Goal: Task Accomplishment & Management: Complete application form

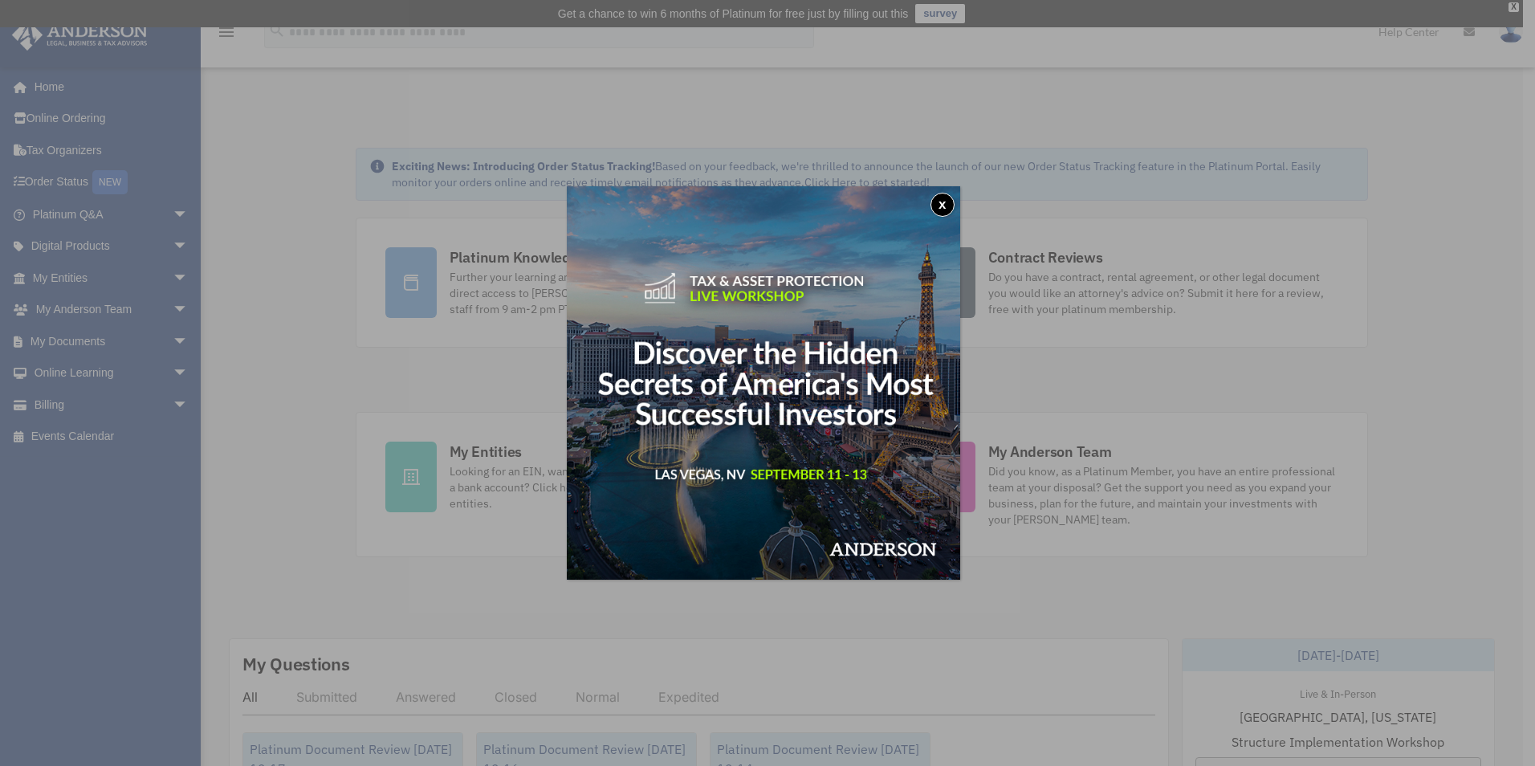
click at [67, 193] on div "x" at bounding box center [767, 383] width 1535 height 766
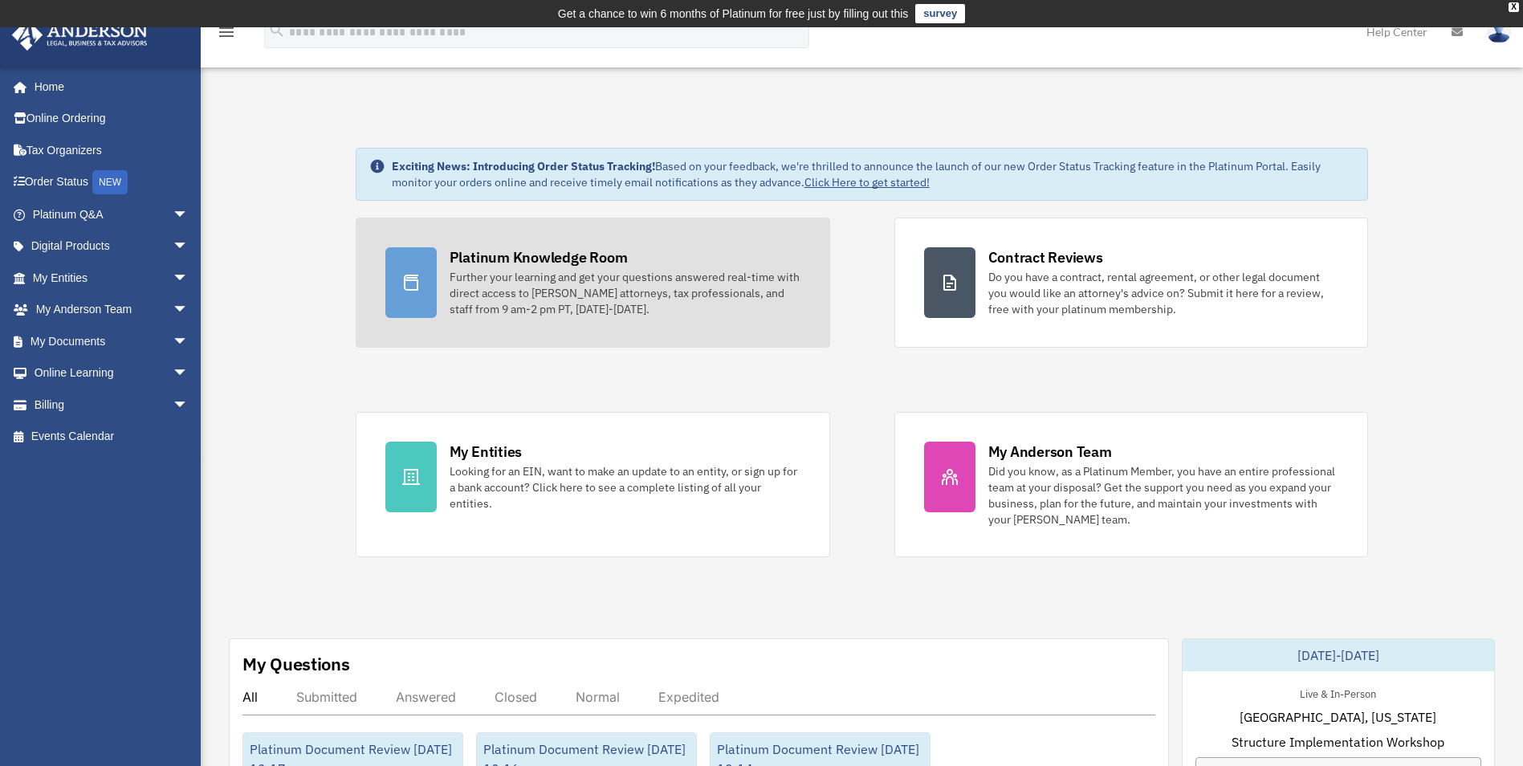
scroll to position [321, 0]
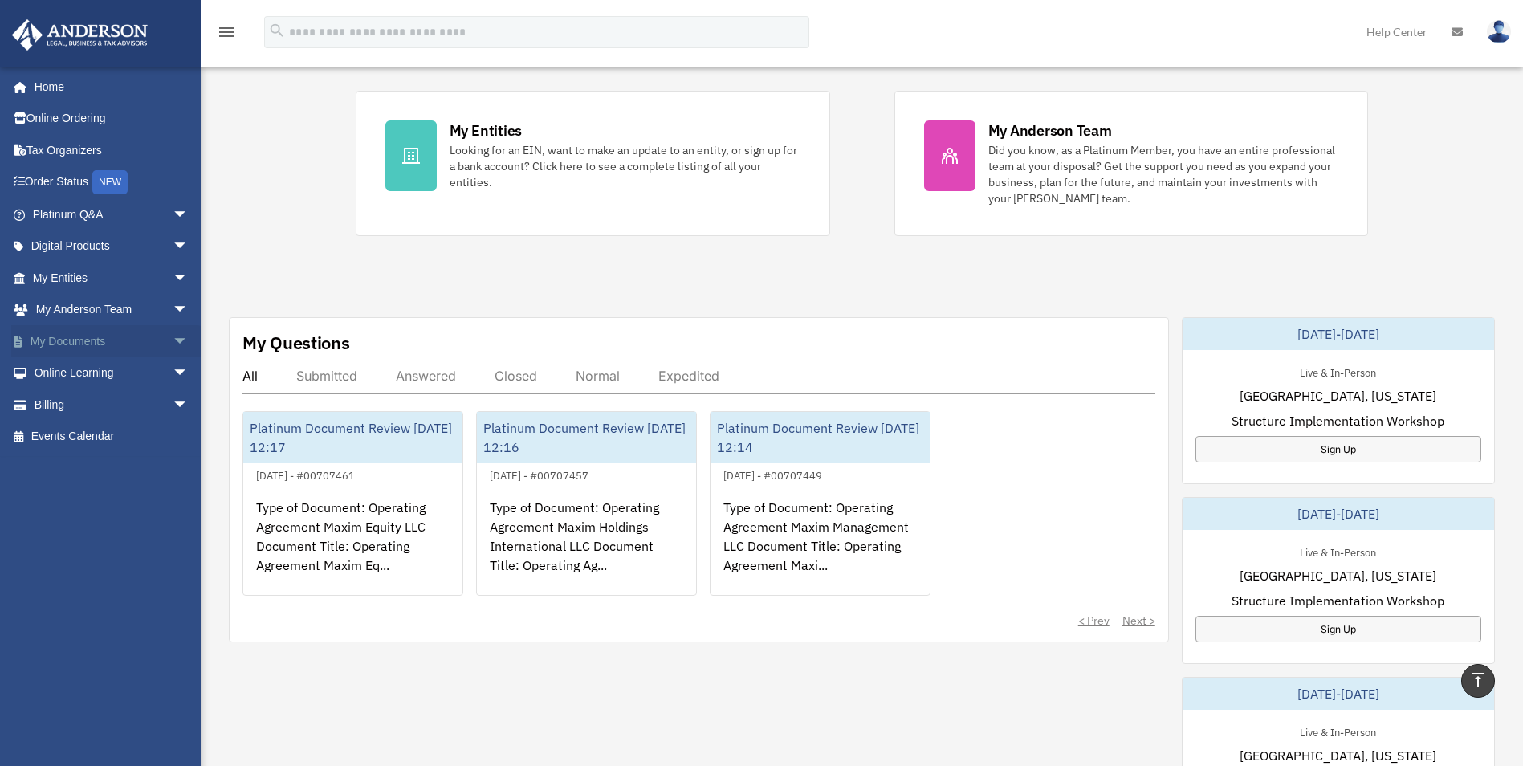
click at [139, 344] on link "My Documents arrow_drop_down" at bounding box center [112, 341] width 202 height 32
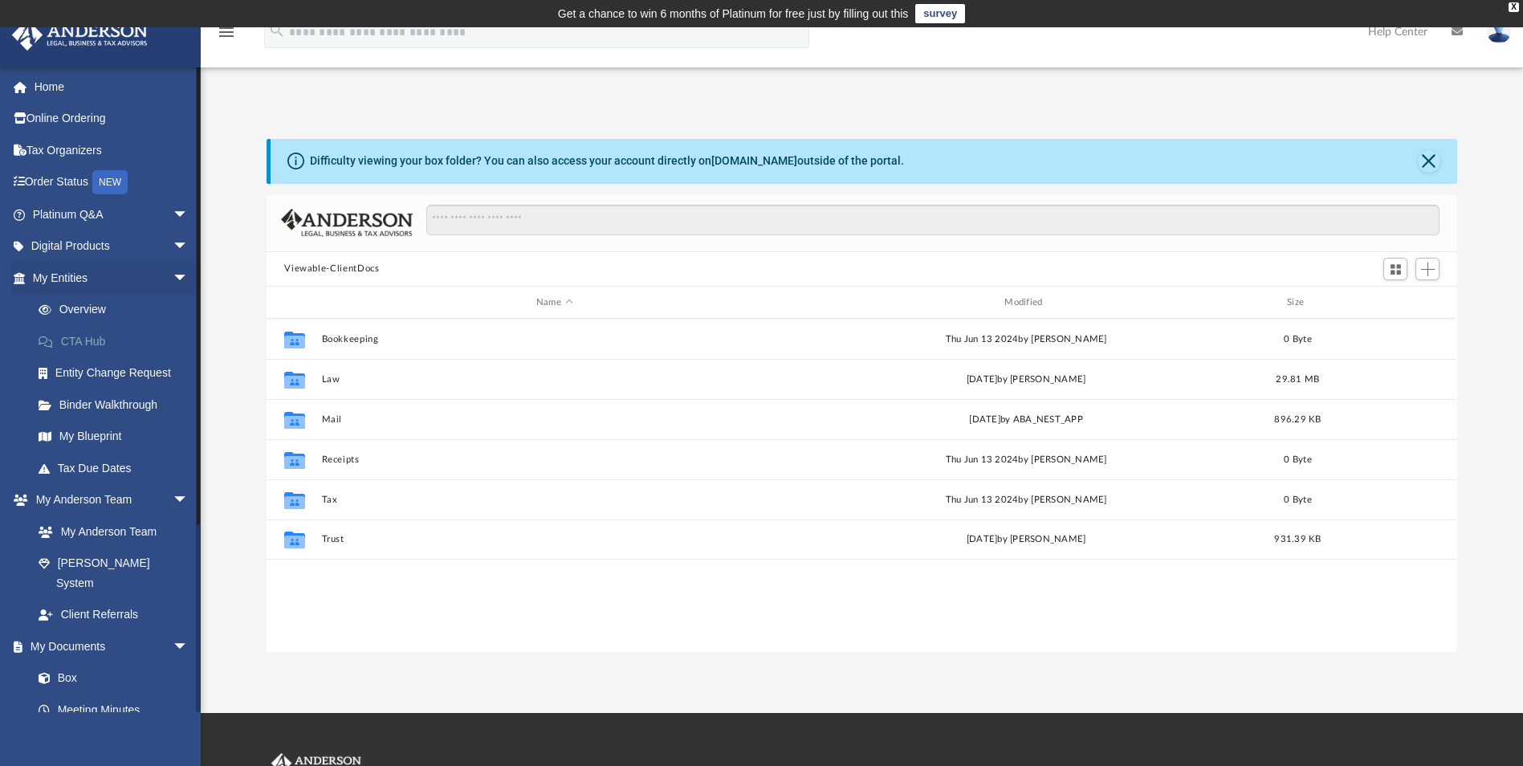
scroll to position [353, 1179]
click at [568, 383] on button "Law" at bounding box center [554, 379] width 465 height 10
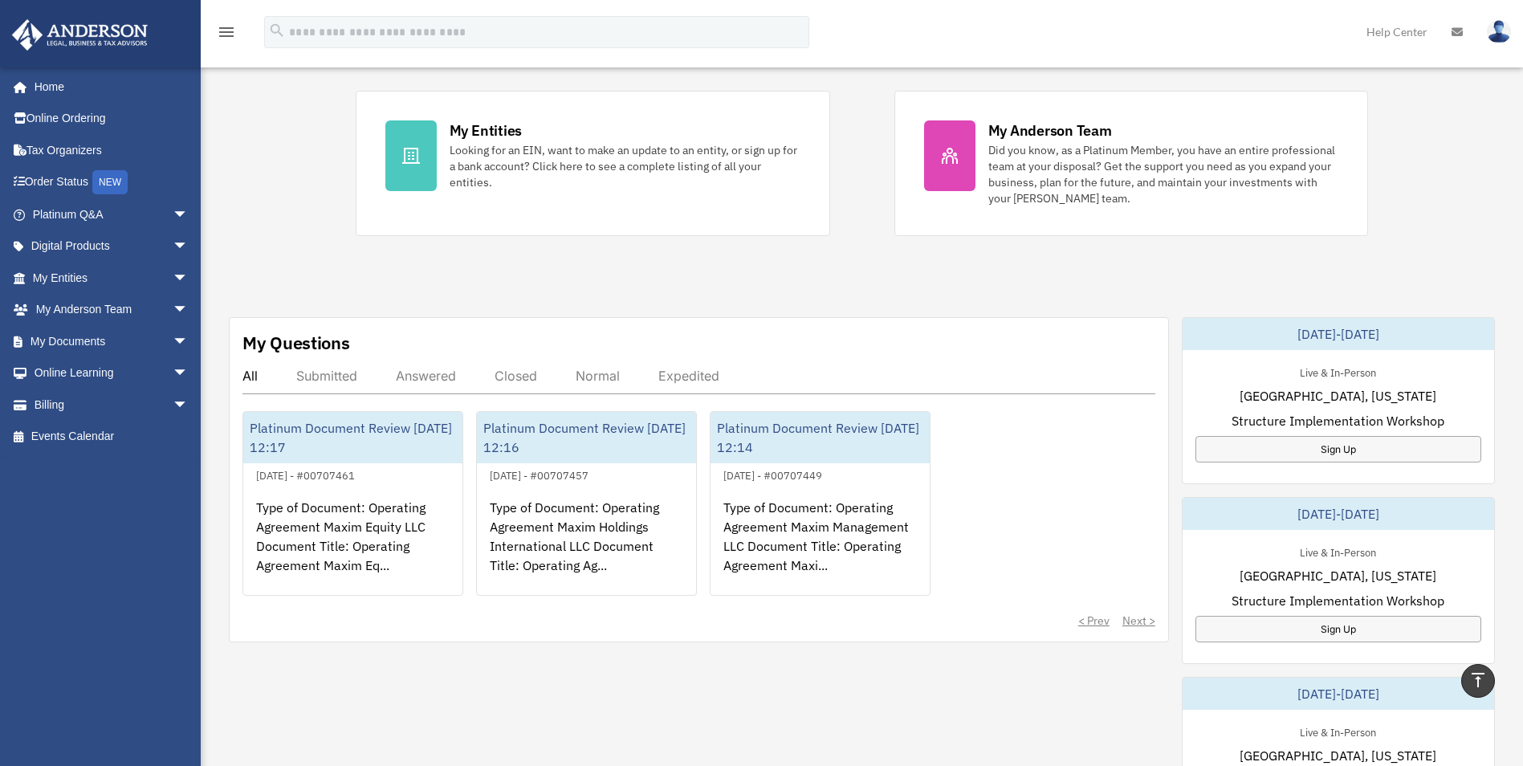
click at [711, 294] on div "Exciting News: Introducing Order Status Tracking! Based on your feedback, we're…" at bounding box center [862, 524] width 1346 height 1477
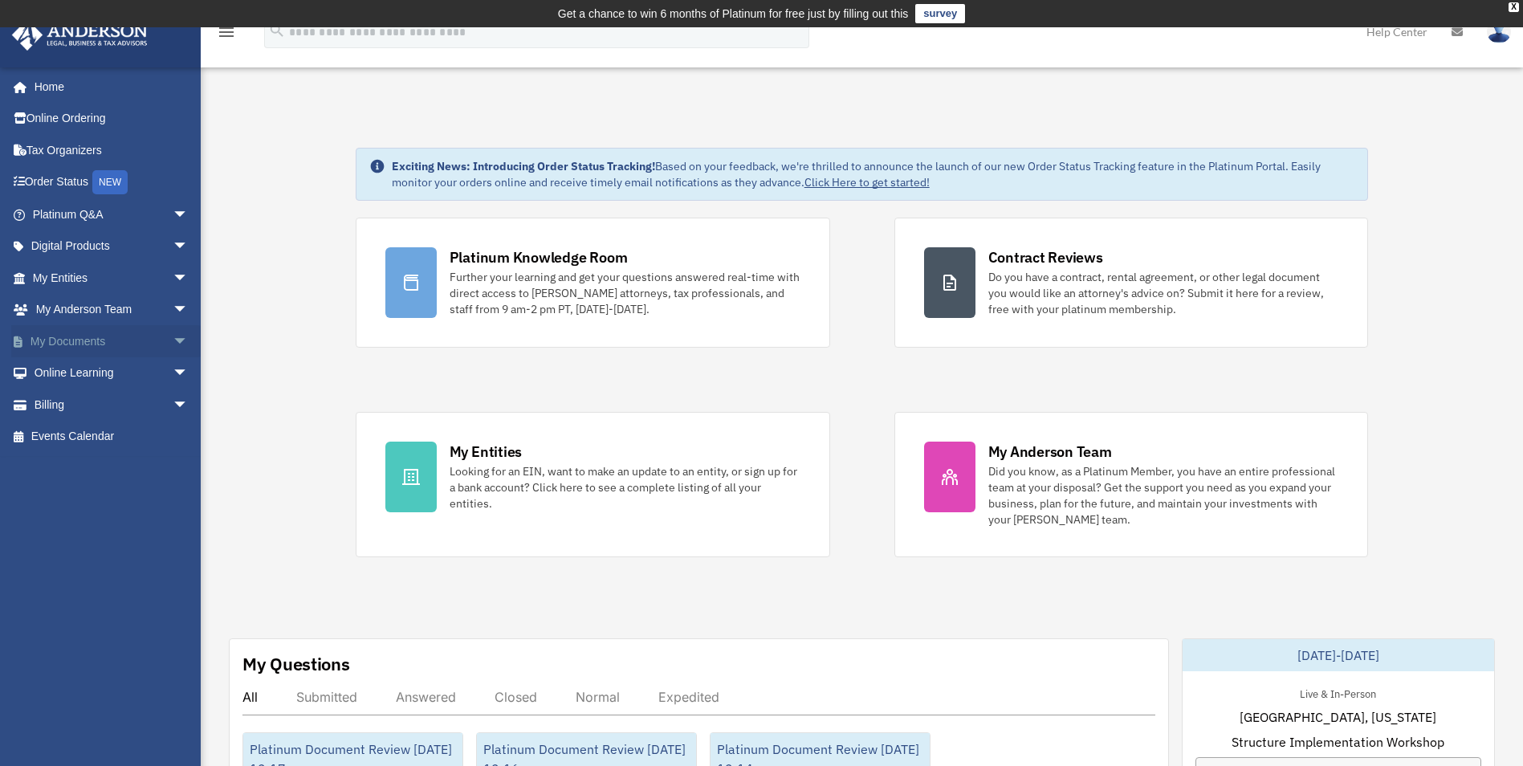
click at [152, 335] on link "My Documents arrow_drop_down" at bounding box center [112, 341] width 202 height 32
click at [173, 340] on span "arrow_drop_down" at bounding box center [189, 341] width 32 height 33
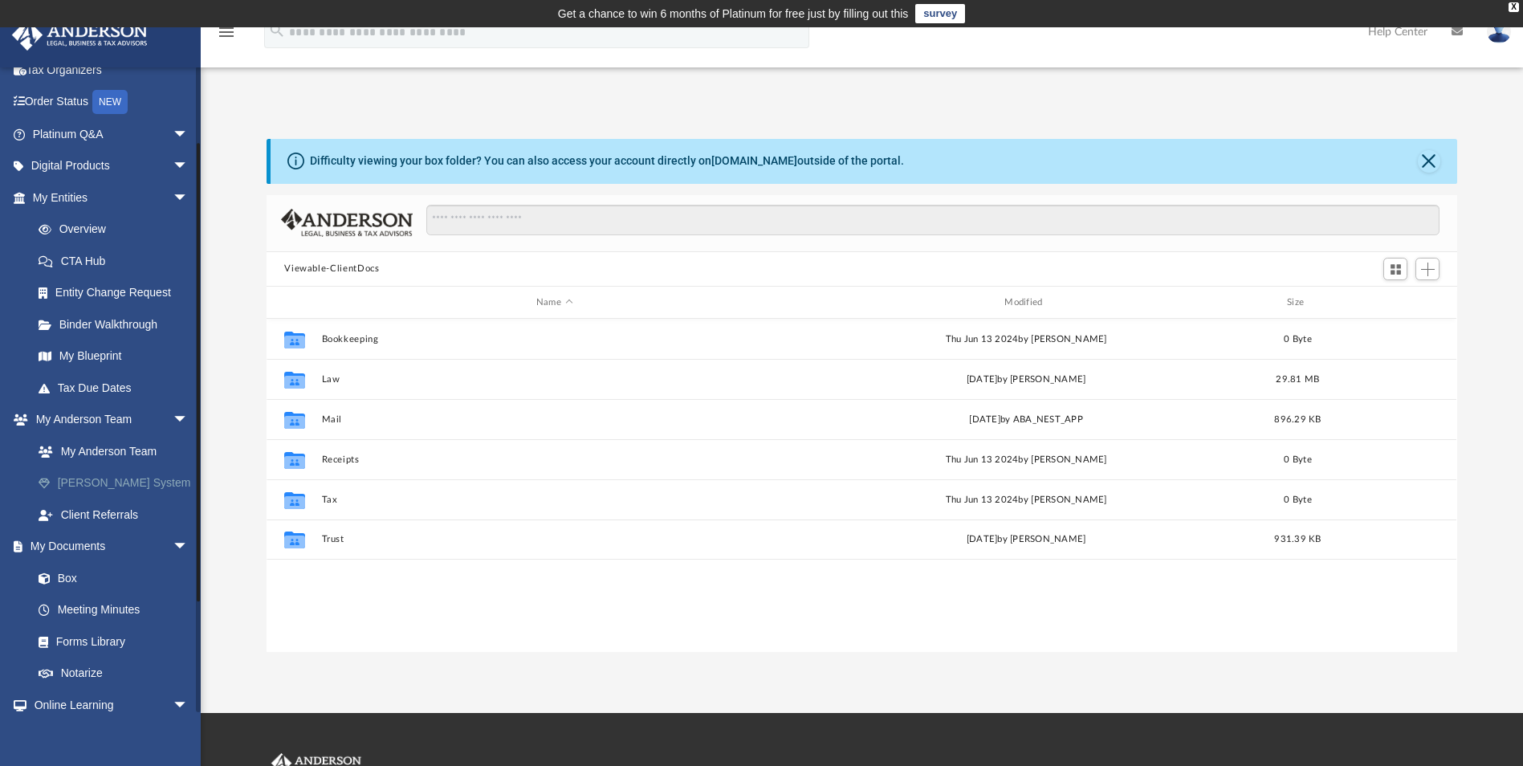
scroll to position [161, 0]
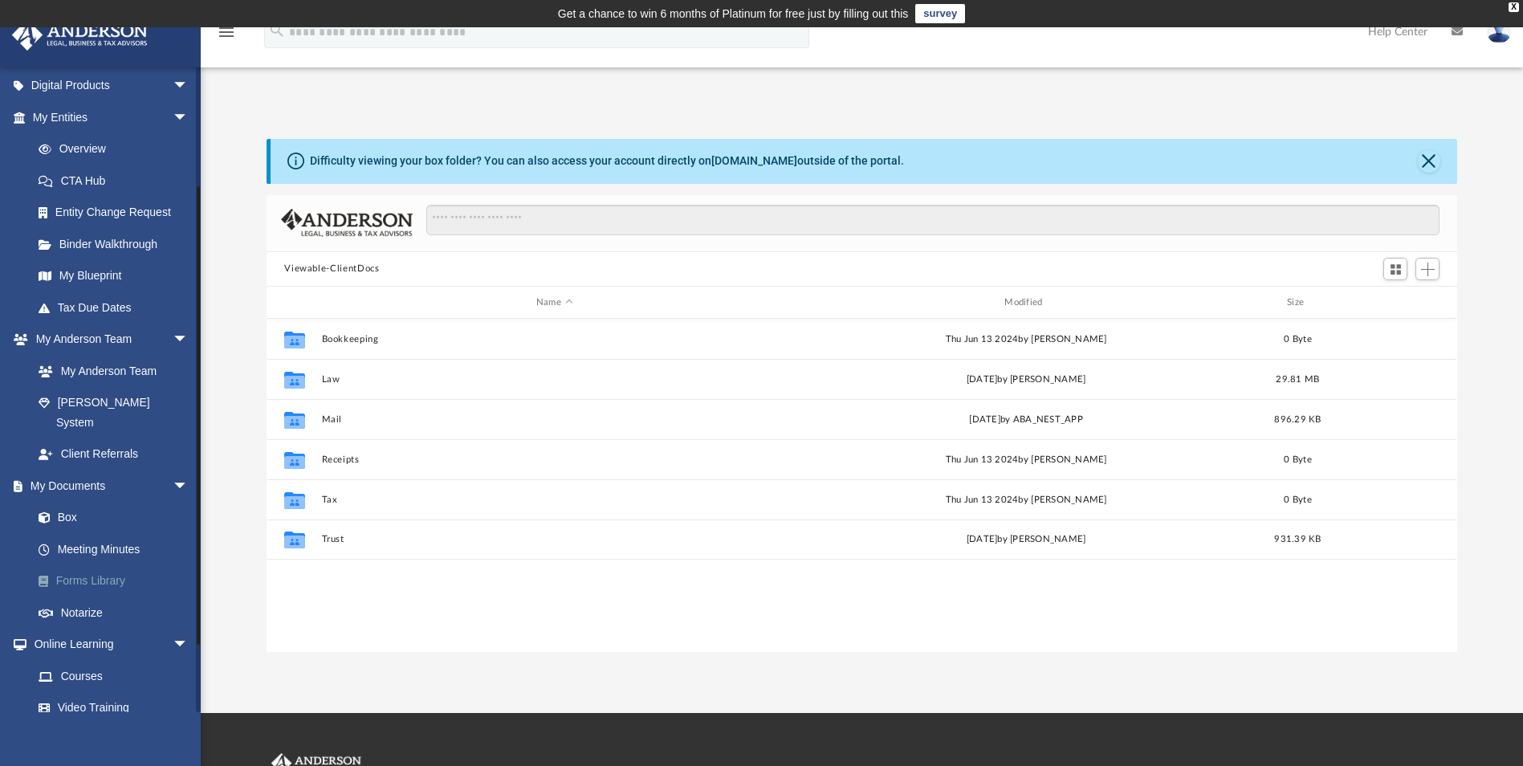
click at [96, 565] on link "Forms Library" at bounding box center [117, 581] width 190 height 32
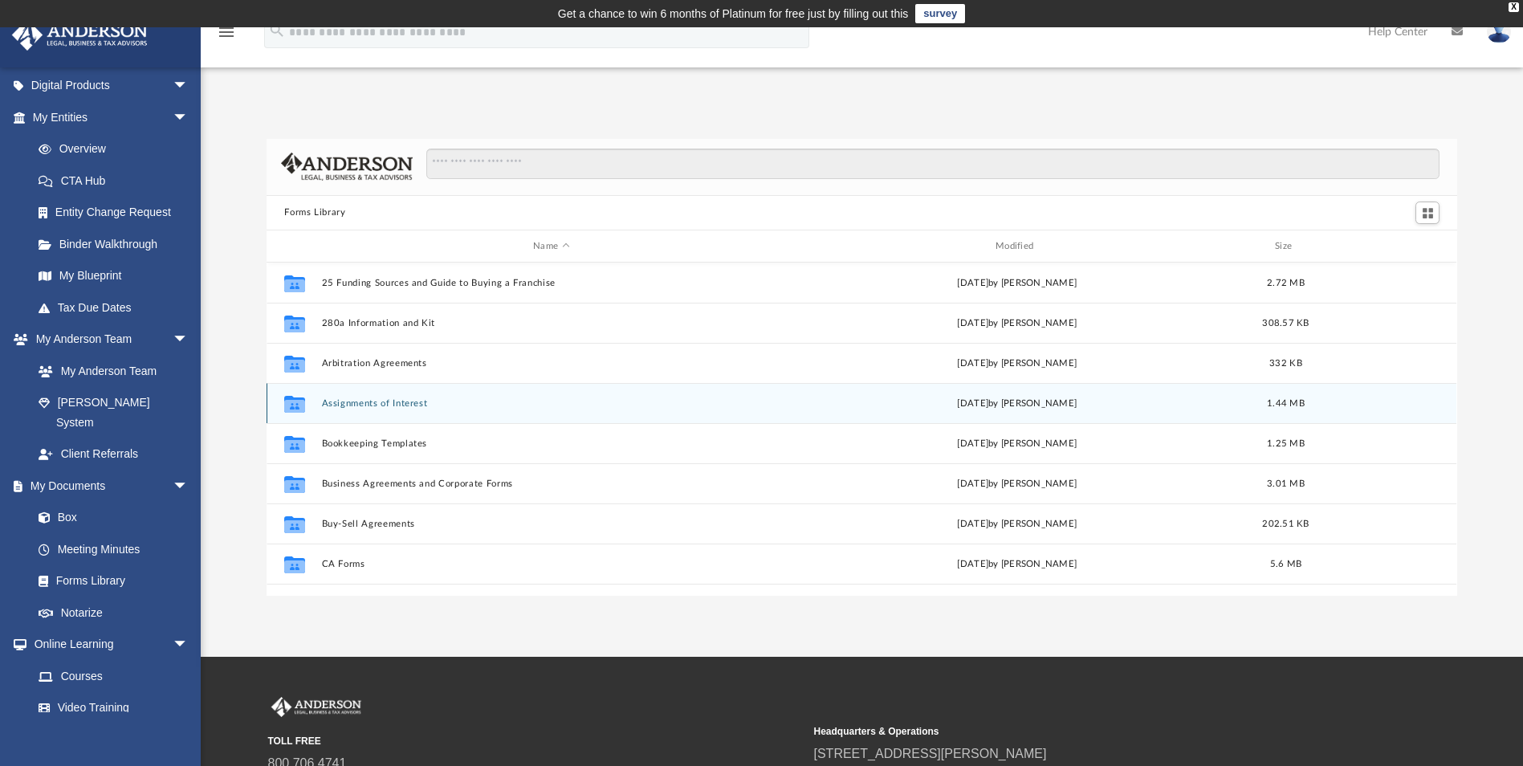
click at [388, 407] on button "Assignments of Interest" at bounding box center [551, 403] width 459 height 10
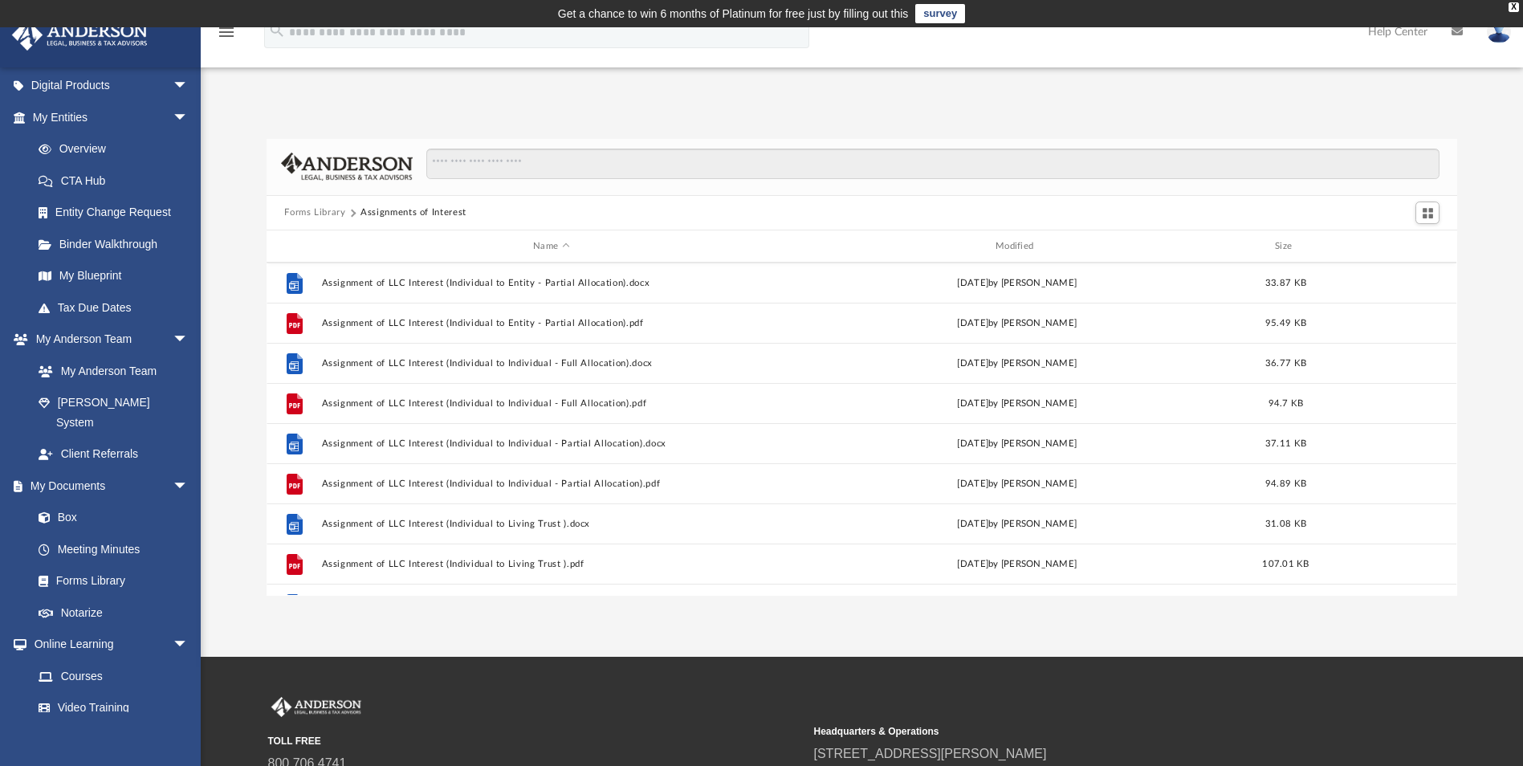
scroll to position [562, 0]
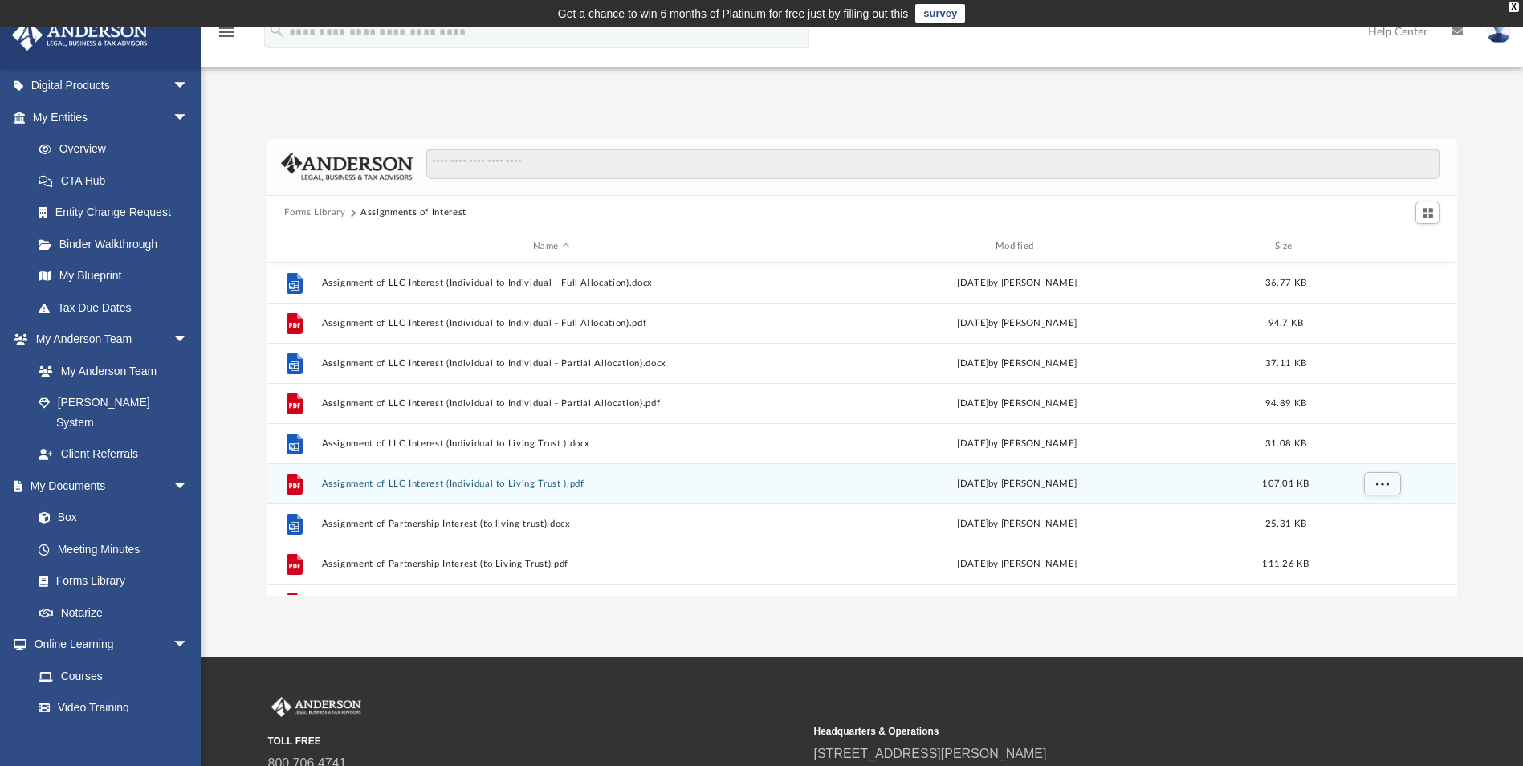
click at [470, 490] on div "File Assignment of LLC Interest (Individual to Living Trust ).pdf Wed Oct 5 202…" at bounding box center [862, 483] width 1190 height 40
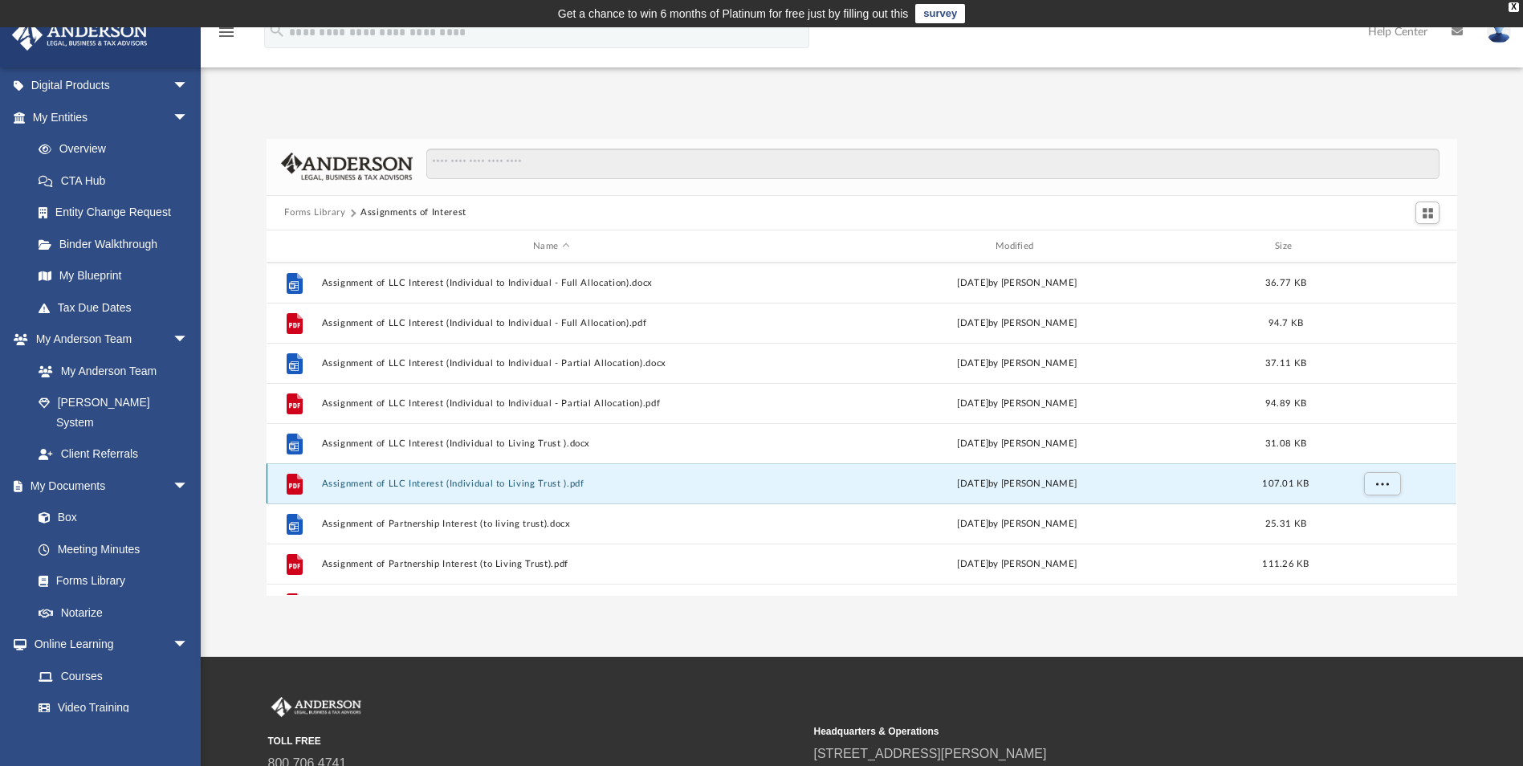
click at [424, 483] on button "Assignment of LLC Interest (Individual to Living Trust ).pdf" at bounding box center [551, 484] width 459 height 10
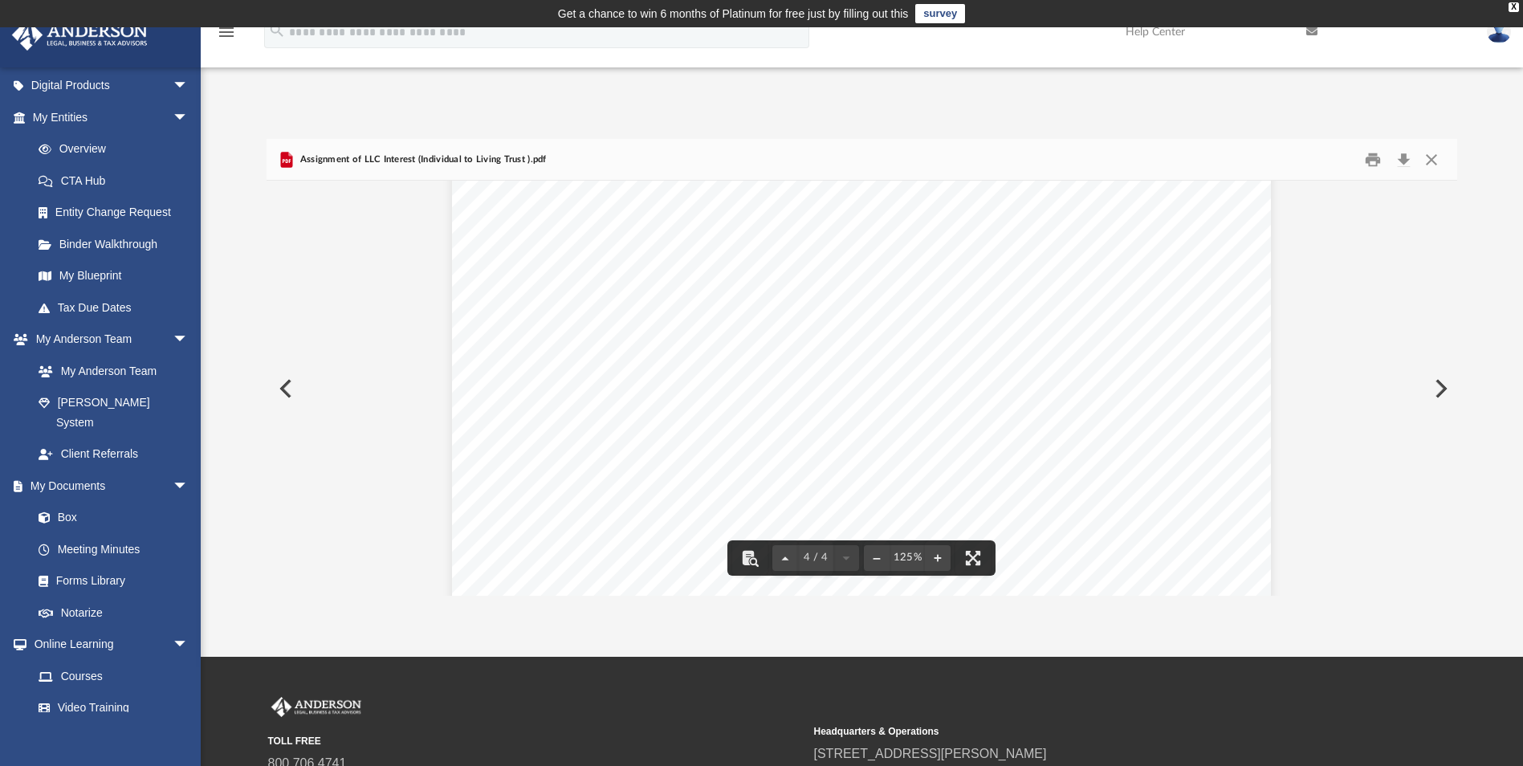
scroll to position [3921, 0]
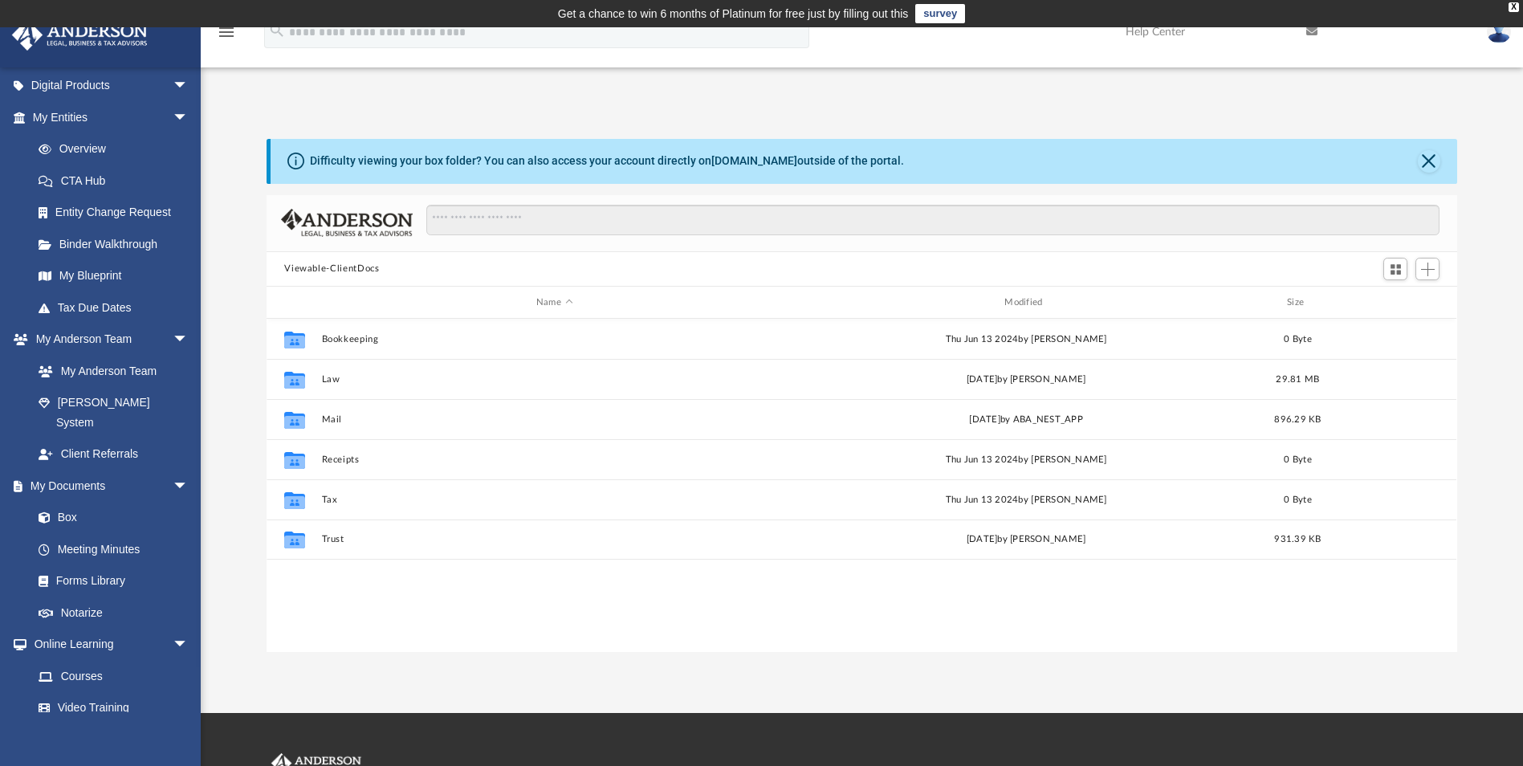
scroll to position [353, 1179]
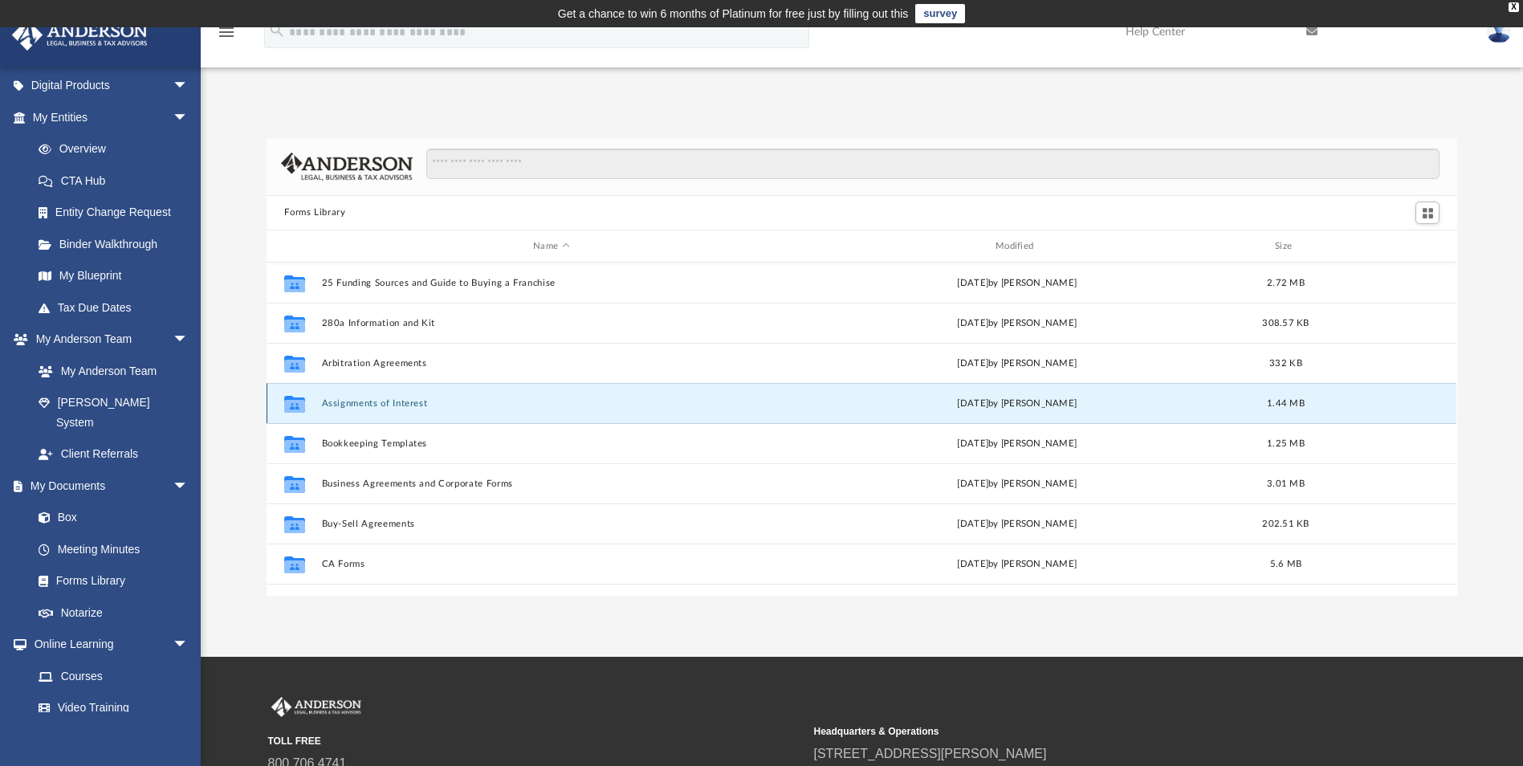
click at [426, 398] on button "Assignments of Interest" at bounding box center [551, 403] width 459 height 10
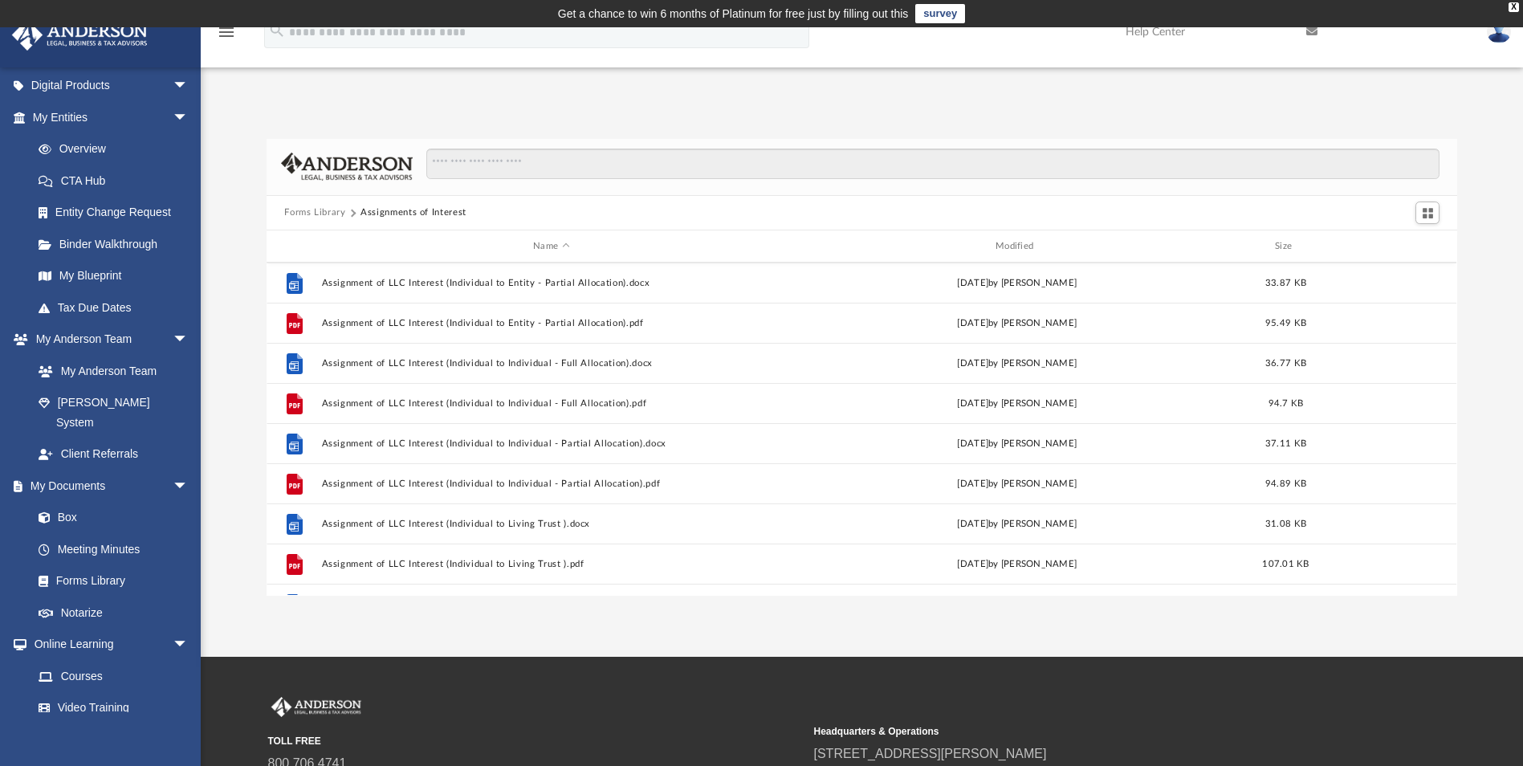
scroll to position [562, 0]
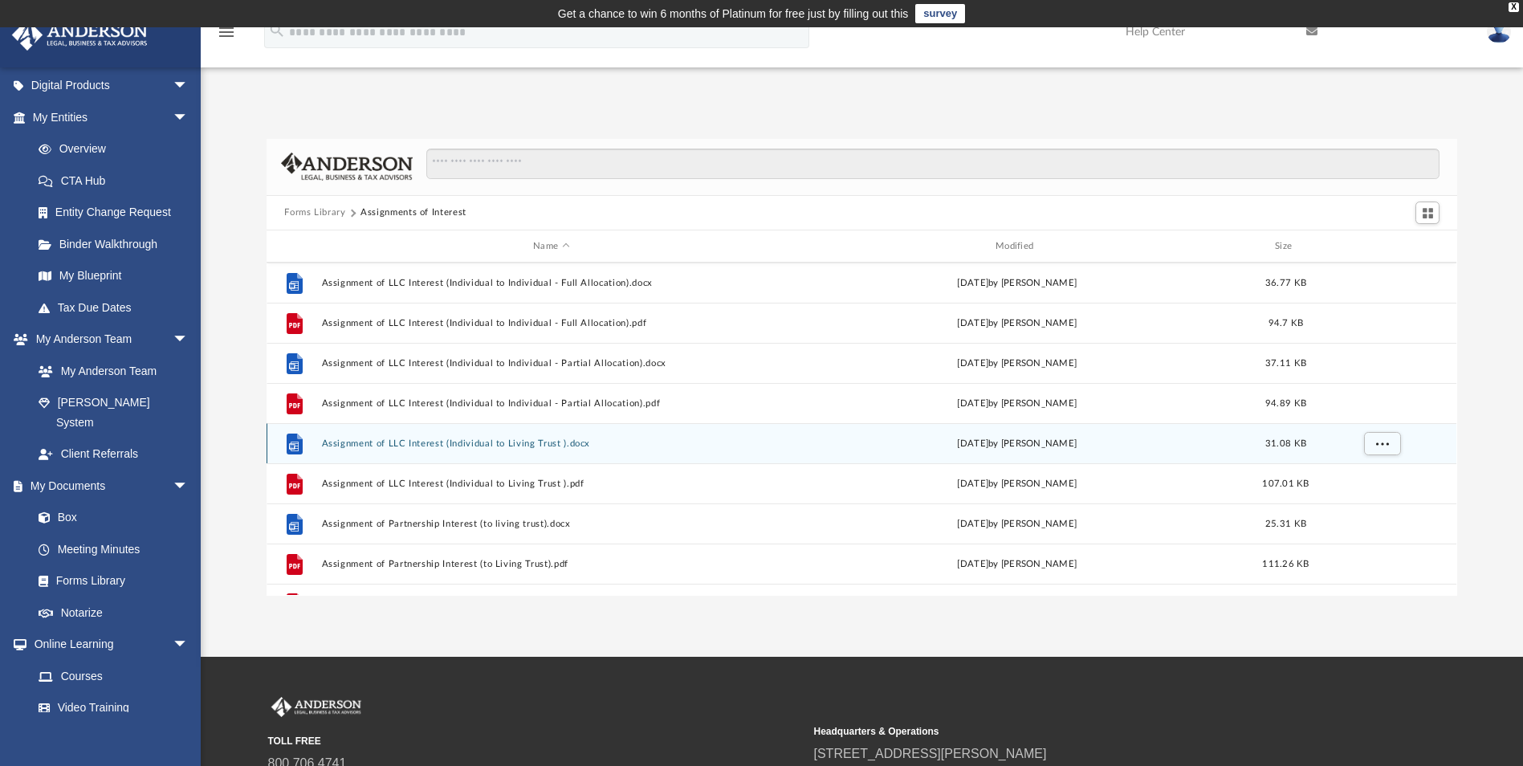
click at [408, 441] on button "Assignment of LLC Interest (Individual to Living Trust ).docx" at bounding box center [551, 443] width 459 height 10
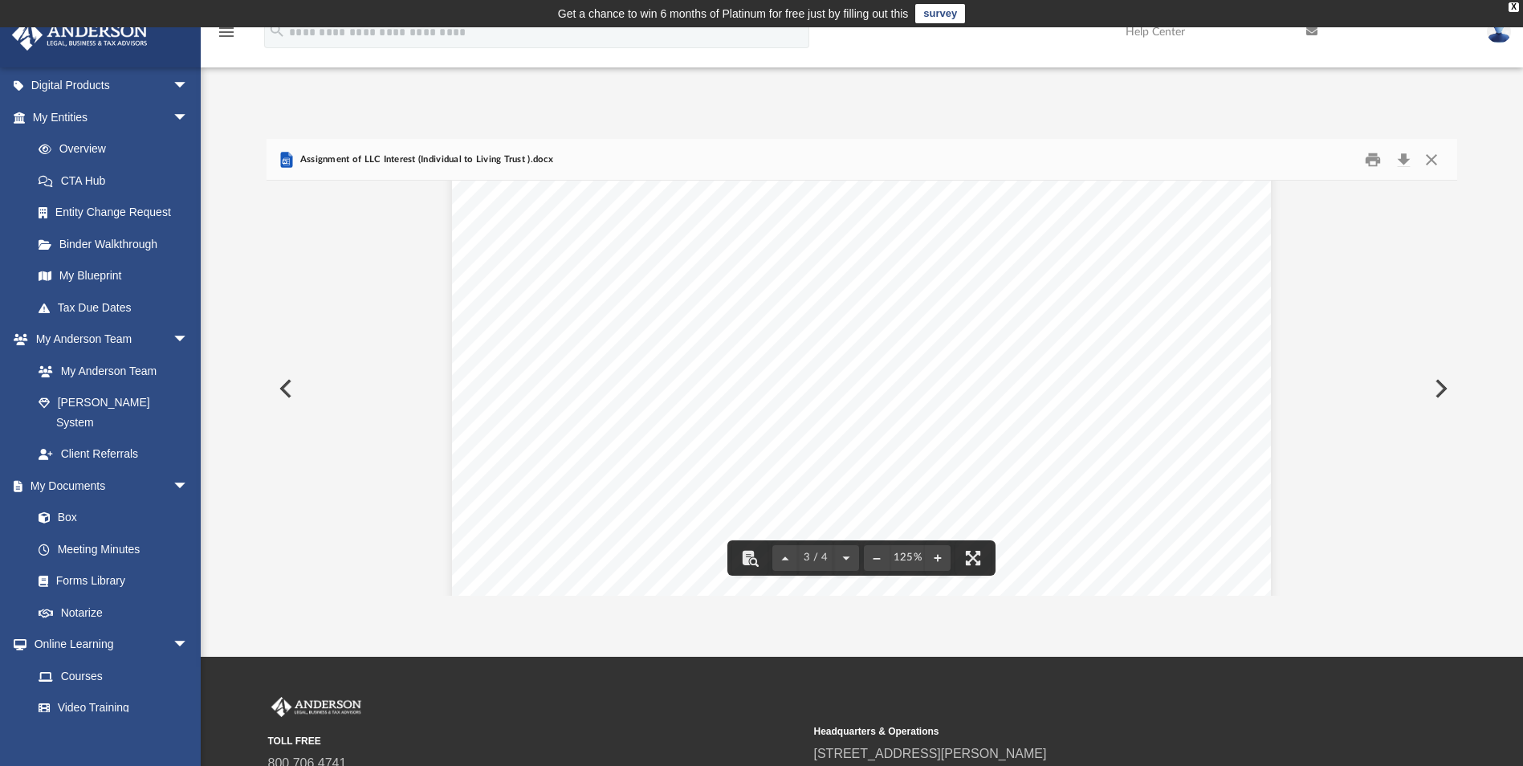
scroll to position [2007, 0]
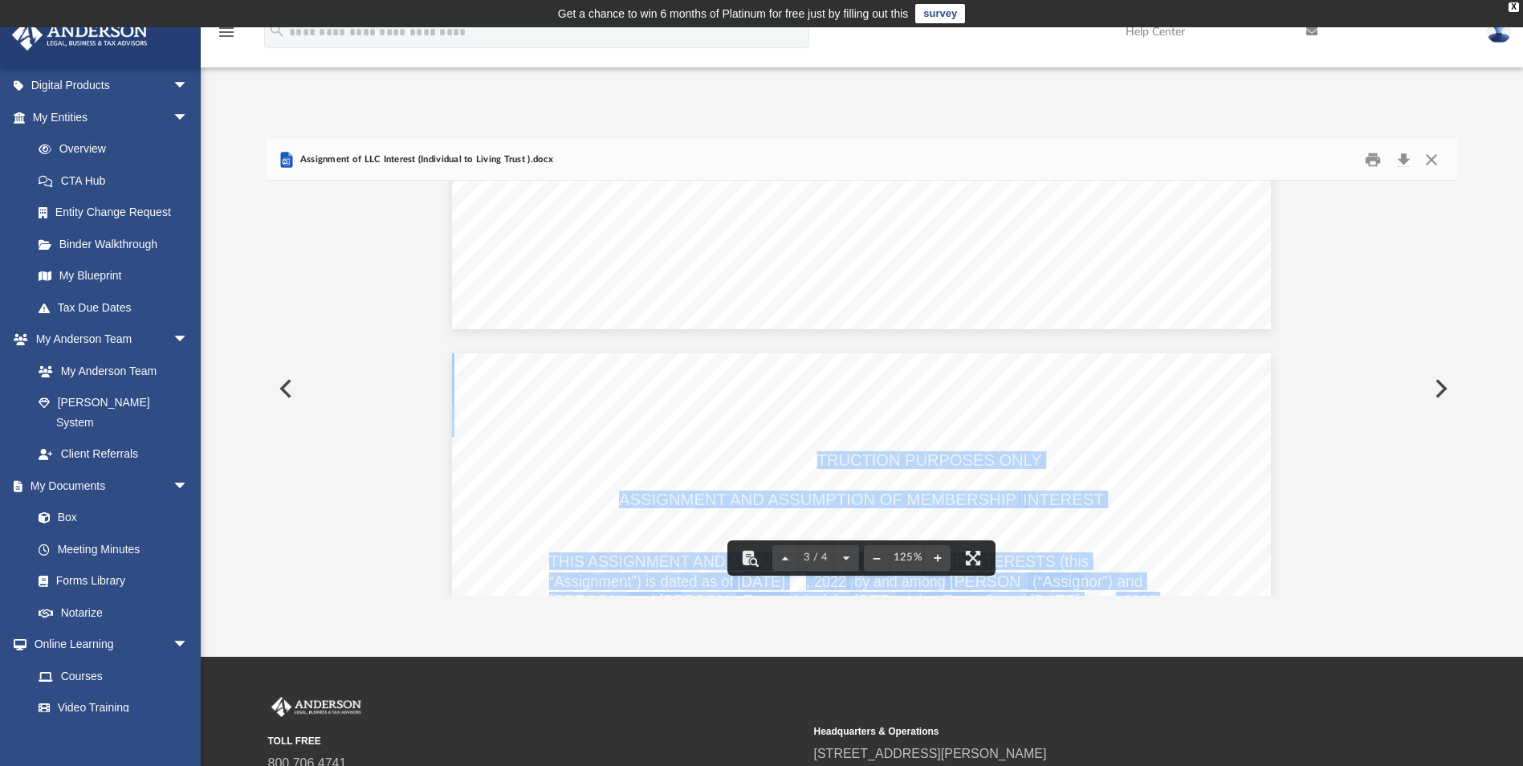
drag, startPoint x: 808, startPoint y: 451, endPoint x: 820, endPoint y: 511, distance: 60.6
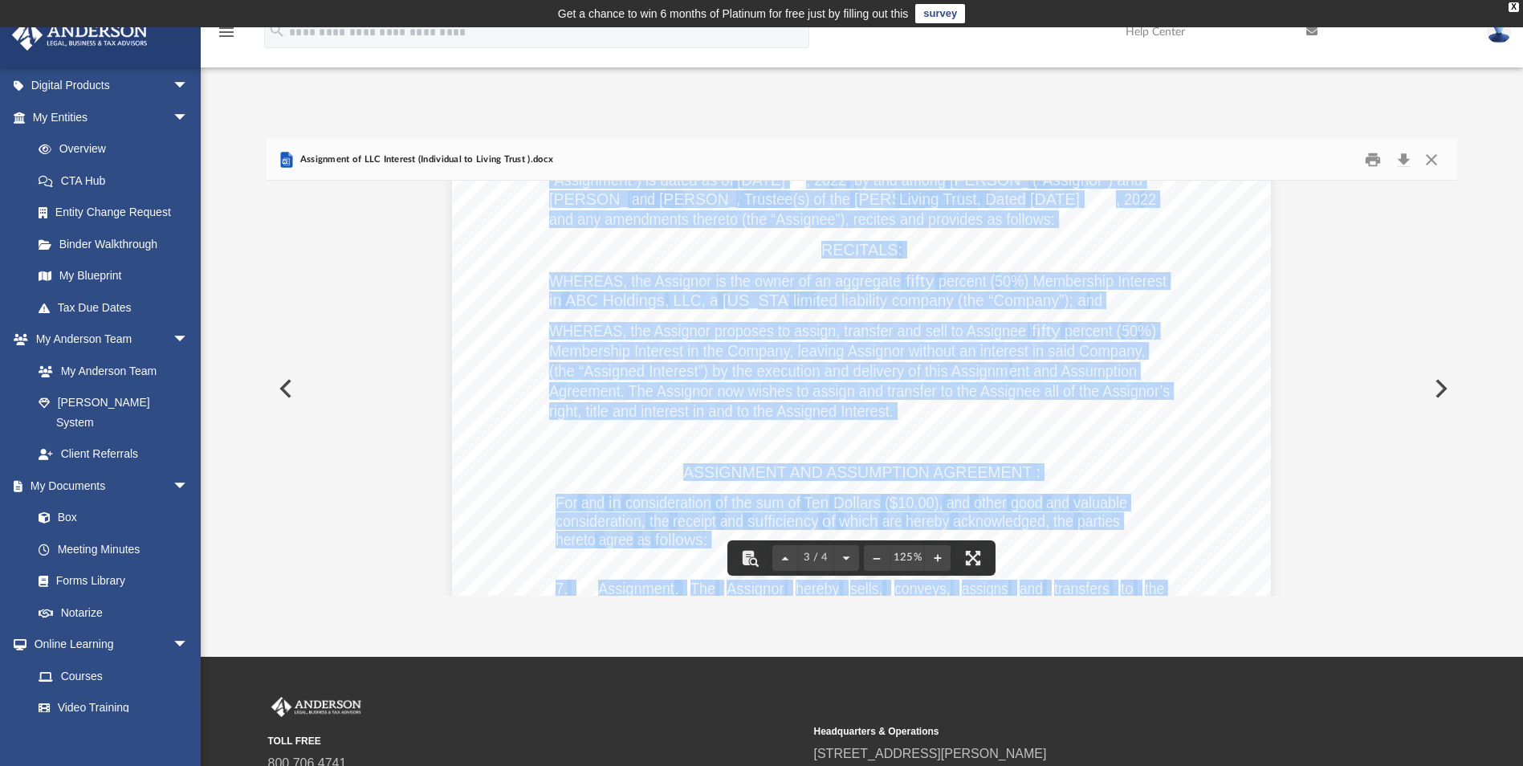
click at [607, 483] on div "SAMPLE FOR INSTRUCTION PURPOSES ONLY ASSIGNMENT AND ASSUMPTION OF MEMBERSHIP IN…" at bounding box center [861, 482] width 819 height 1060
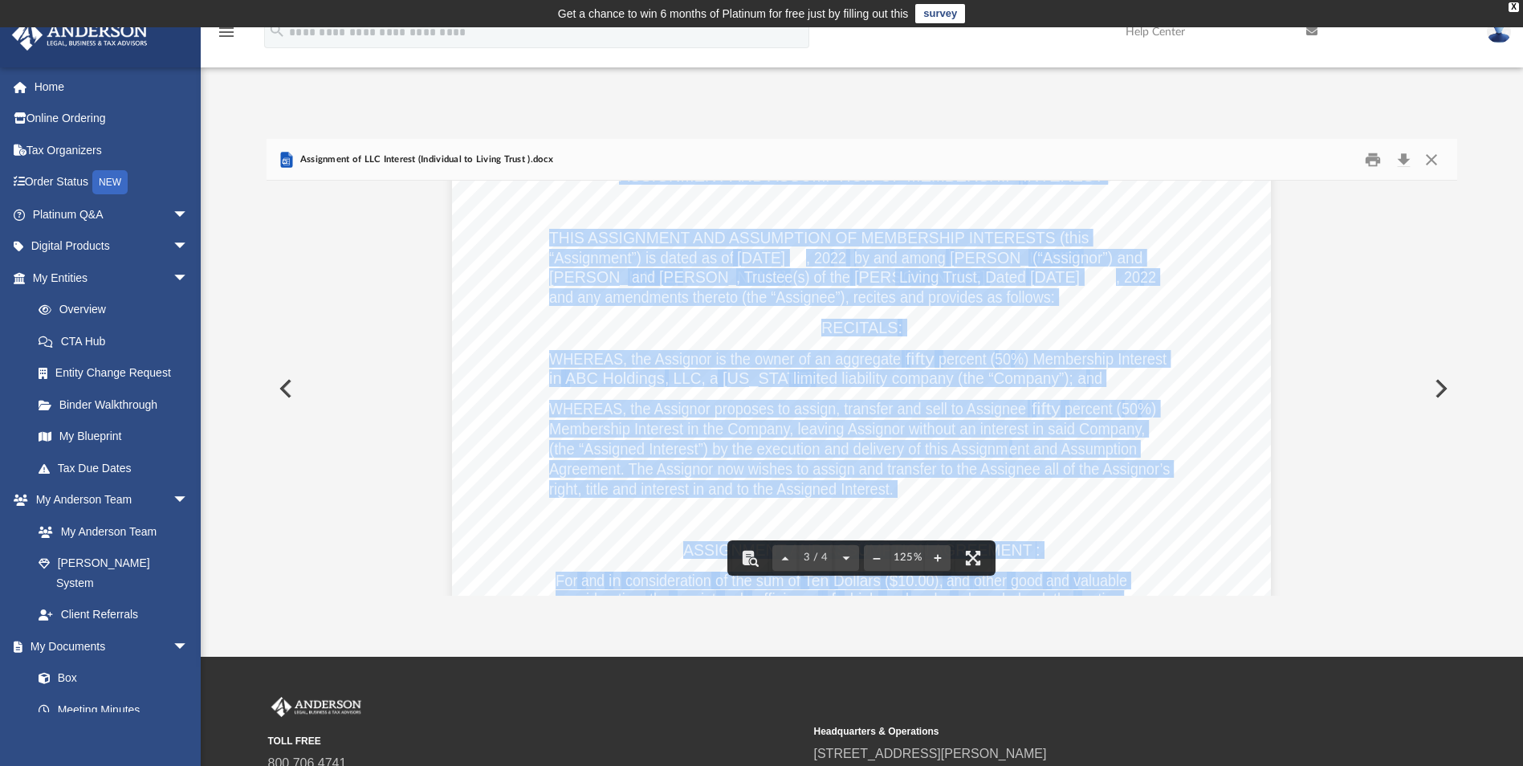
scroll to position [2315, 0]
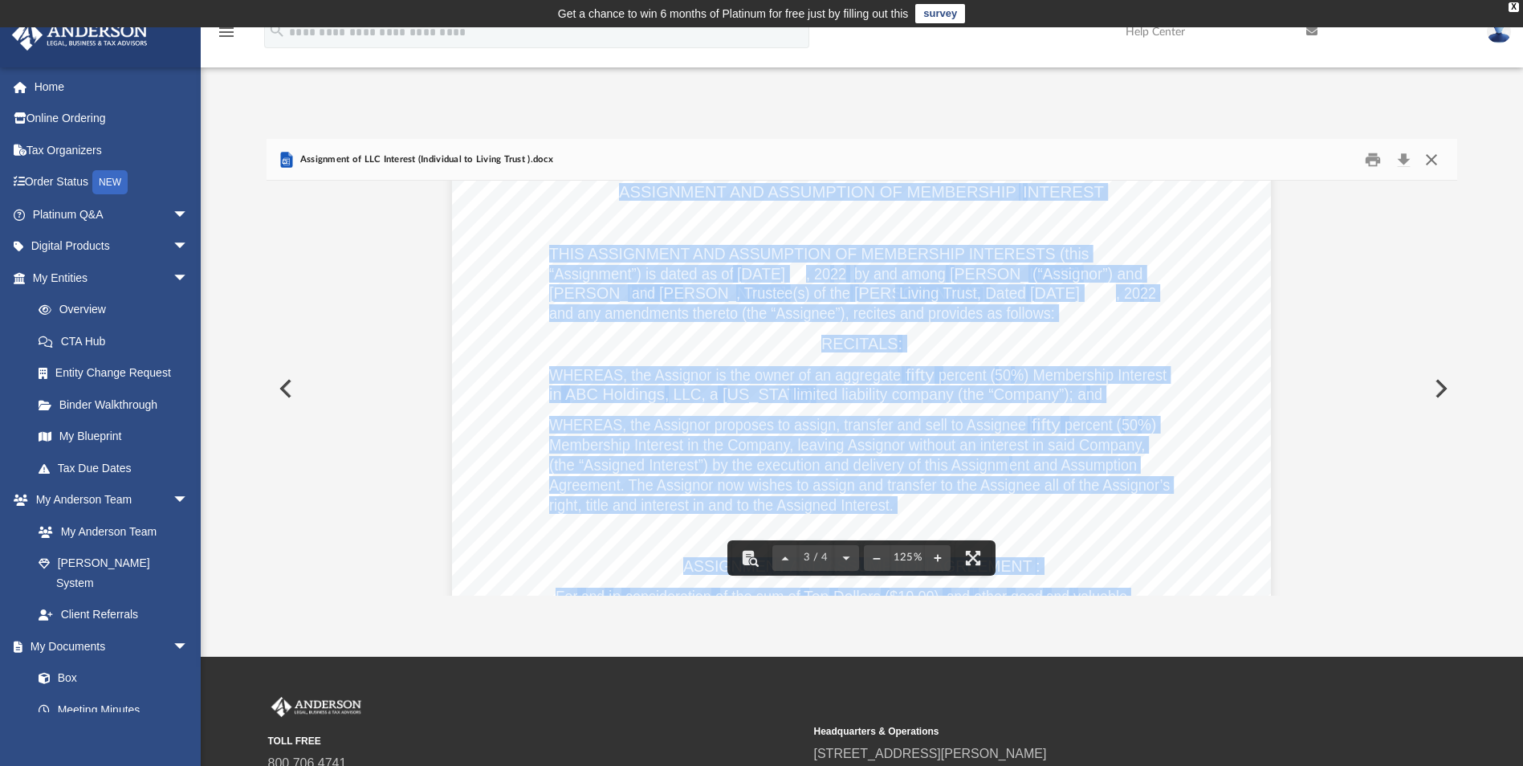
click at [1428, 162] on button "Close" at bounding box center [1431, 159] width 29 height 25
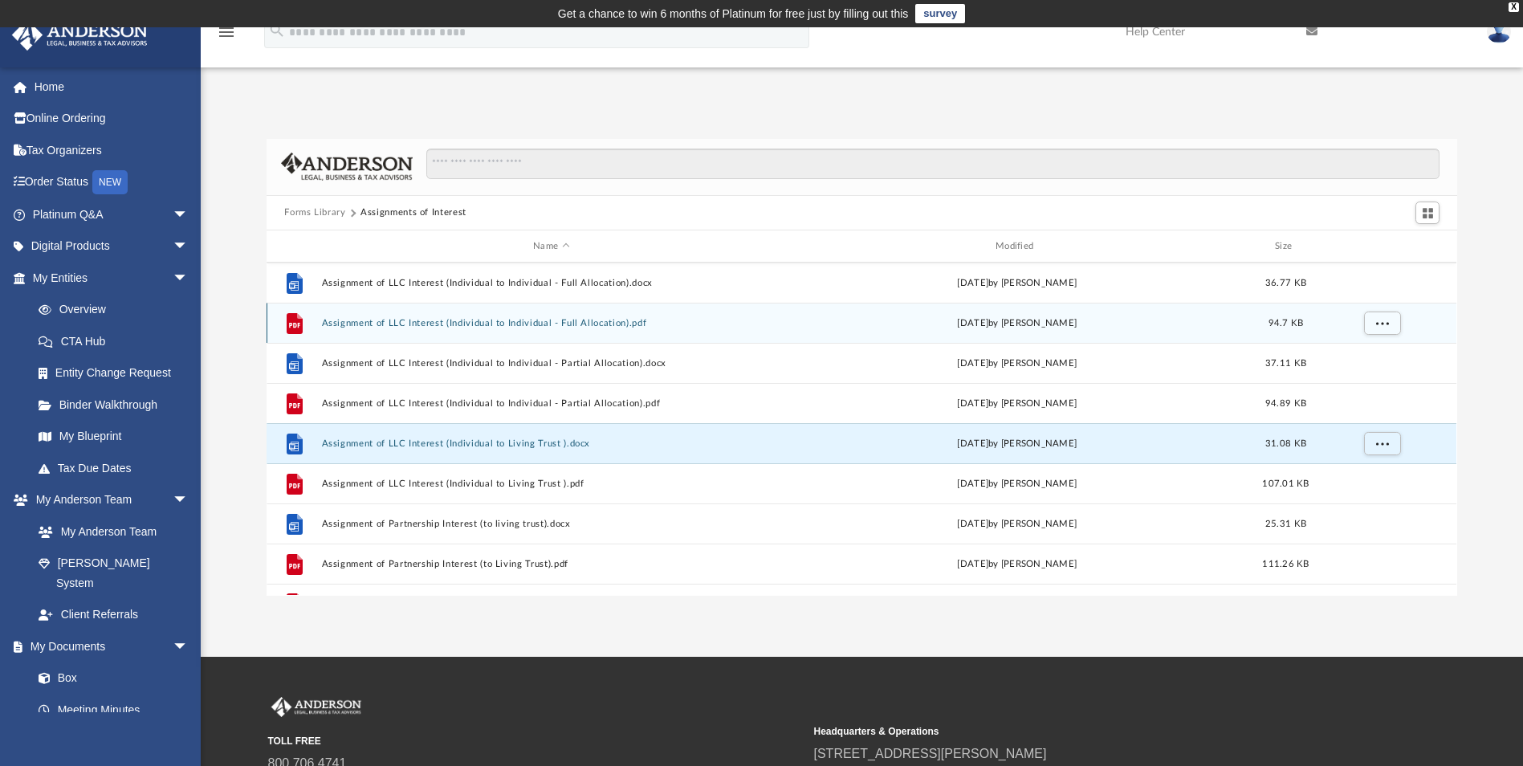
scroll to position [241, 0]
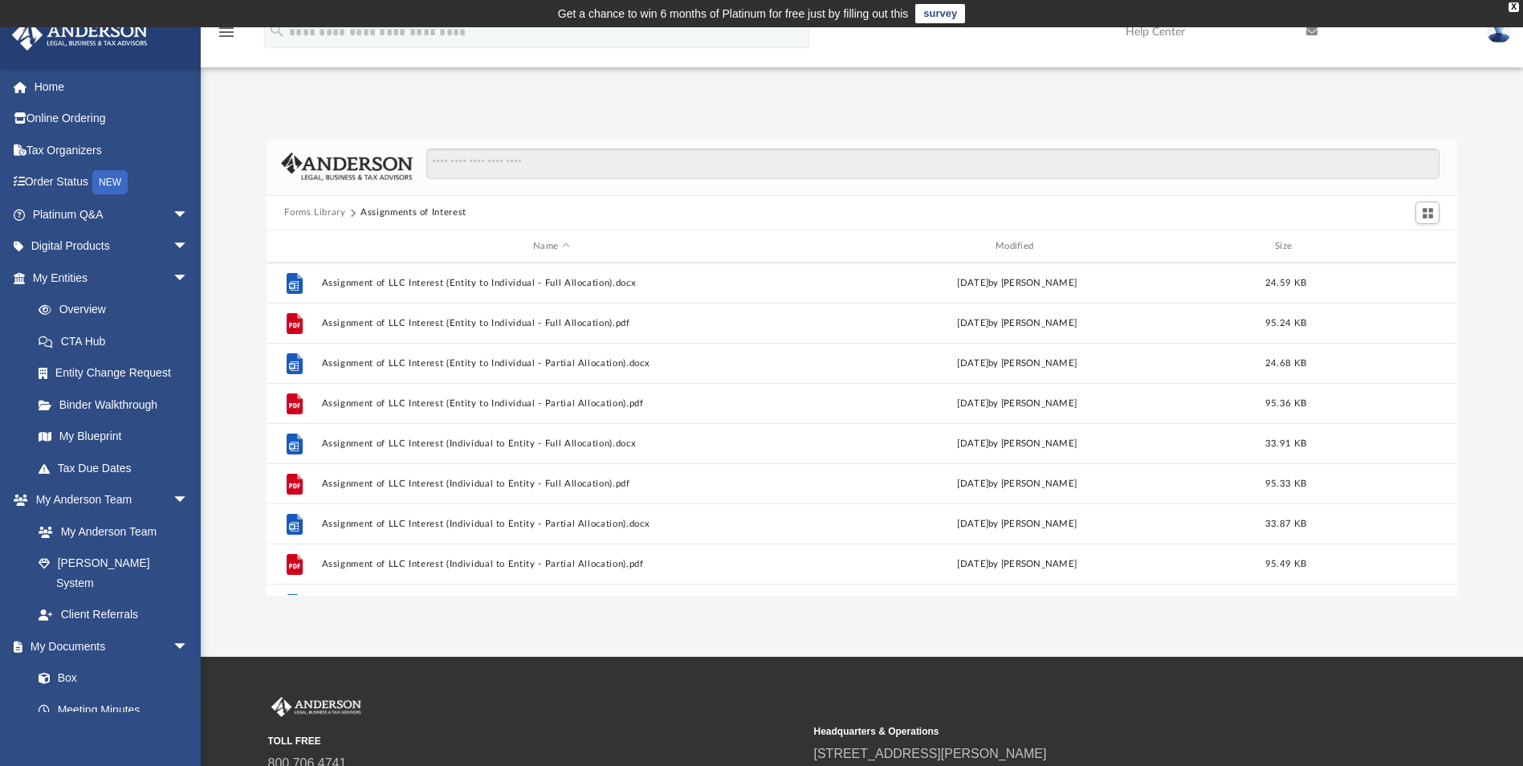
click at [332, 217] on button "Forms Library" at bounding box center [314, 213] width 61 height 14
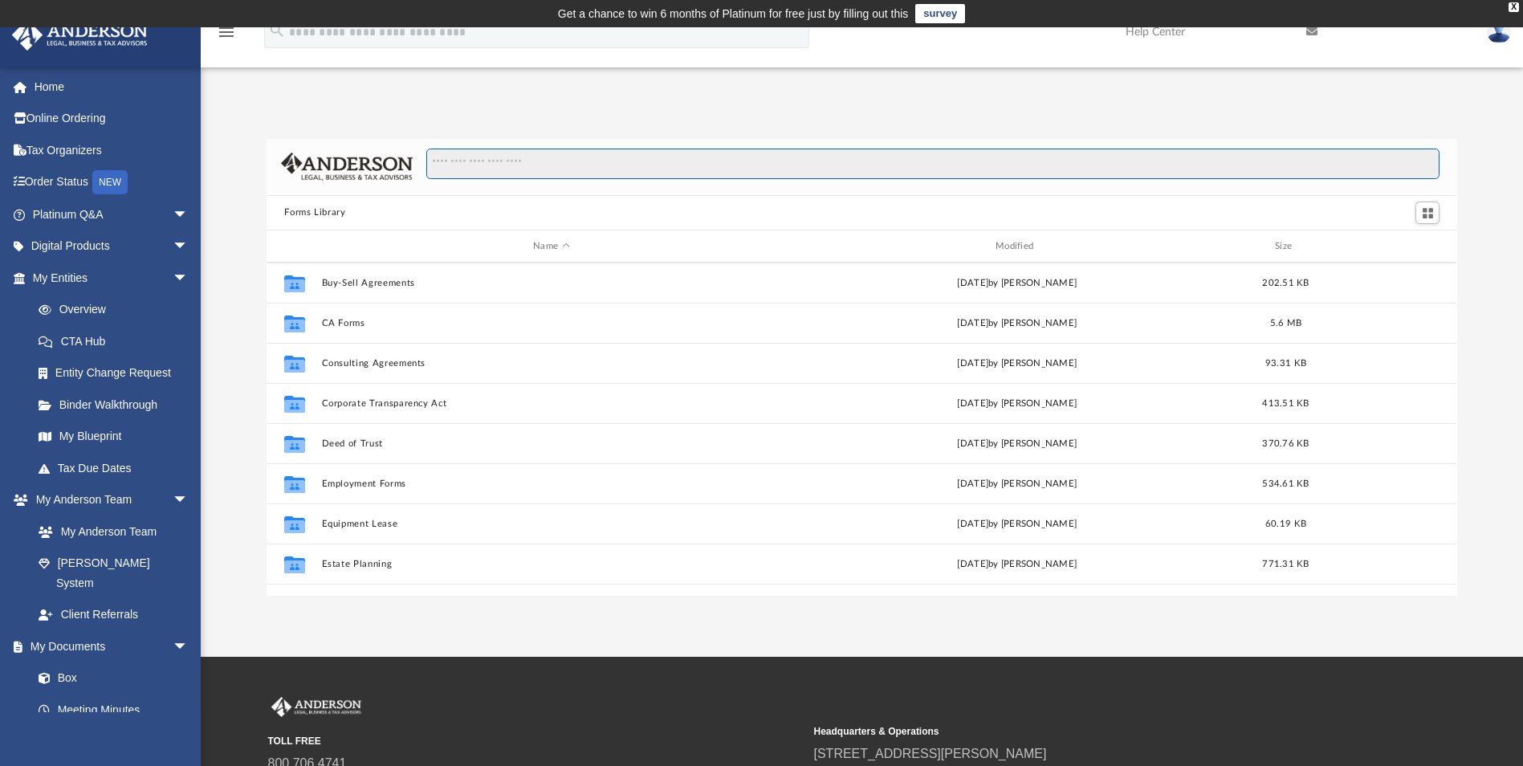
click at [553, 159] on input "Search files and folders" at bounding box center [932, 164] width 1013 height 31
type input "******"
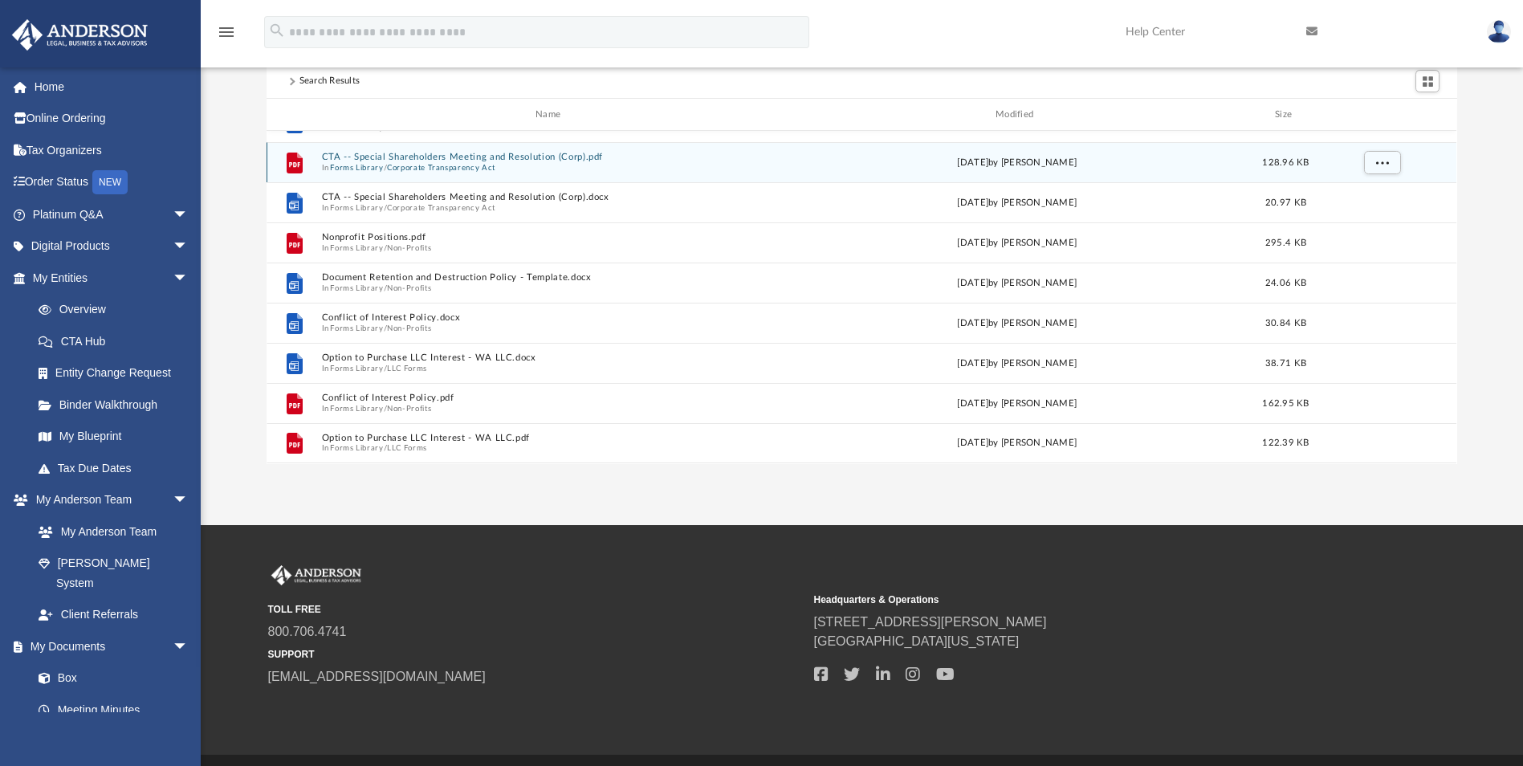
scroll to position [161, 0]
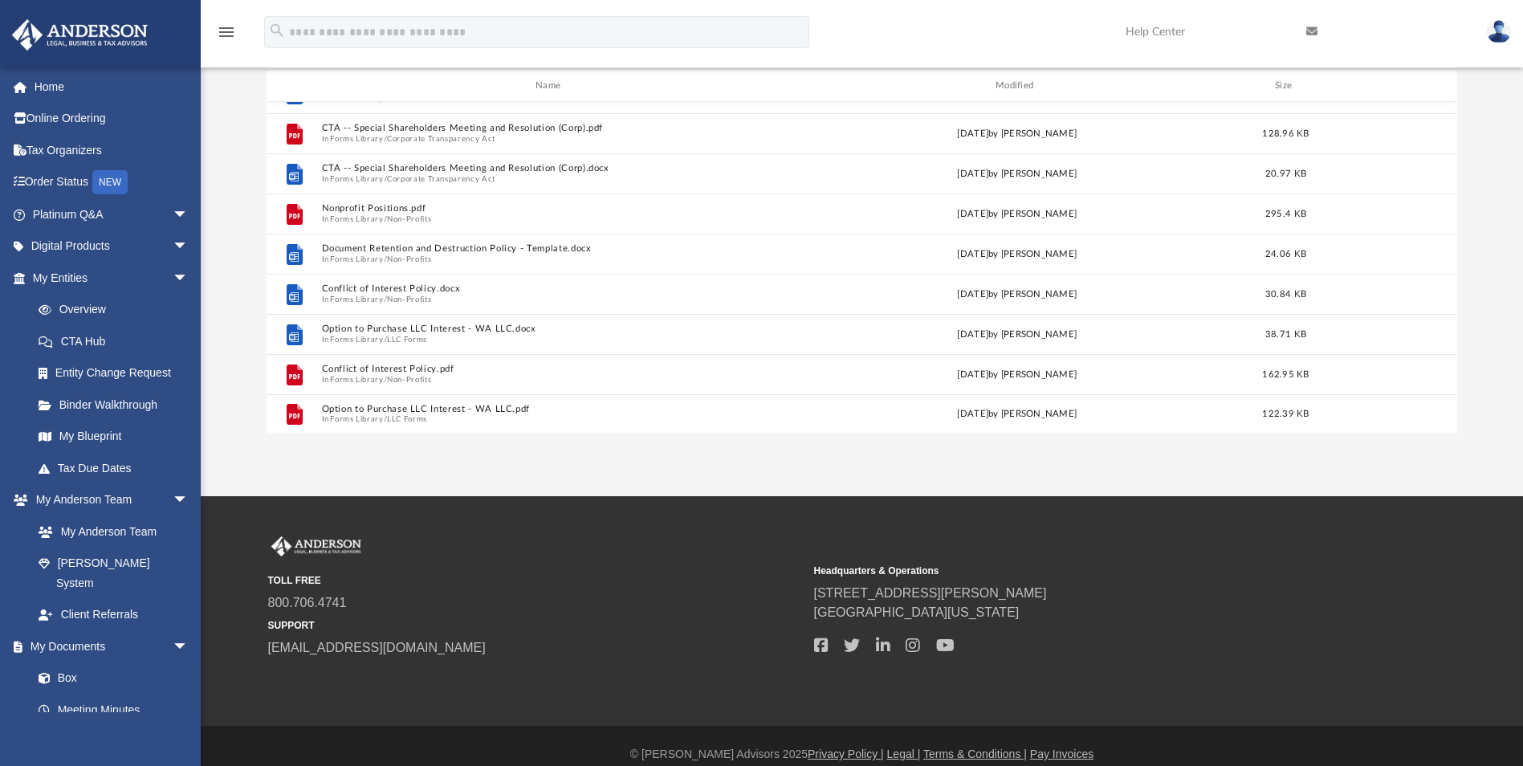
click at [246, 459] on div "App dobo1234@gmail.com Sign Out dobo1234@gmail.com Home Online Ordering Tax Org…" at bounding box center [761, 181] width 1523 height 629
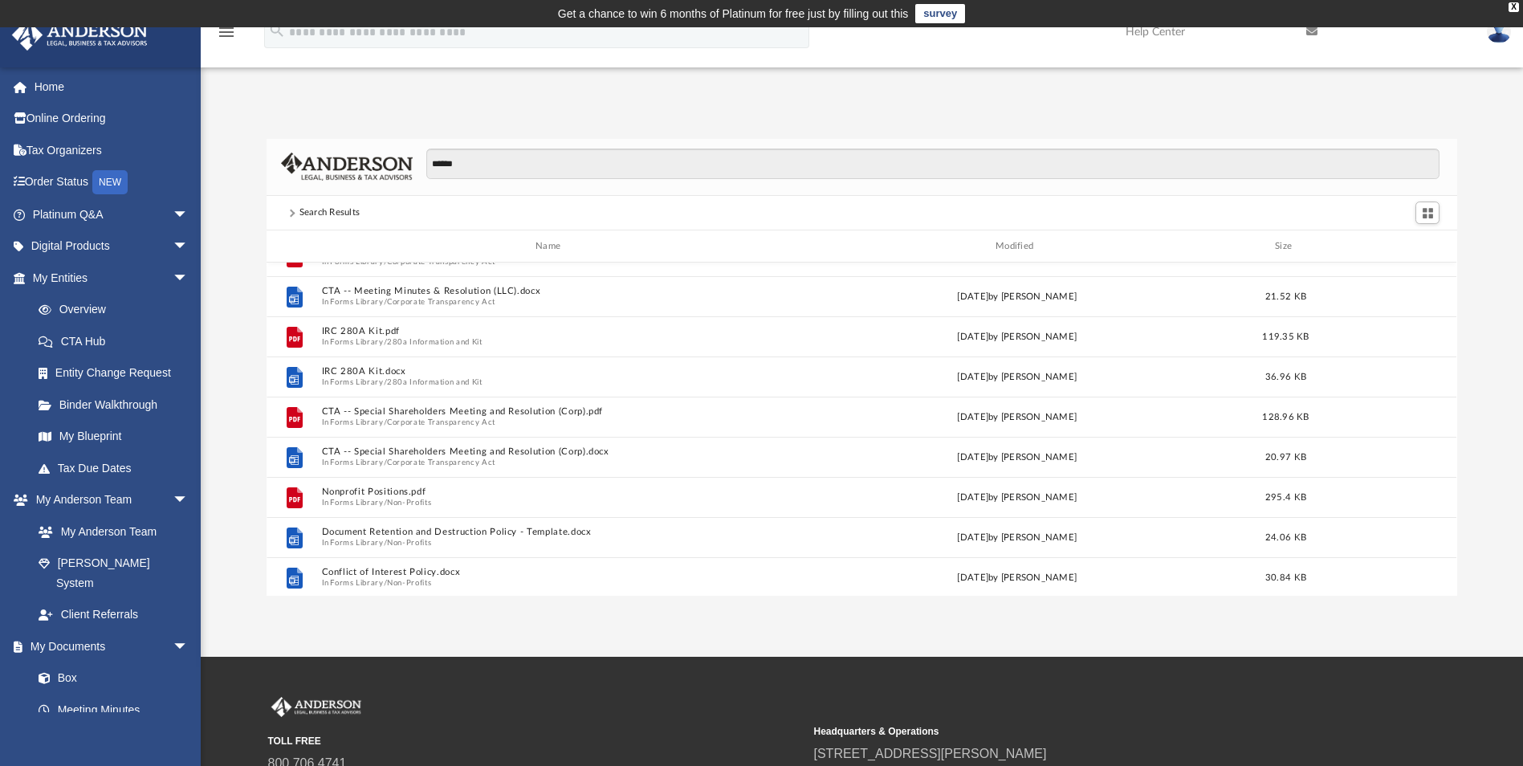
scroll to position [0, 0]
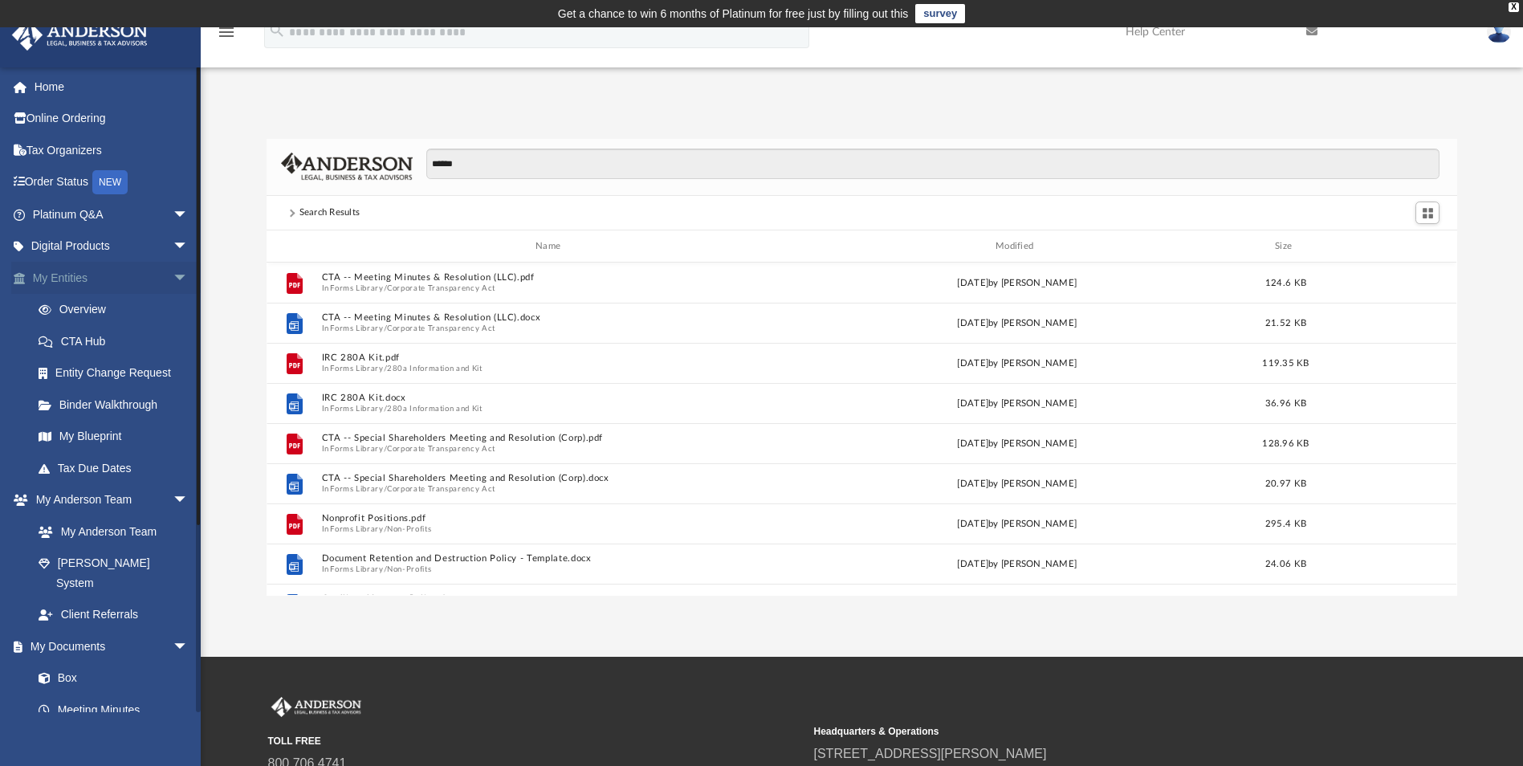
click at [86, 278] on link "My Entities arrow_drop_down" at bounding box center [112, 278] width 202 height 32
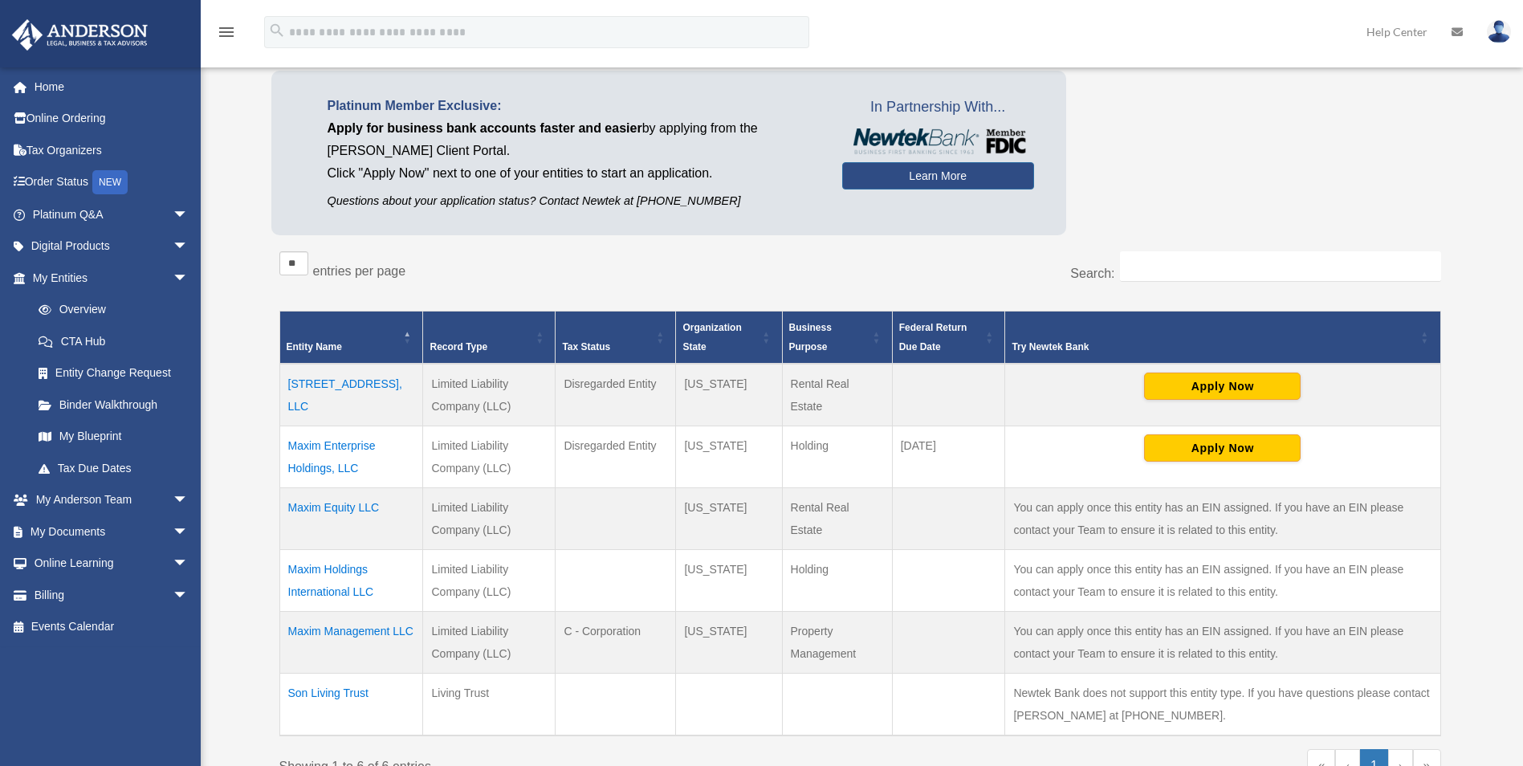
scroll to position [161, 0]
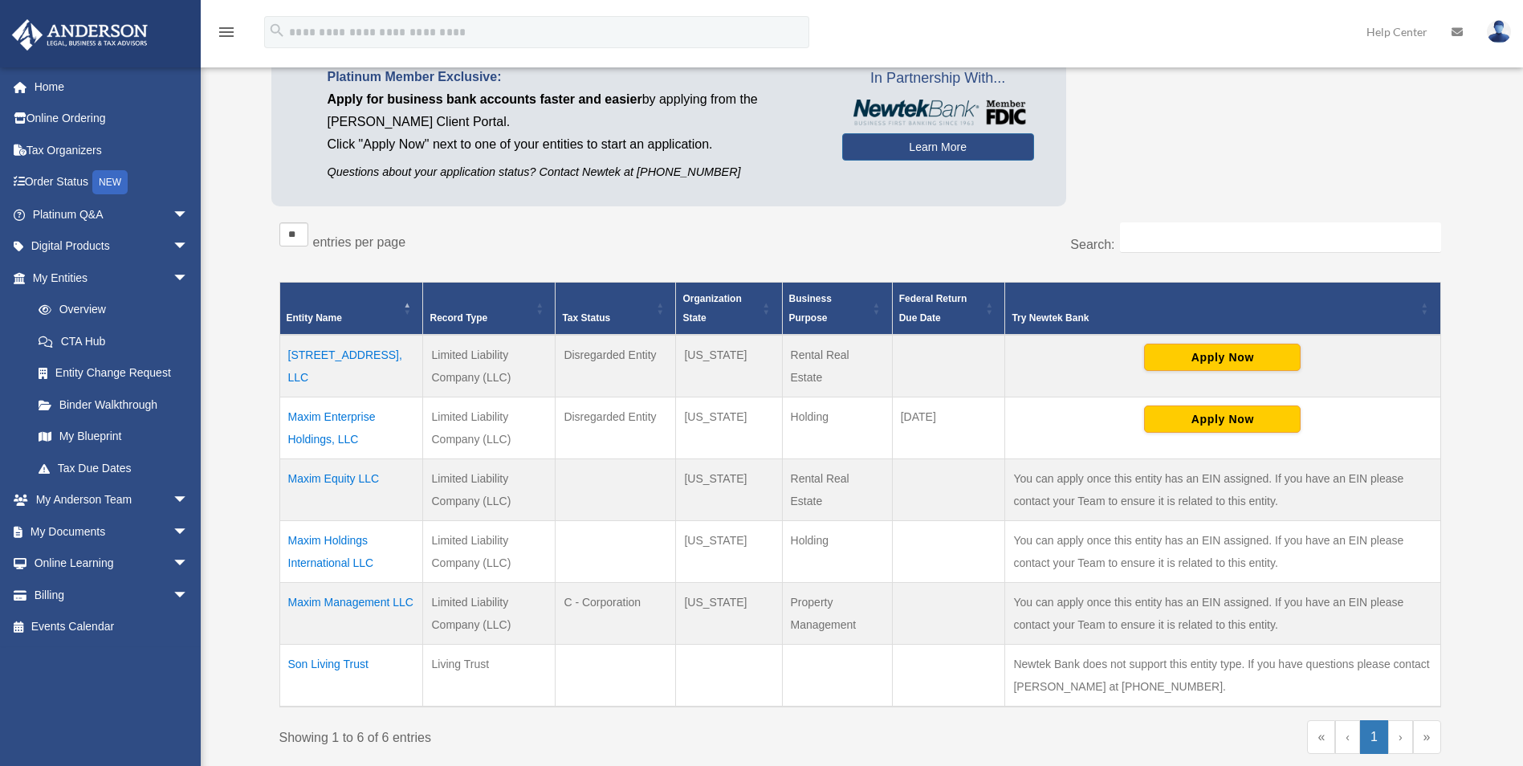
click at [336, 415] on td "Maxim Enterprise Holdings, LLC" at bounding box center [351, 428] width 144 height 62
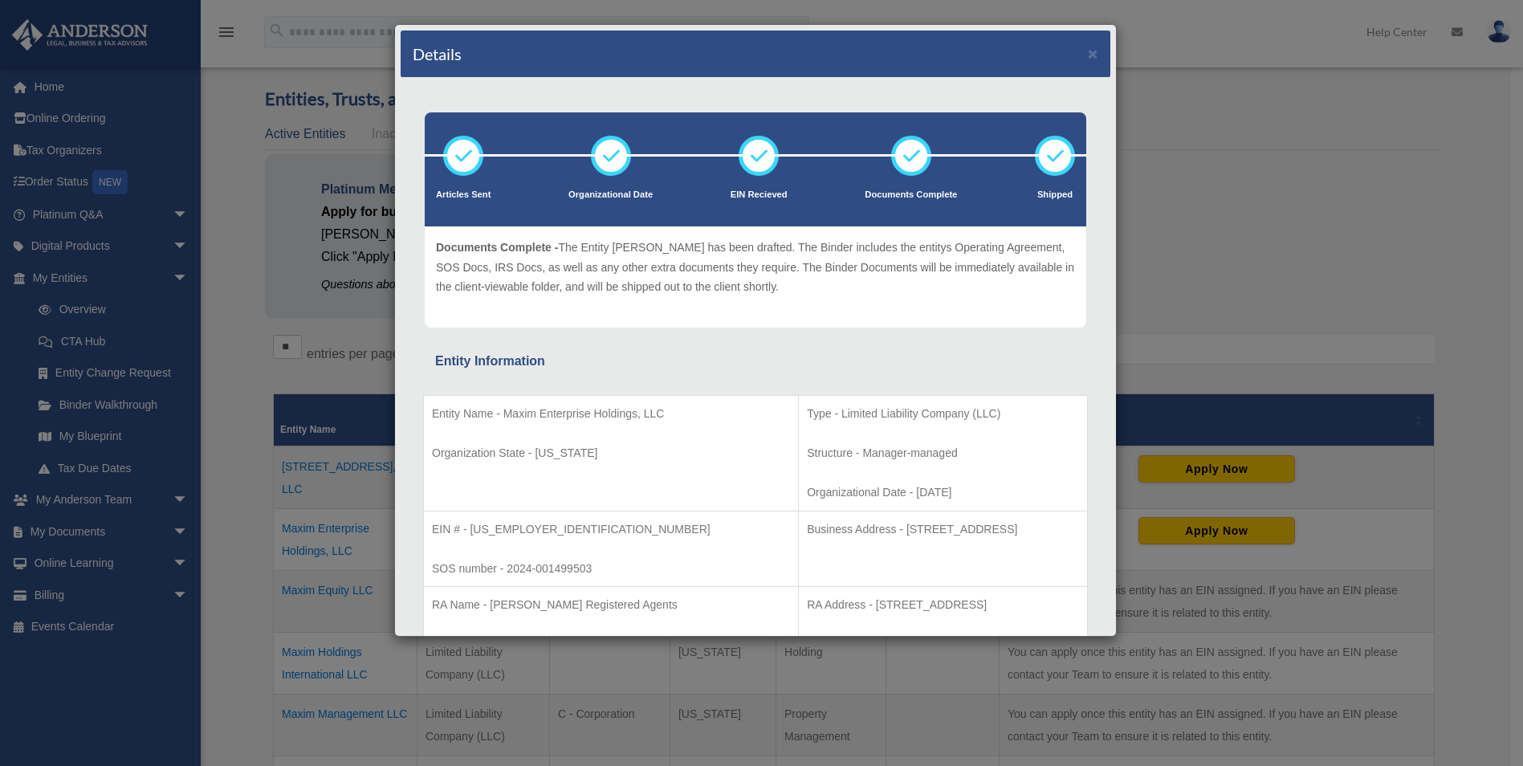
scroll to position [0, 0]
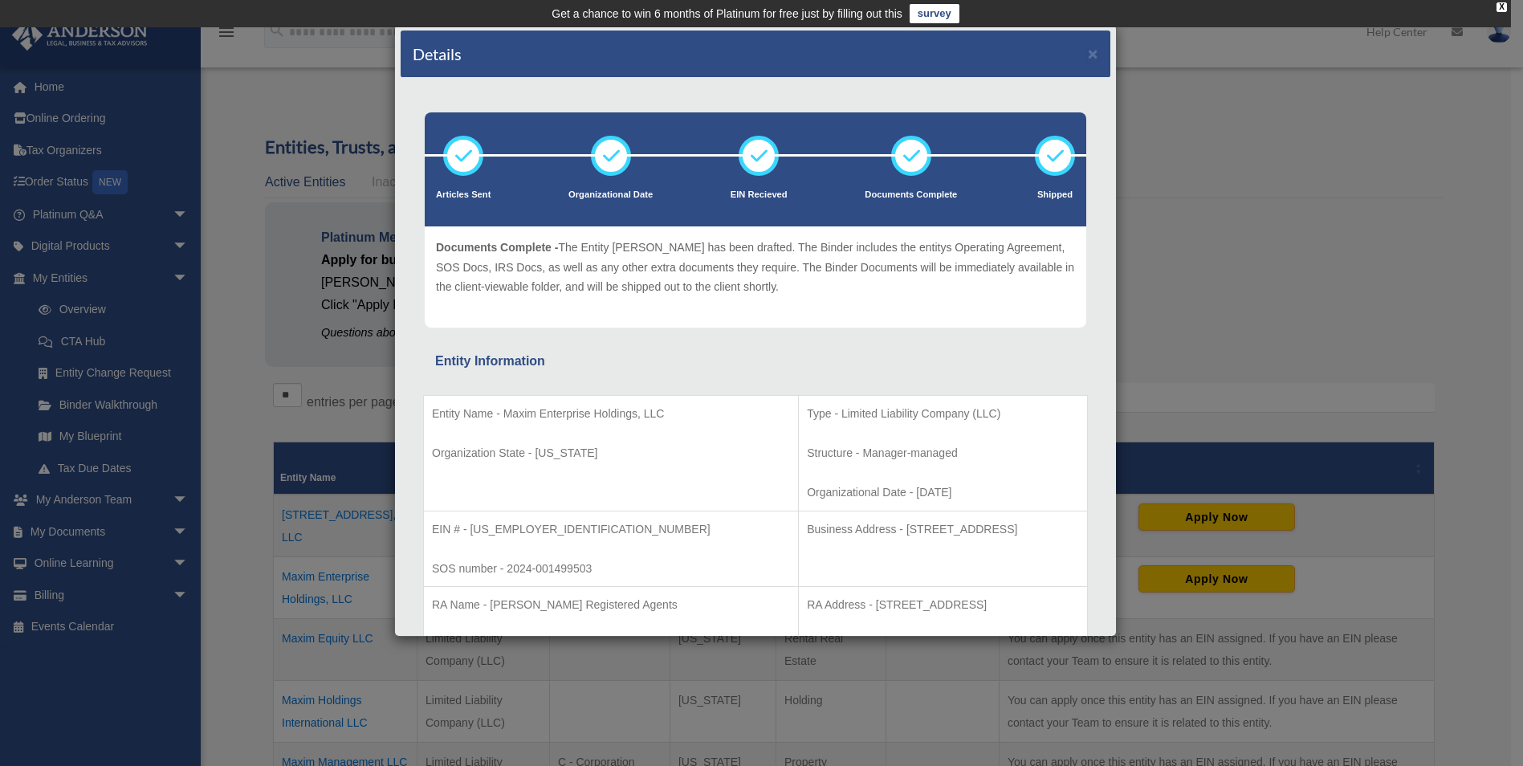
click at [1088, 55] on div "Details ×" at bounding box center [756, 54] width 710 height 47
click at [1088, 55] on button "×" at bounding box center [1093, 53] width 10 height 17
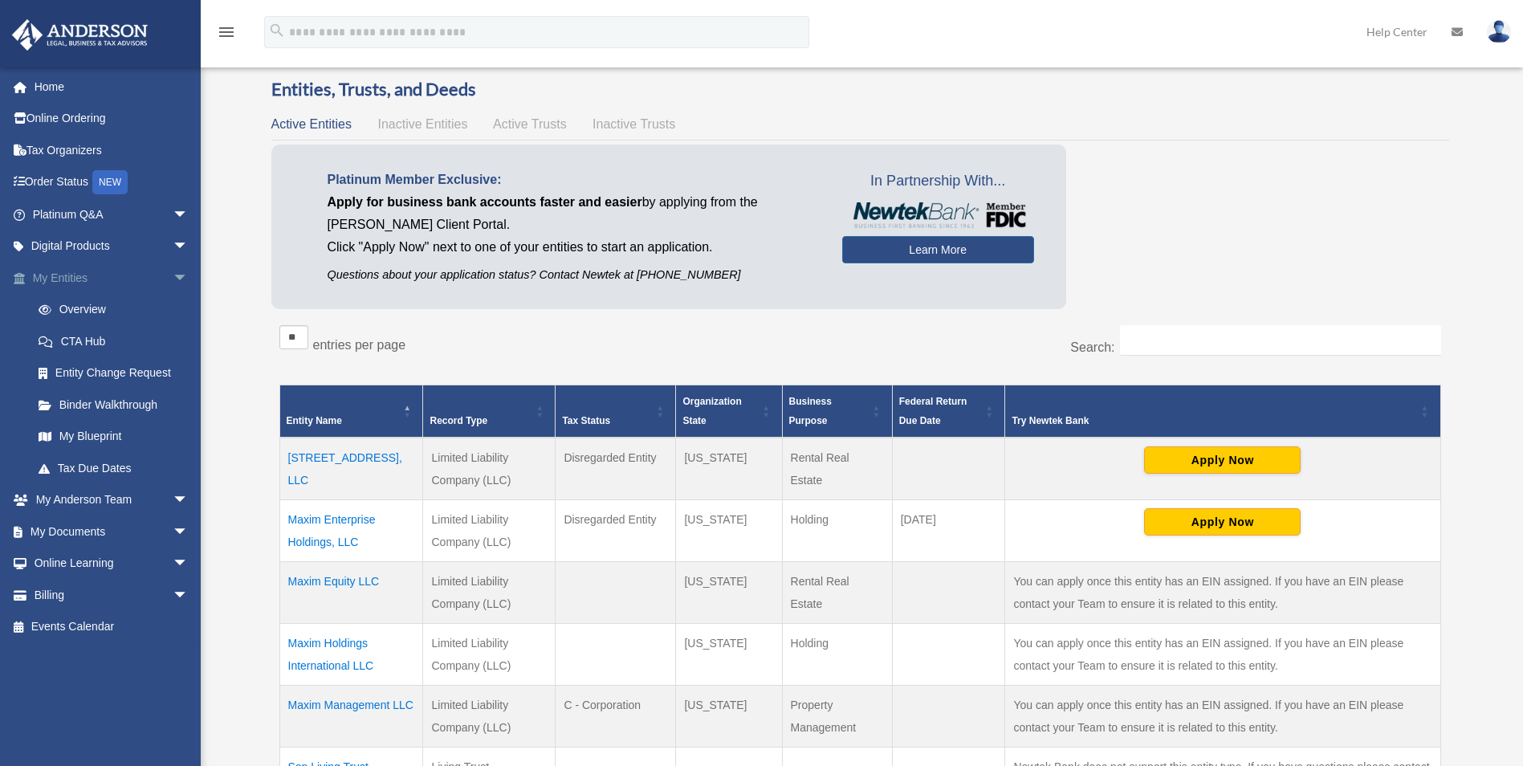
scroll to position [80, 0]
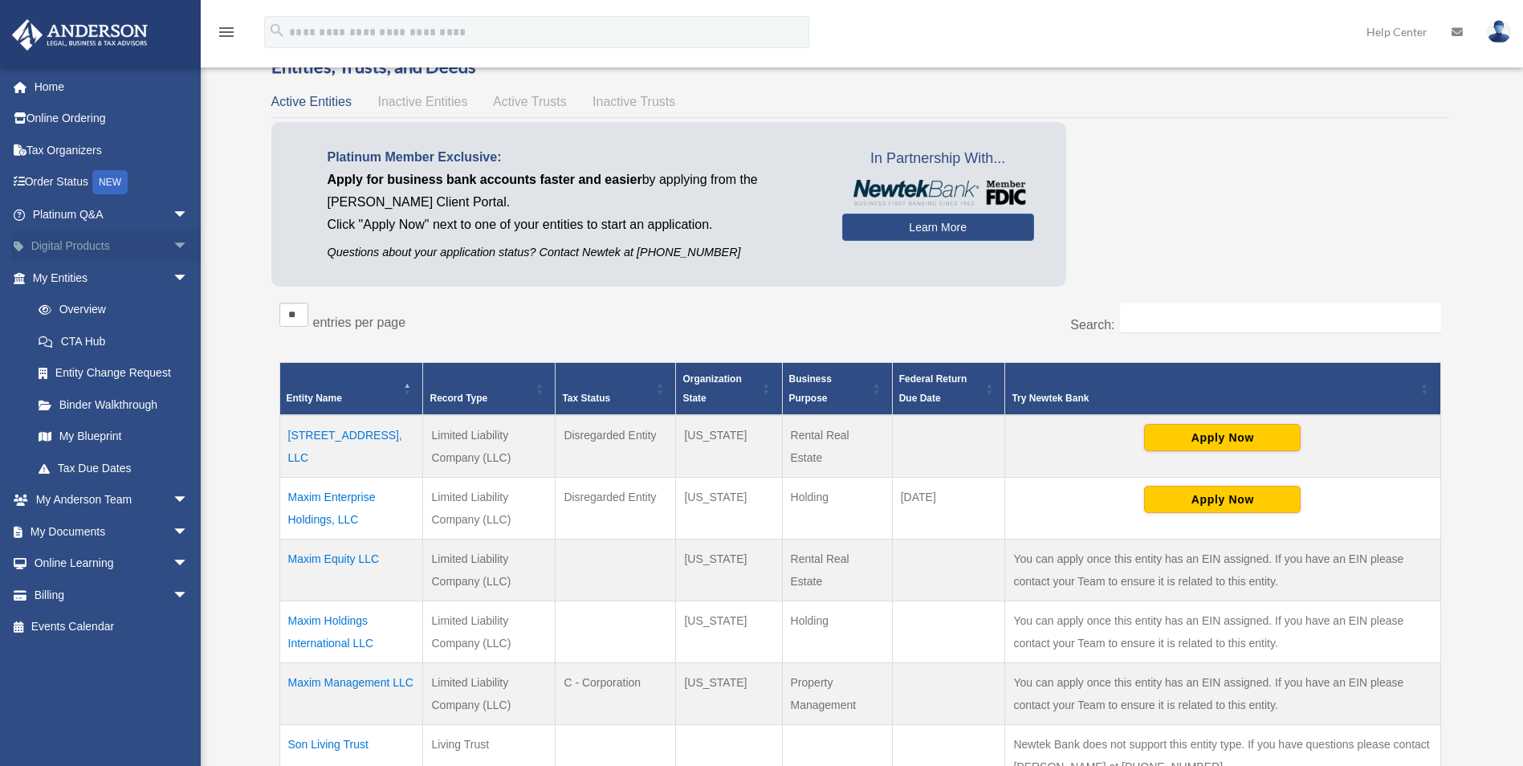
click at [89, 234] on link "Digital Products arrow_drop_down" at bounding box center [112, 246] width 202 height 32
click at [144, 507] on link "My Anderson Team arrow_drop_down" at bounding box center [112, 500] width 202 height 32
click at [173, 535] on span "arrow_drop_down" at bounding box center [189, 531] width 32 height 33
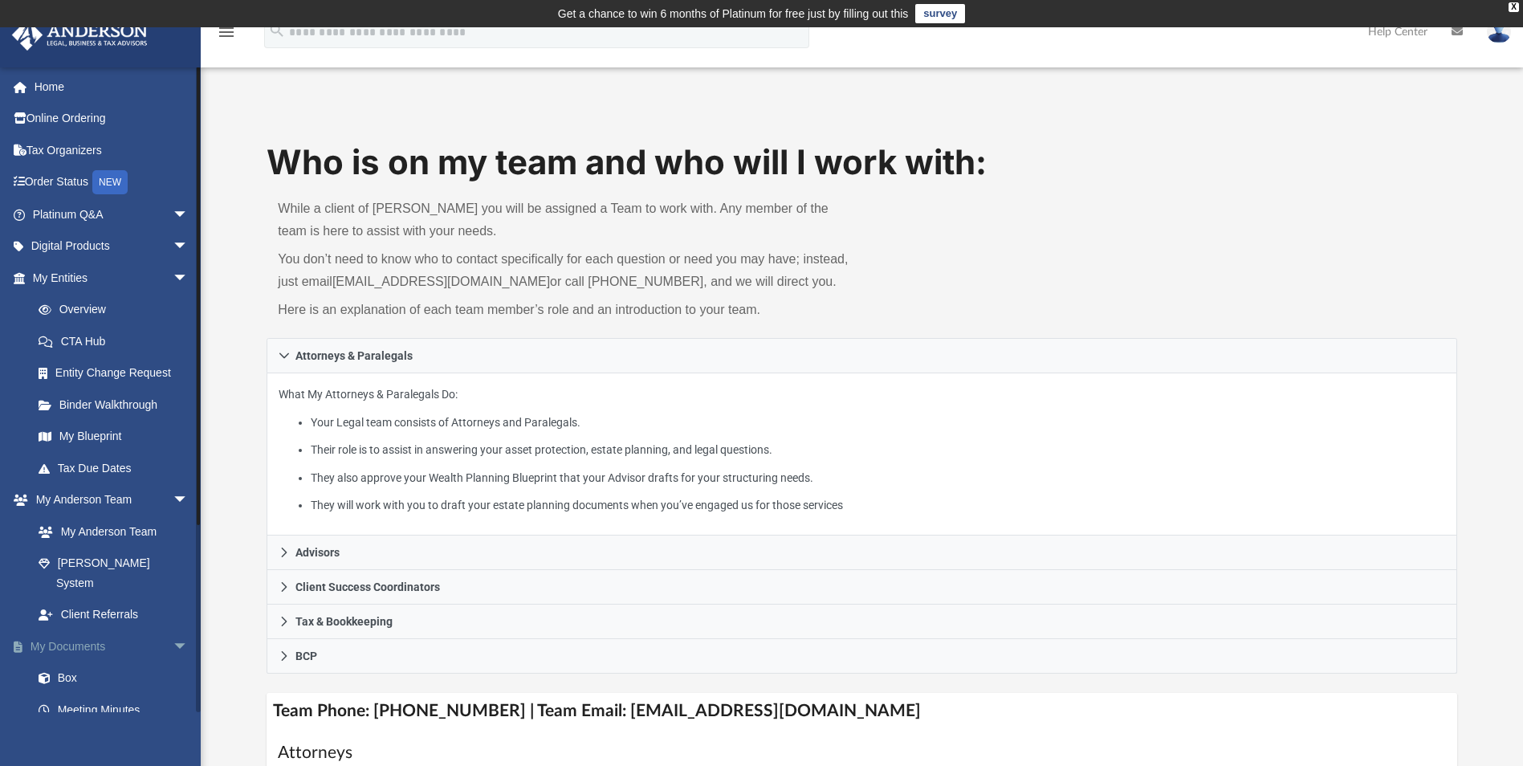
click at [173, 630] on span "arrow_drop_down" at bounding box center [189, 646] width 32 height 33
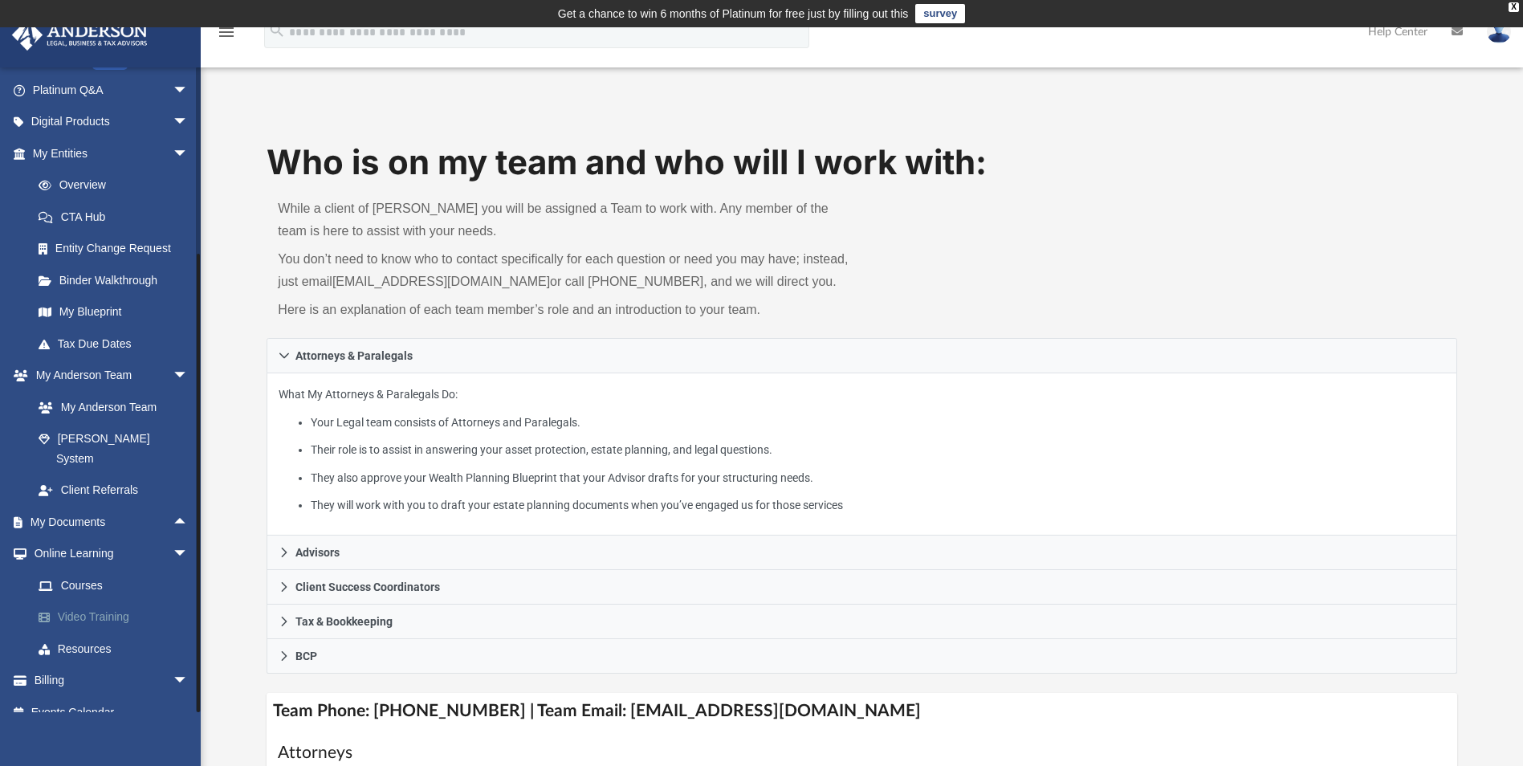
scroll to position [161, 0]
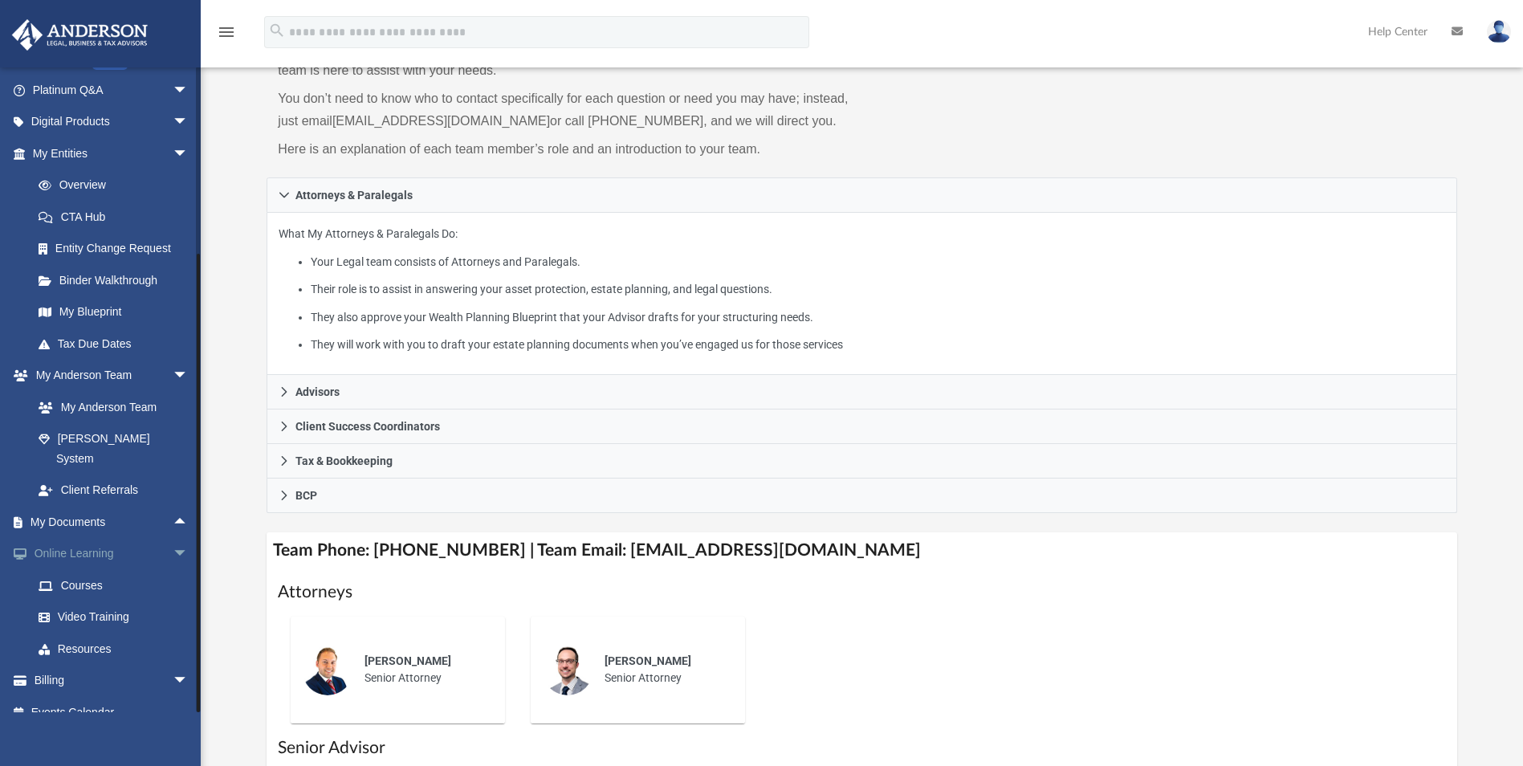
click at [173, 538] on span "arrow_drop_down" at bounding box center [189, 554] width 32 height 33
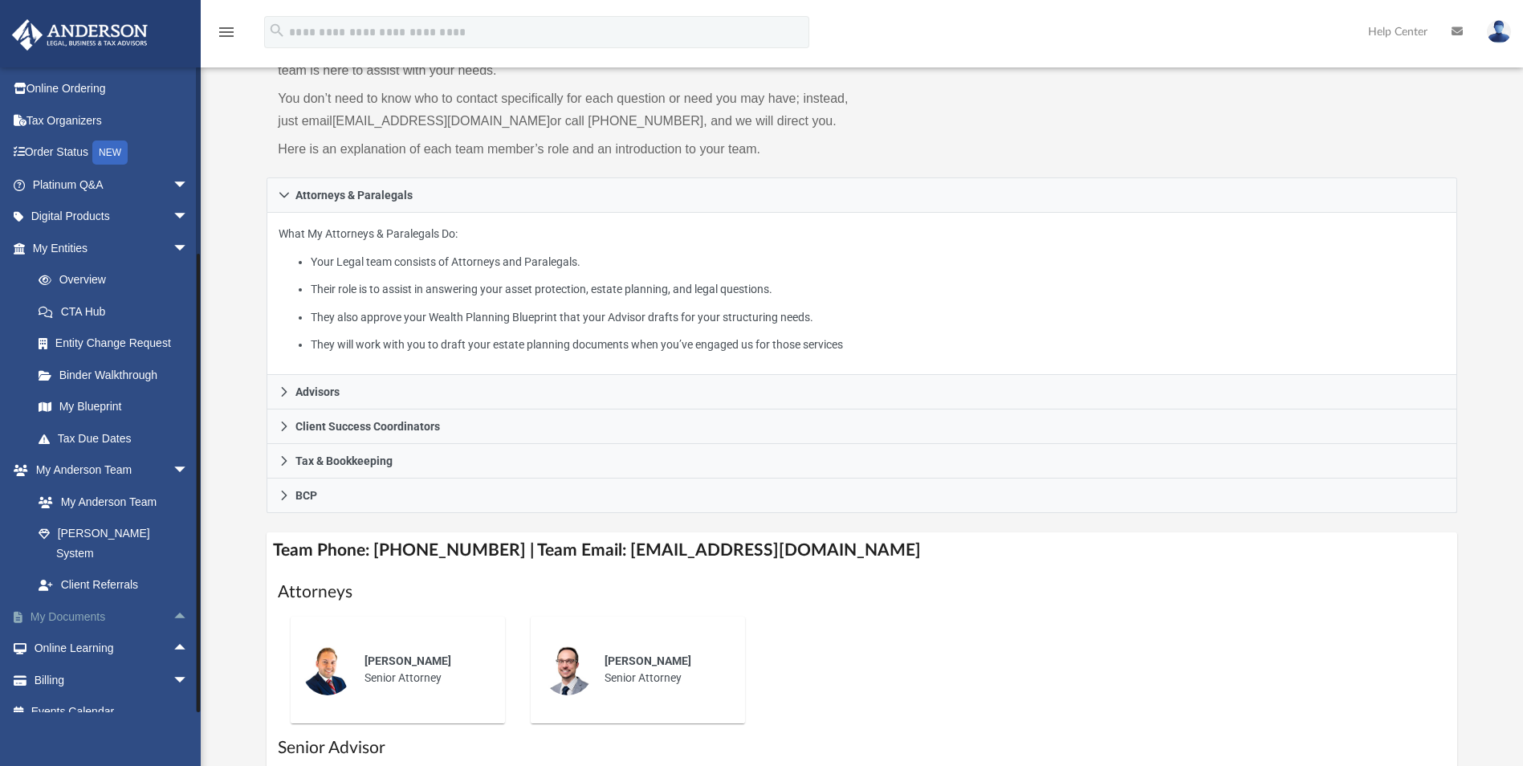
click at [173, 601] on span "arrow_drop_up" at bounding box center [189, 617] width 32 height 33
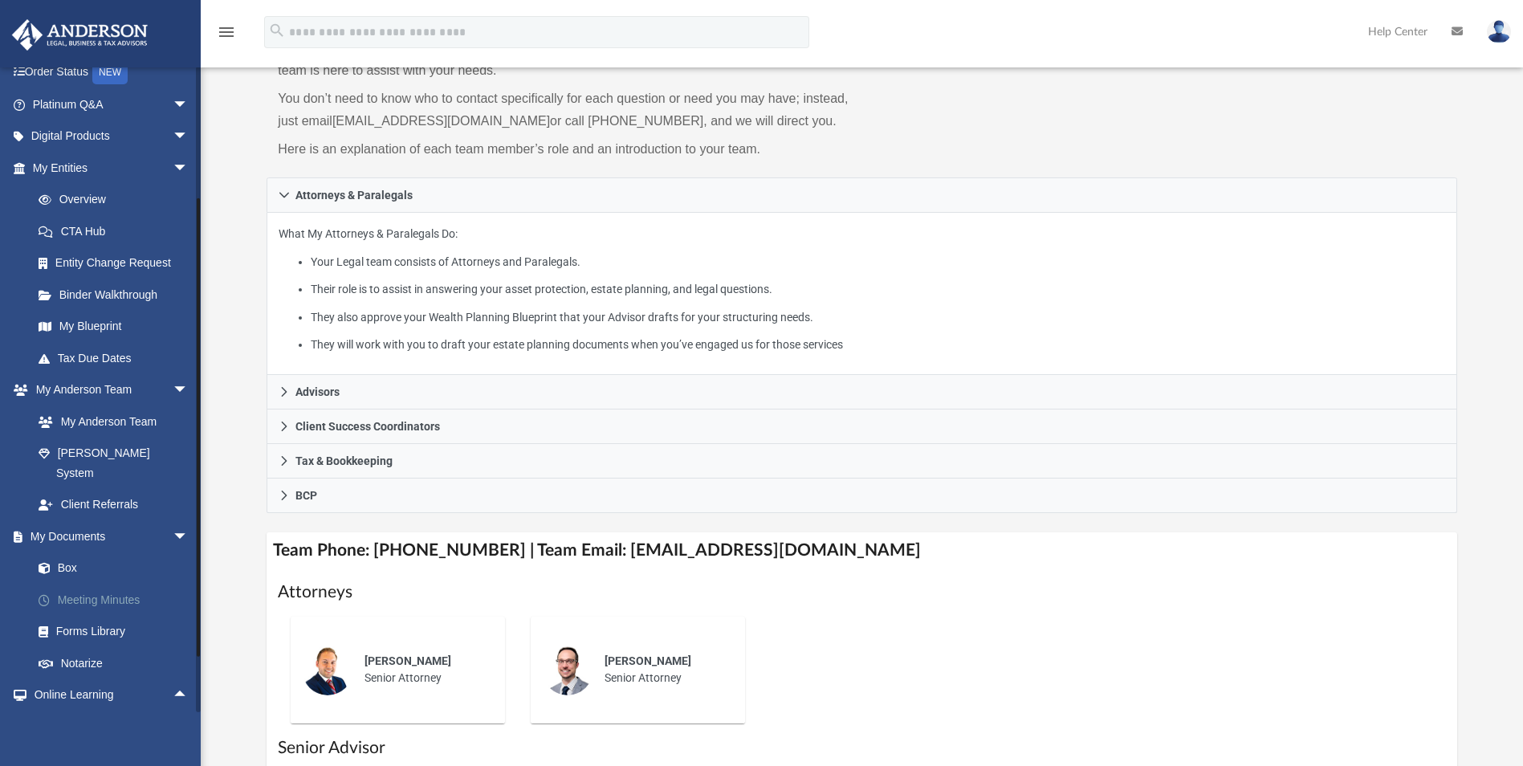
click at [105, 585] on link "Meeting Minutes" at bounding box center [117, 600] width 190 height 32
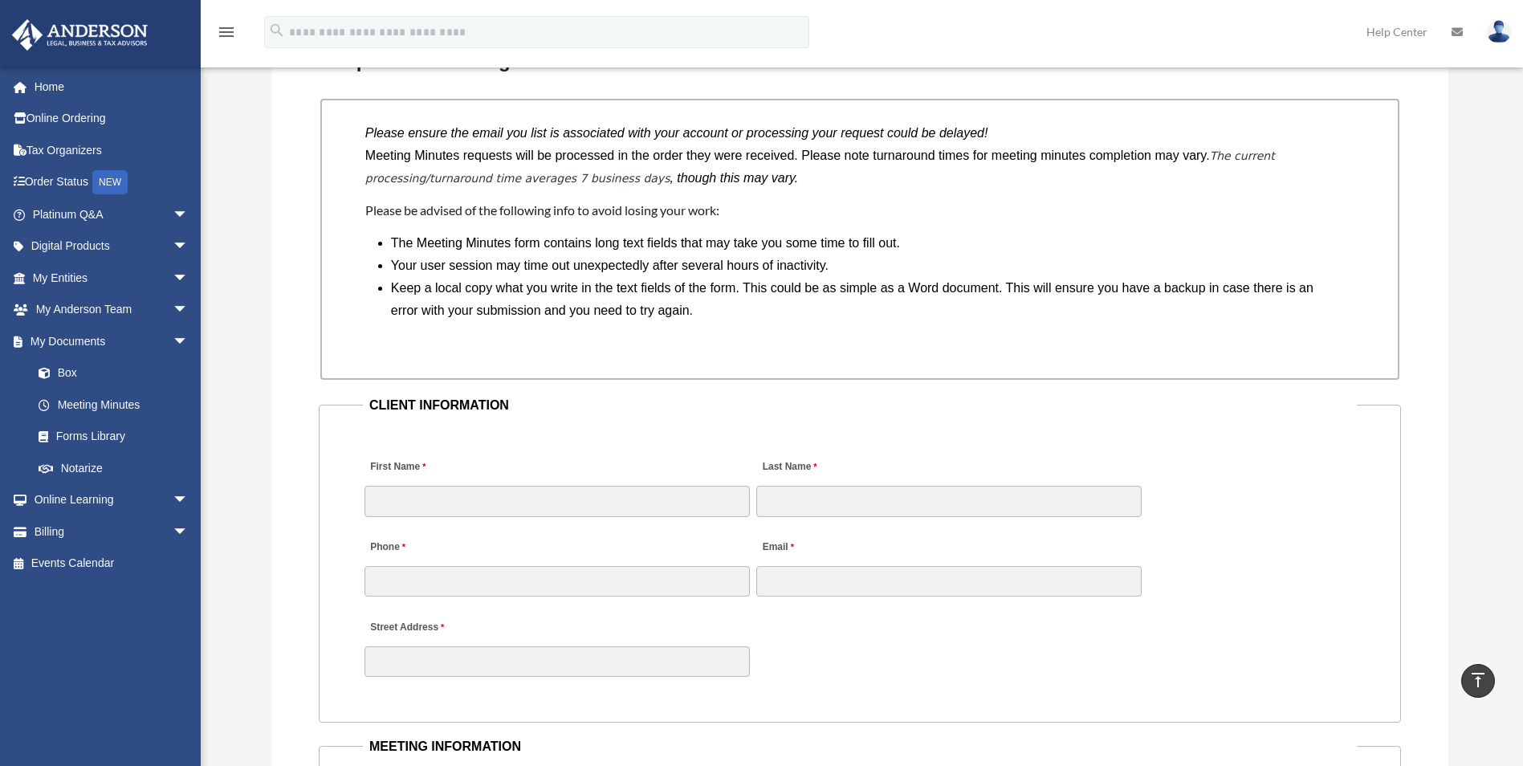
scroll to position [1371, 0]
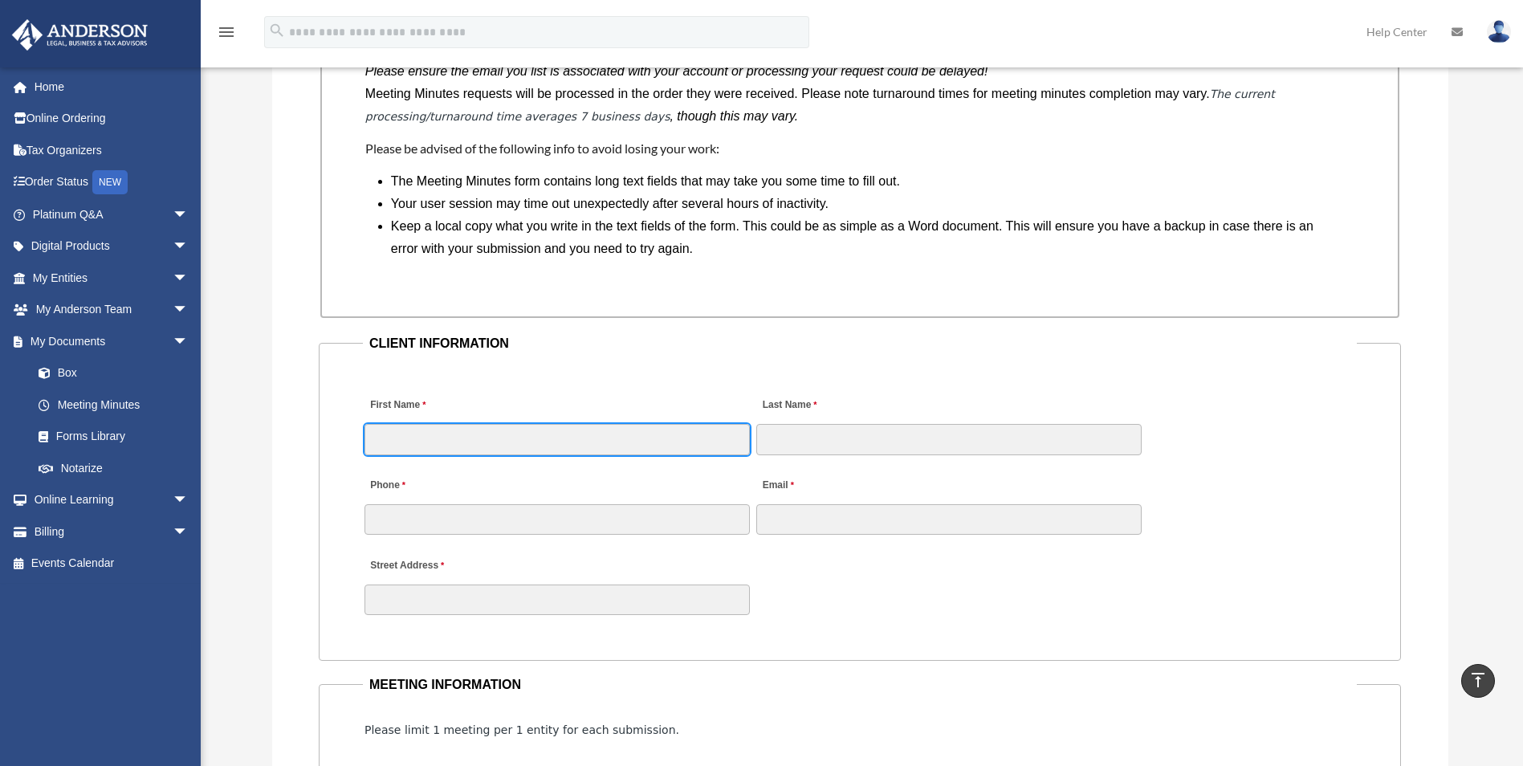
click at [536, 430] on input "First Name" at bounding box center [557, 439] width 385 height 31
type input "*"
type input "******"
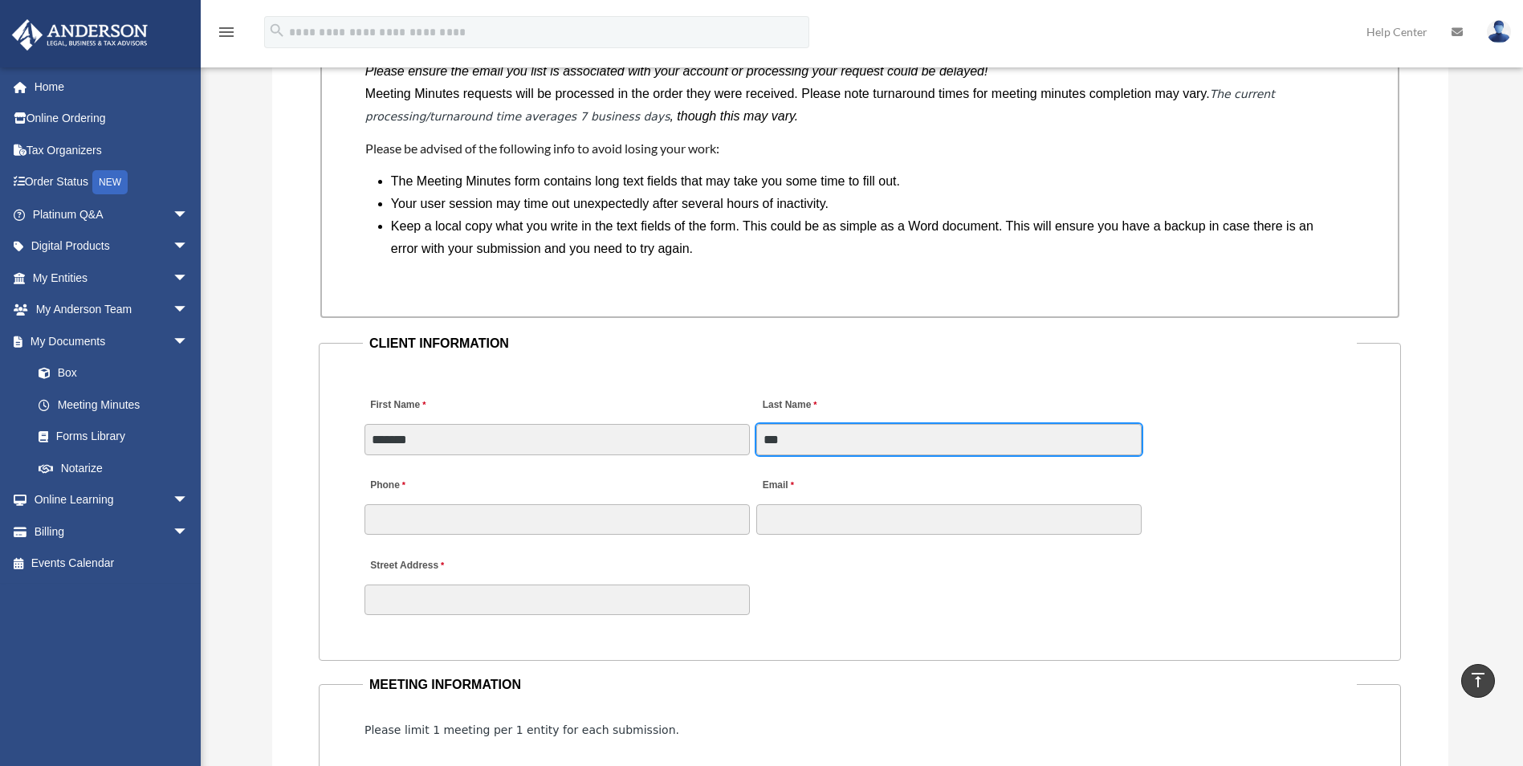
type input "***"
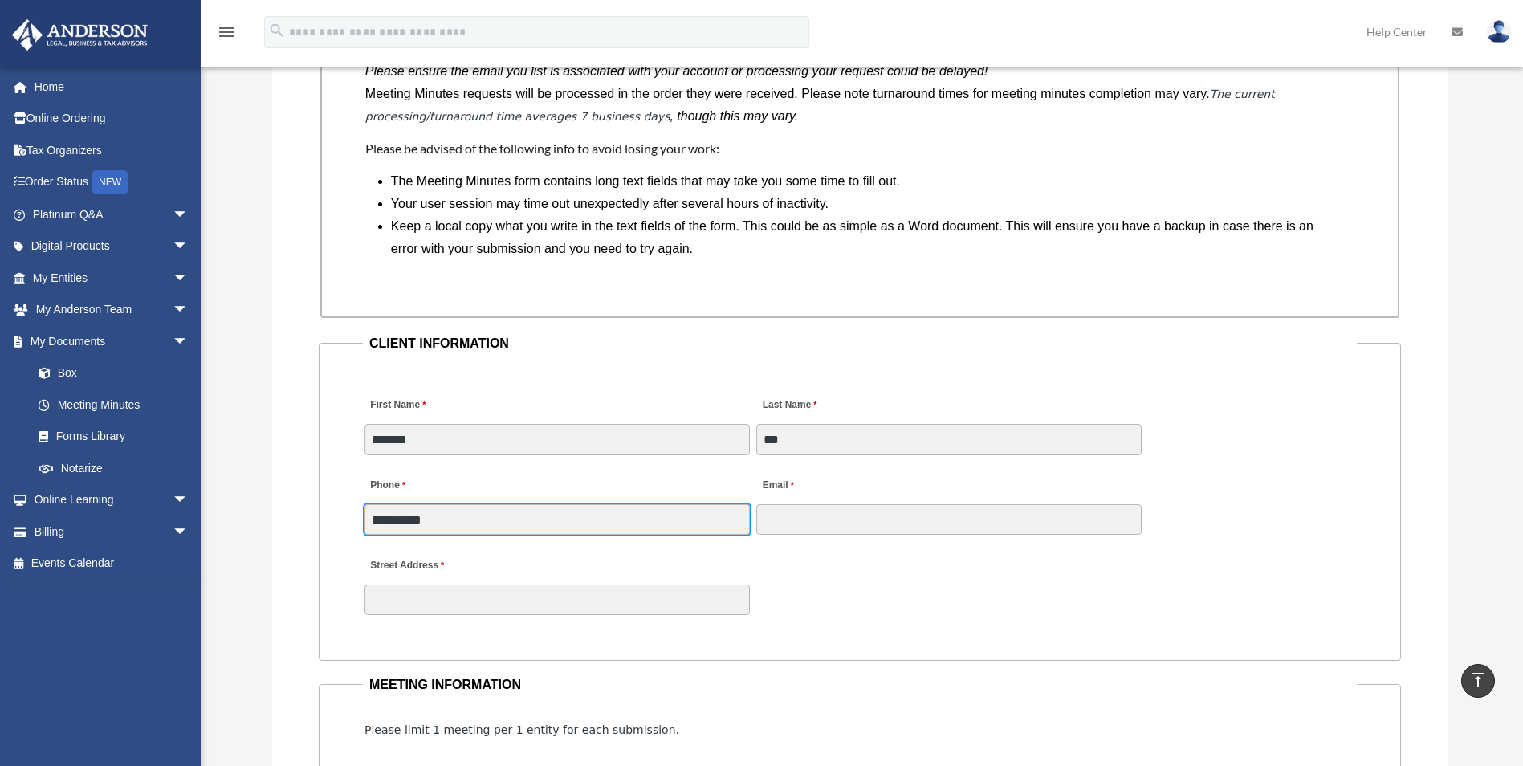
type input "**********"
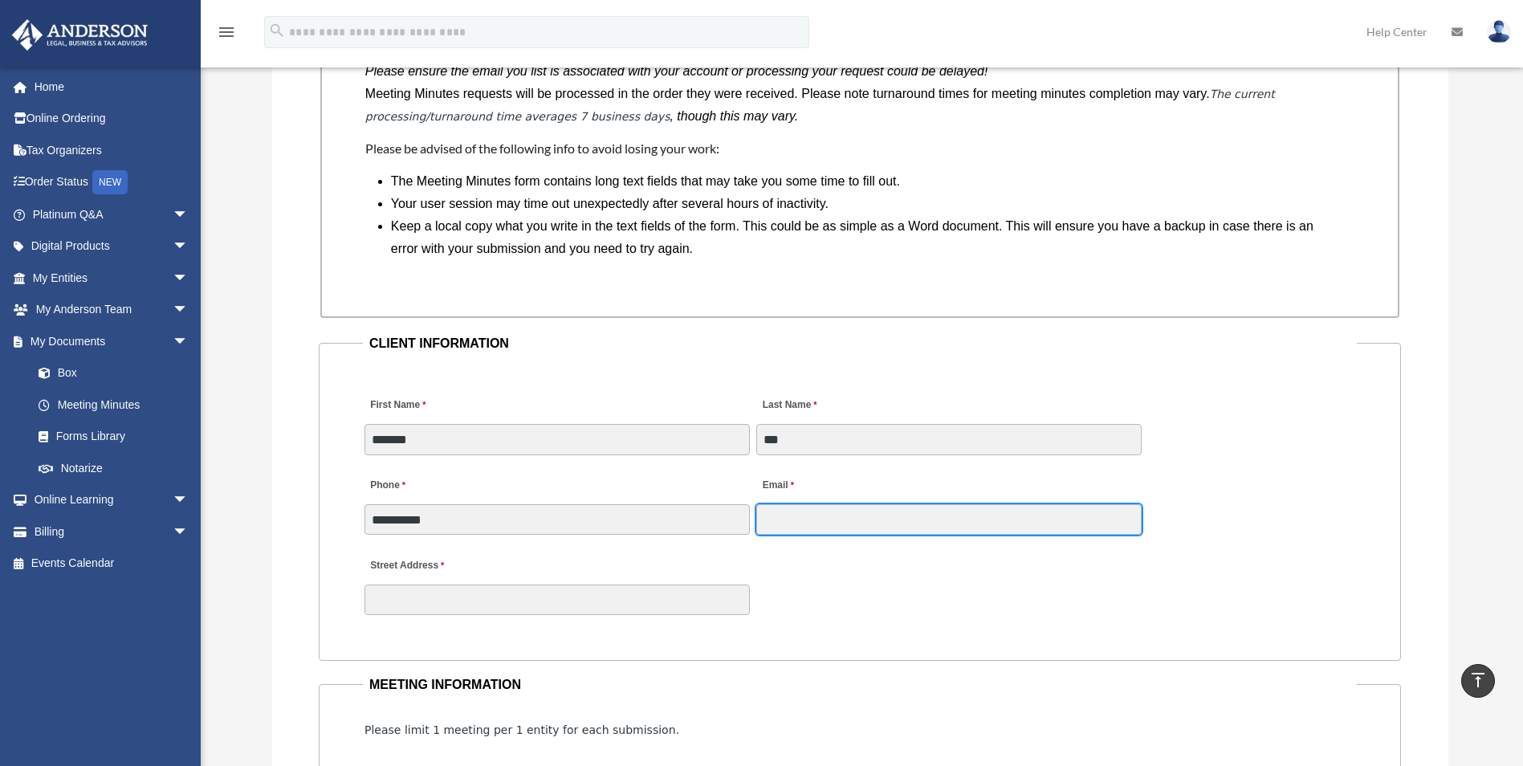
click at [832, 534] on input "Email" at bounding box center [948, 519] width 385 height 31
type input "**********"
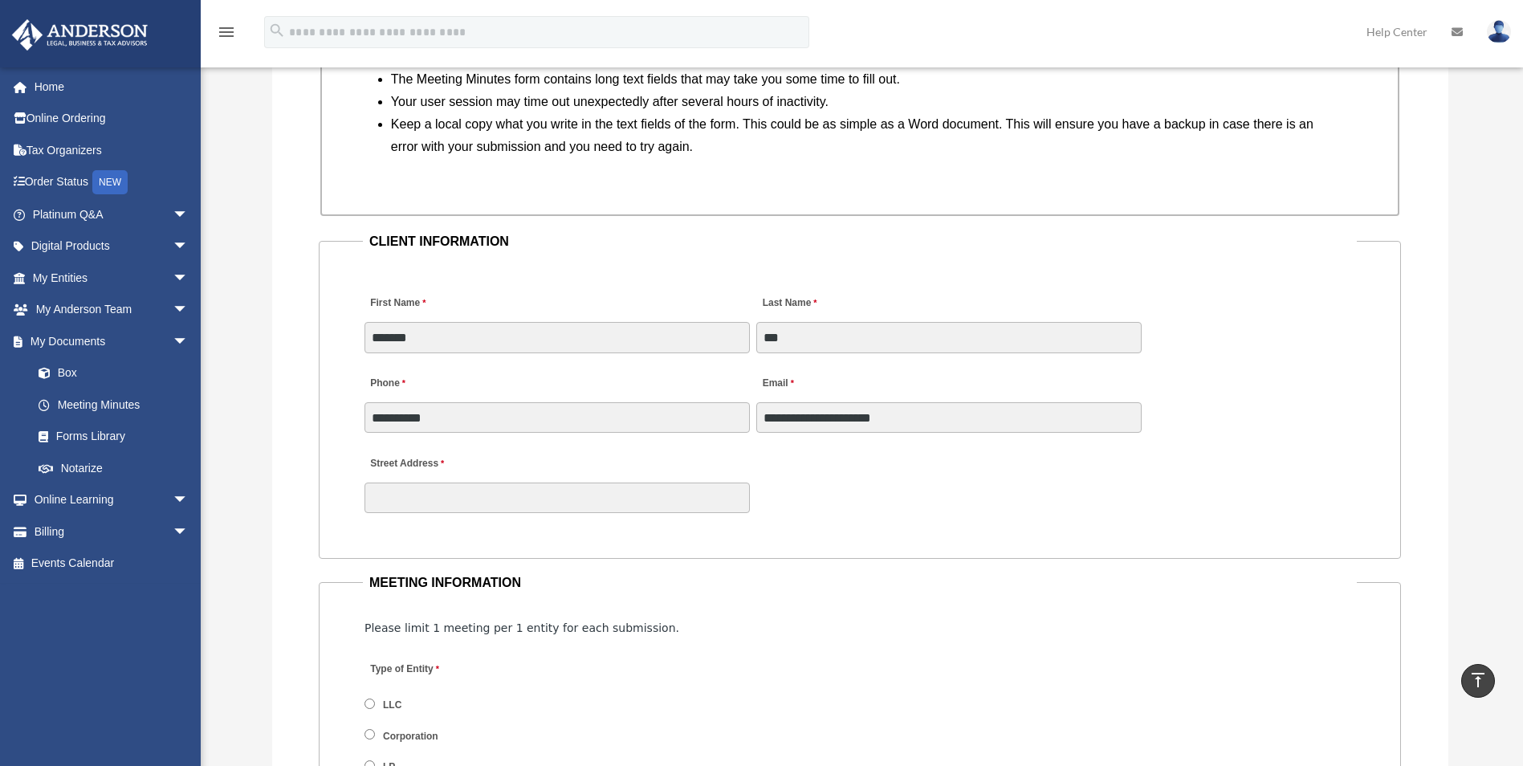
scroll to position [1531, 0]
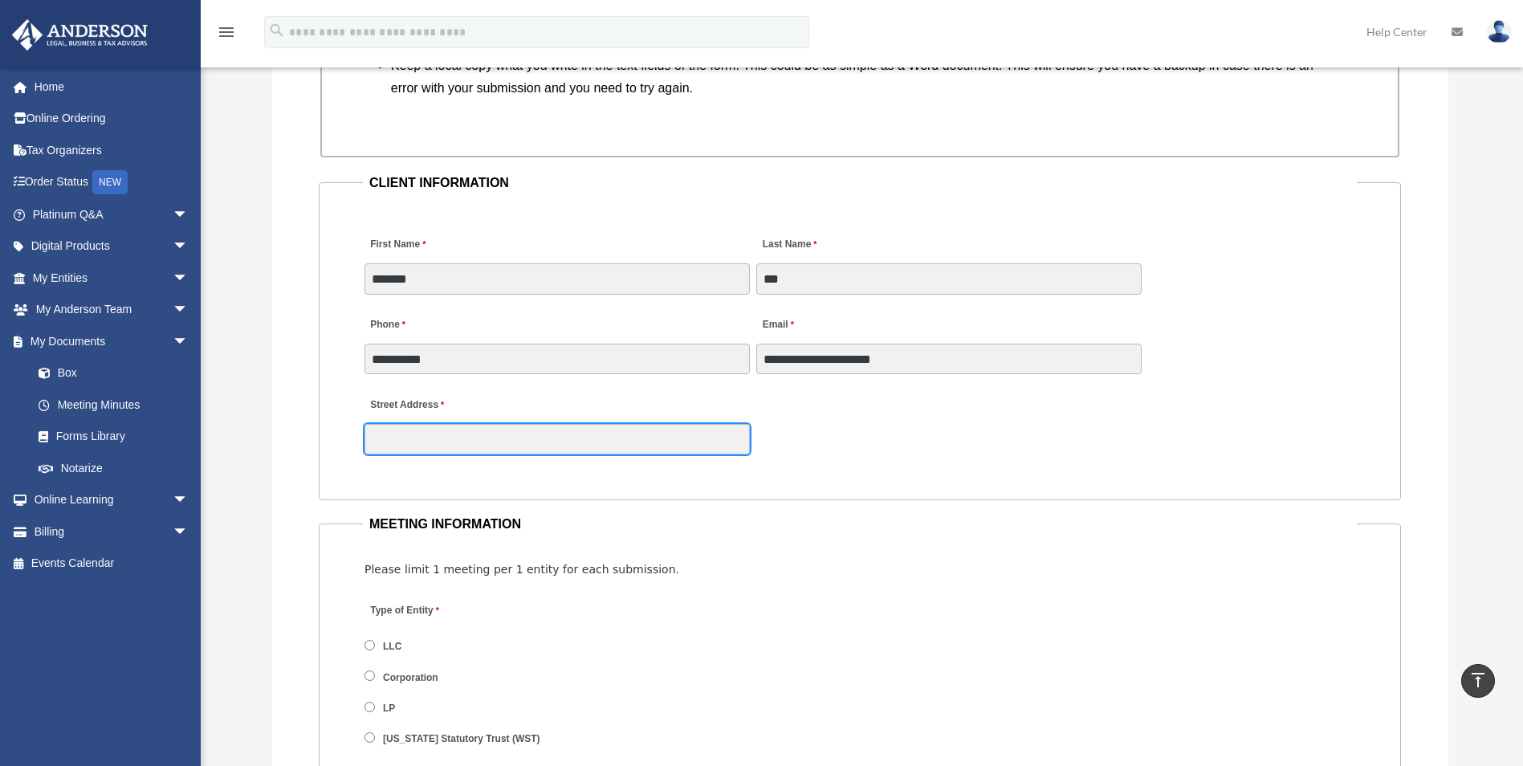
click at [434, 445] on input "Street Address" at bounding box center [557, 439] width 385 height 31
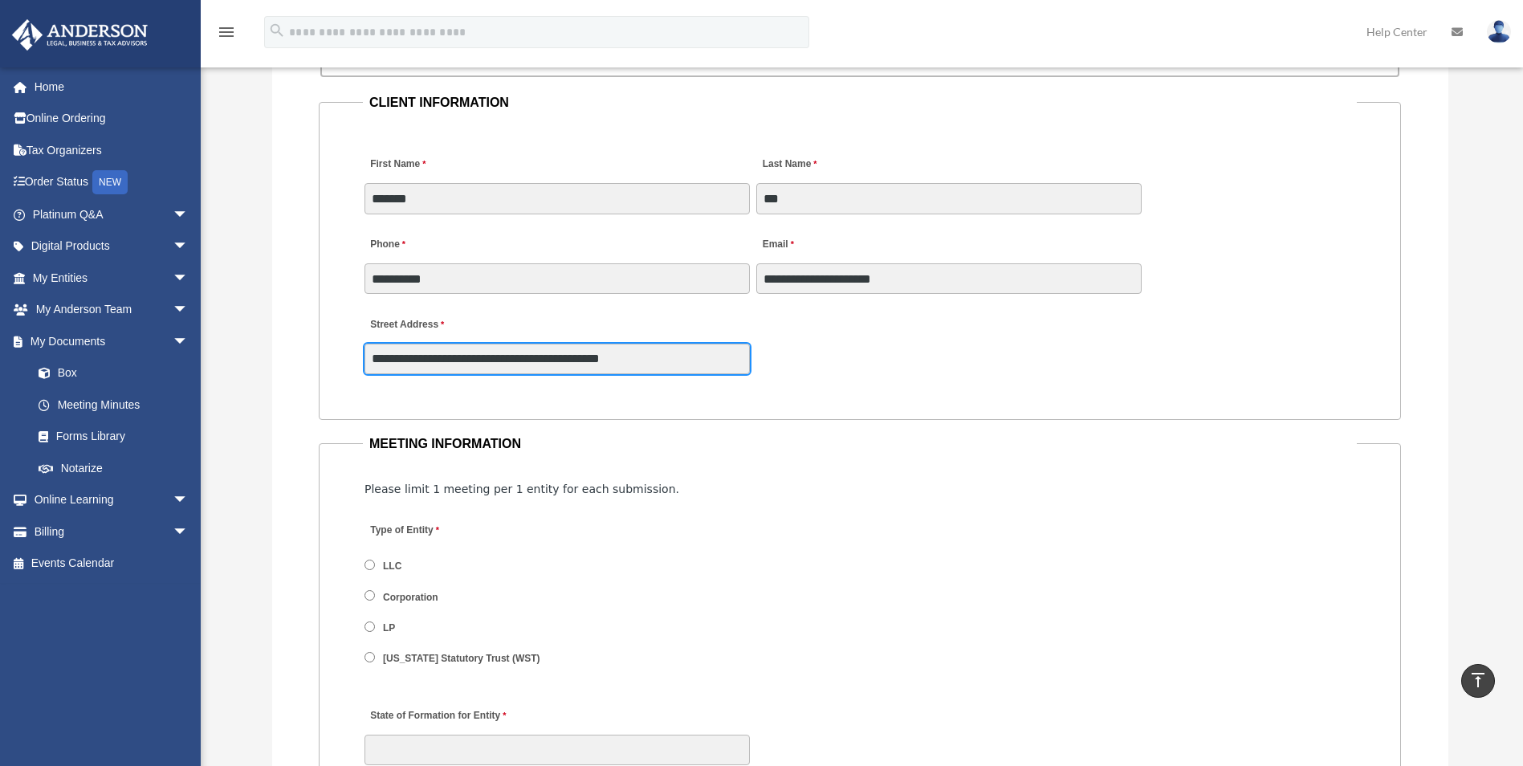
scroll to position [1692, 0]
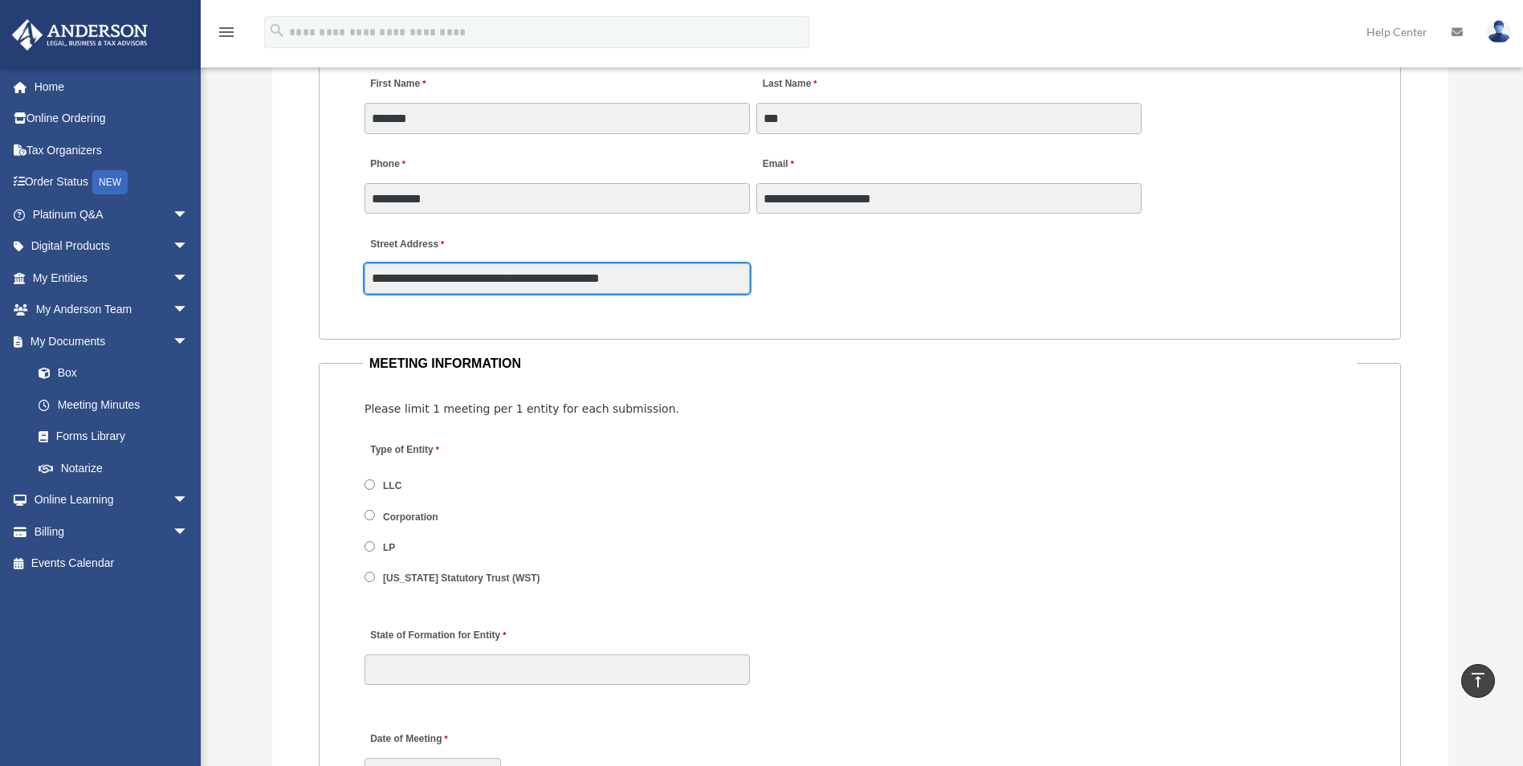
type input "**********"
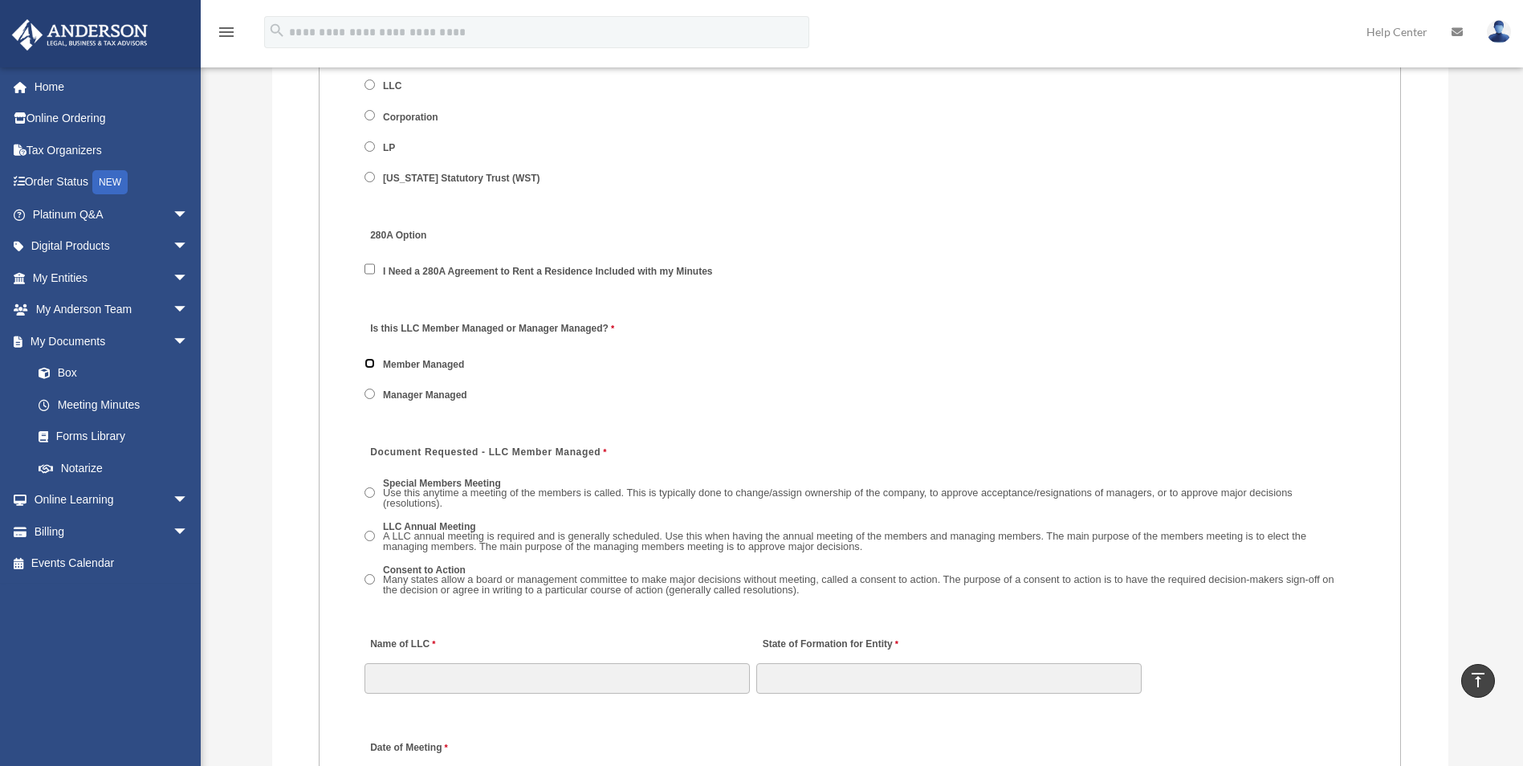
scroll to position [2093, 0]
click at [414, 455] on label "Document Requested - LLC Member Managed" at bounding box center [488, 451] width 246 height 22
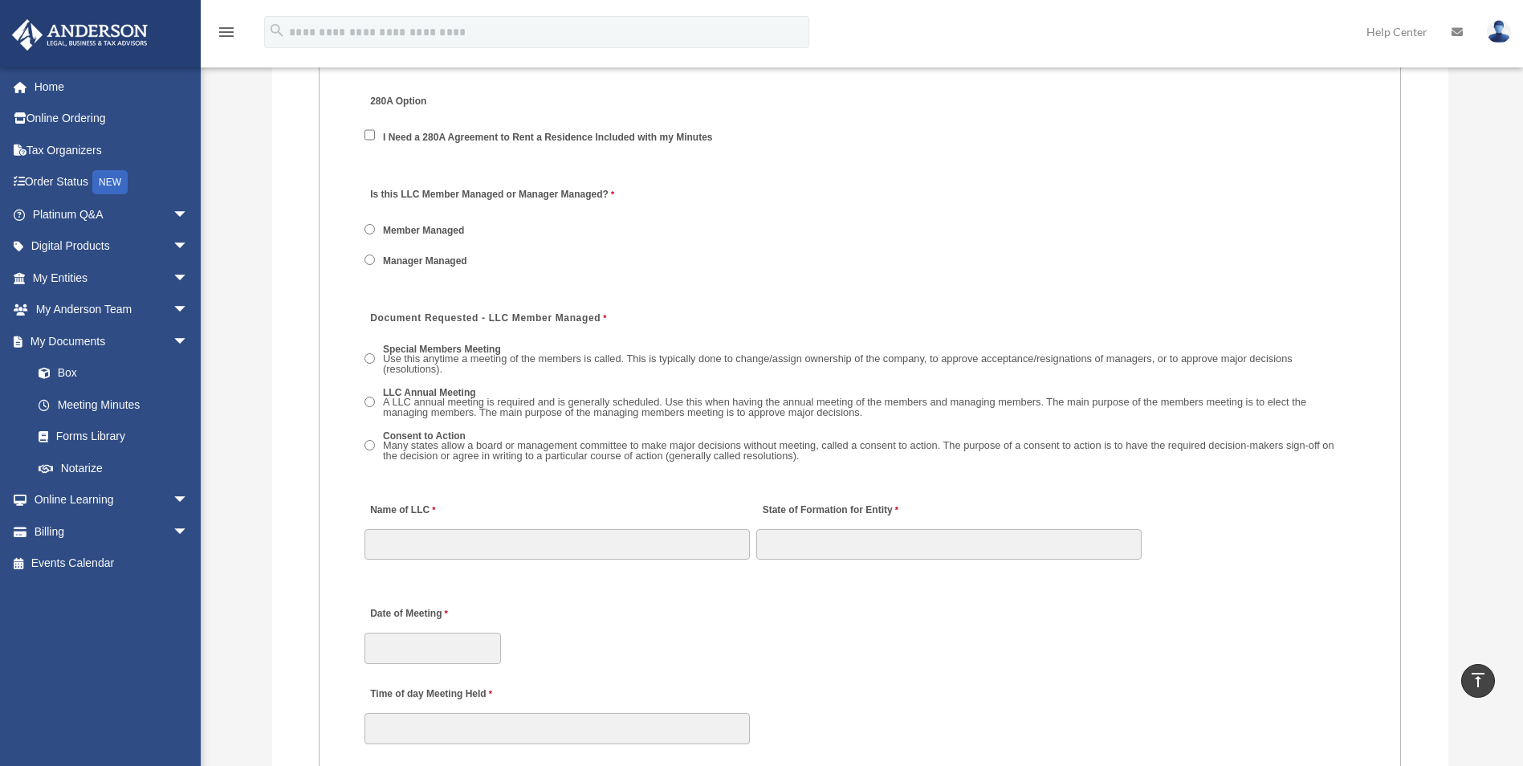
scroll to position [2254, 0]
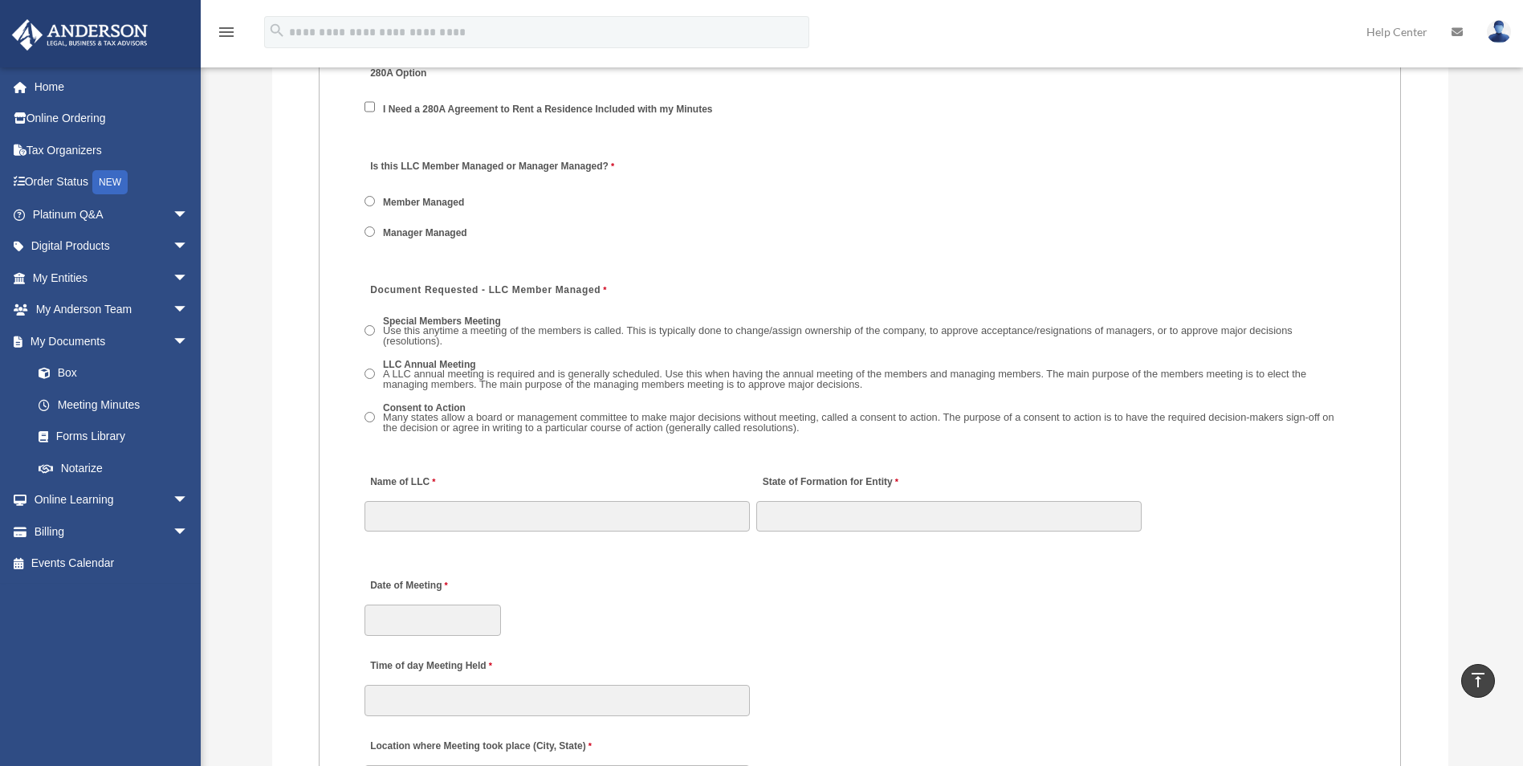
click at [375, 327] on span "Special Members Meeting Use this anytime a meeting of the members is called. Th…" at bounding box center [860, 332] width 991 height 40
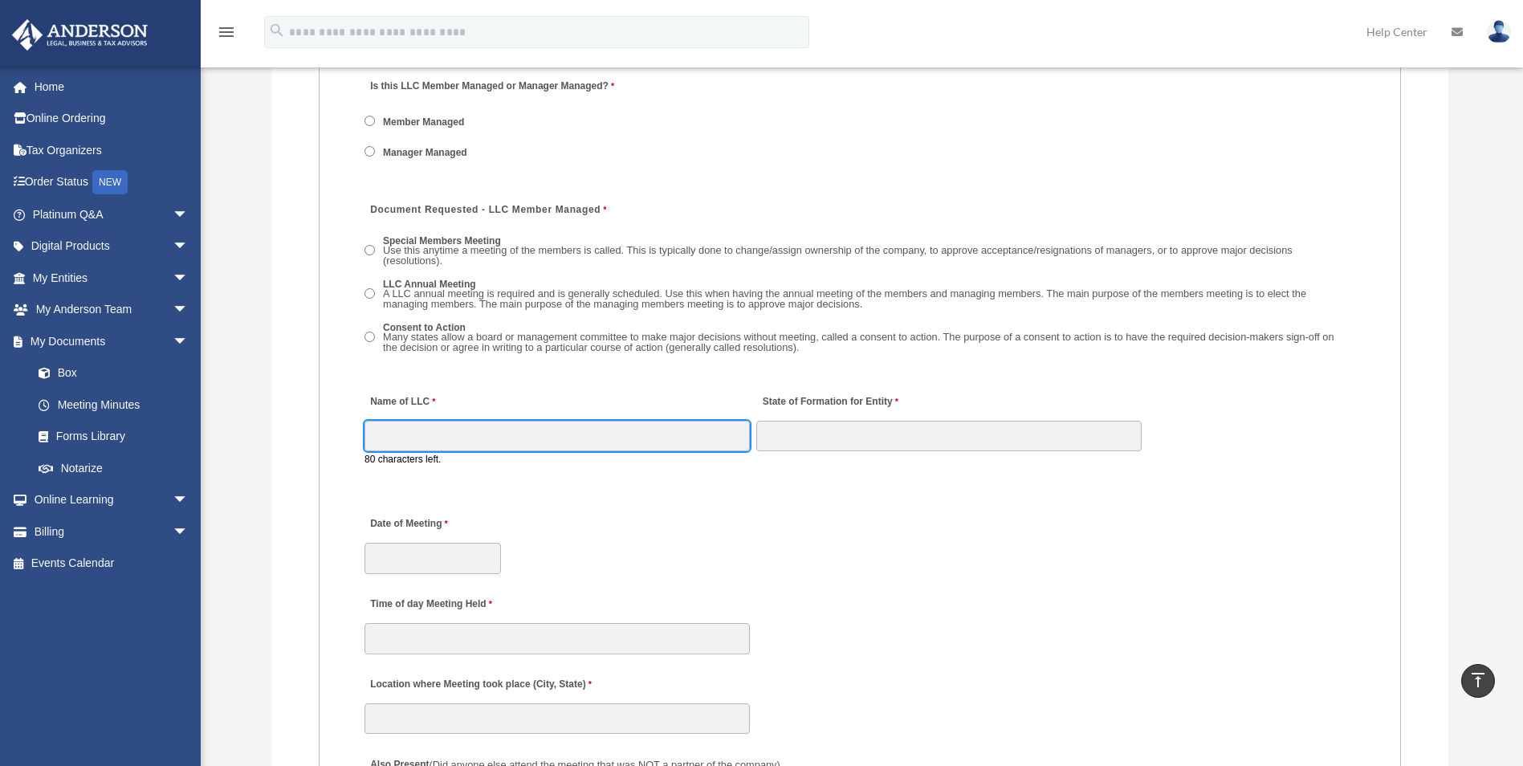
click at [525, 426] on input "Name of LLC" at bounding box center [557, 436] width 385 height 31
click at [527, 433] on input "**********" at bounding box center [557, 436] width 385 height 31
type input "**********"
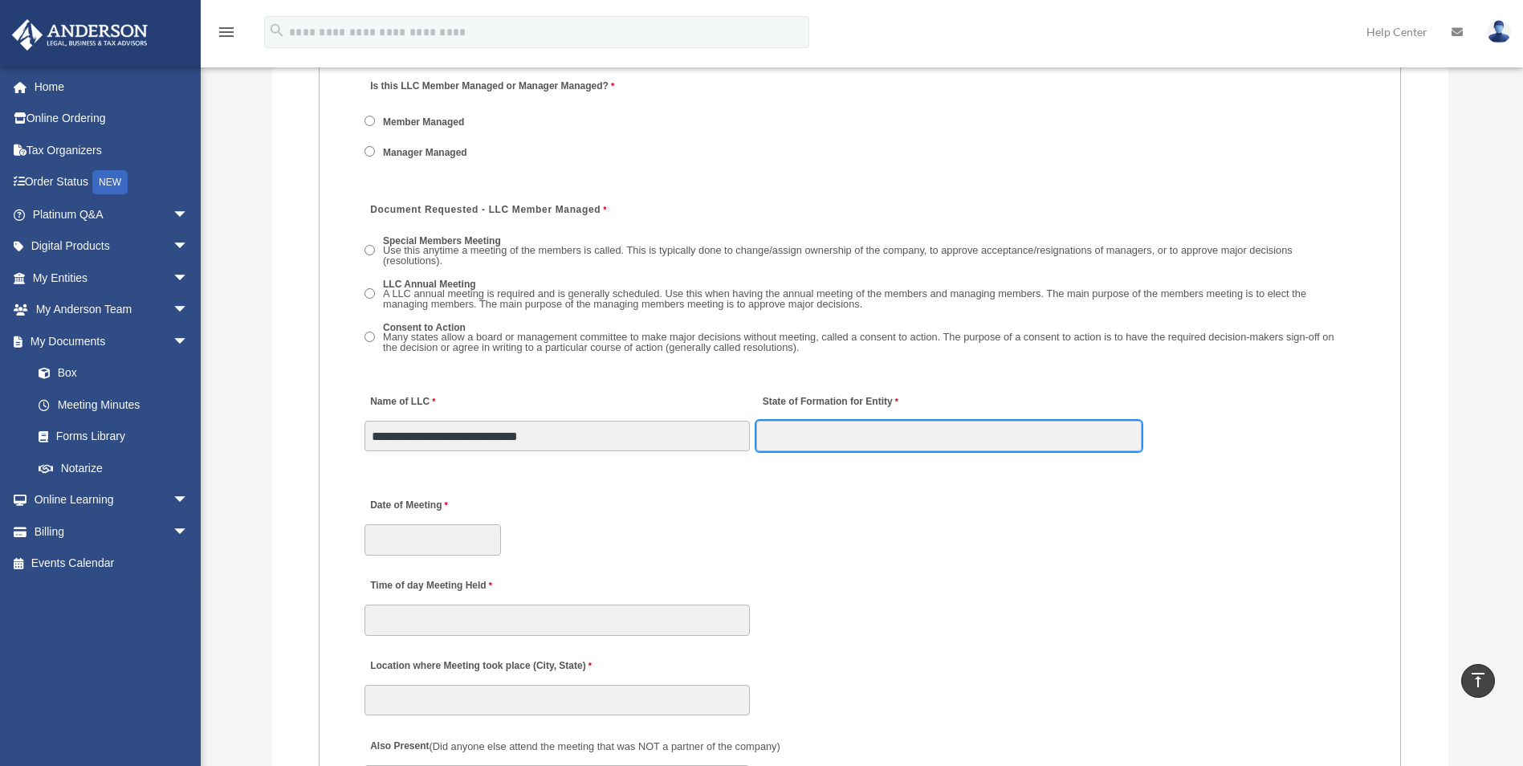
click at [818, 443] on input "State of Formation for Entity" at bounding box center [948, 436] width 385 height 31
type input "*******"
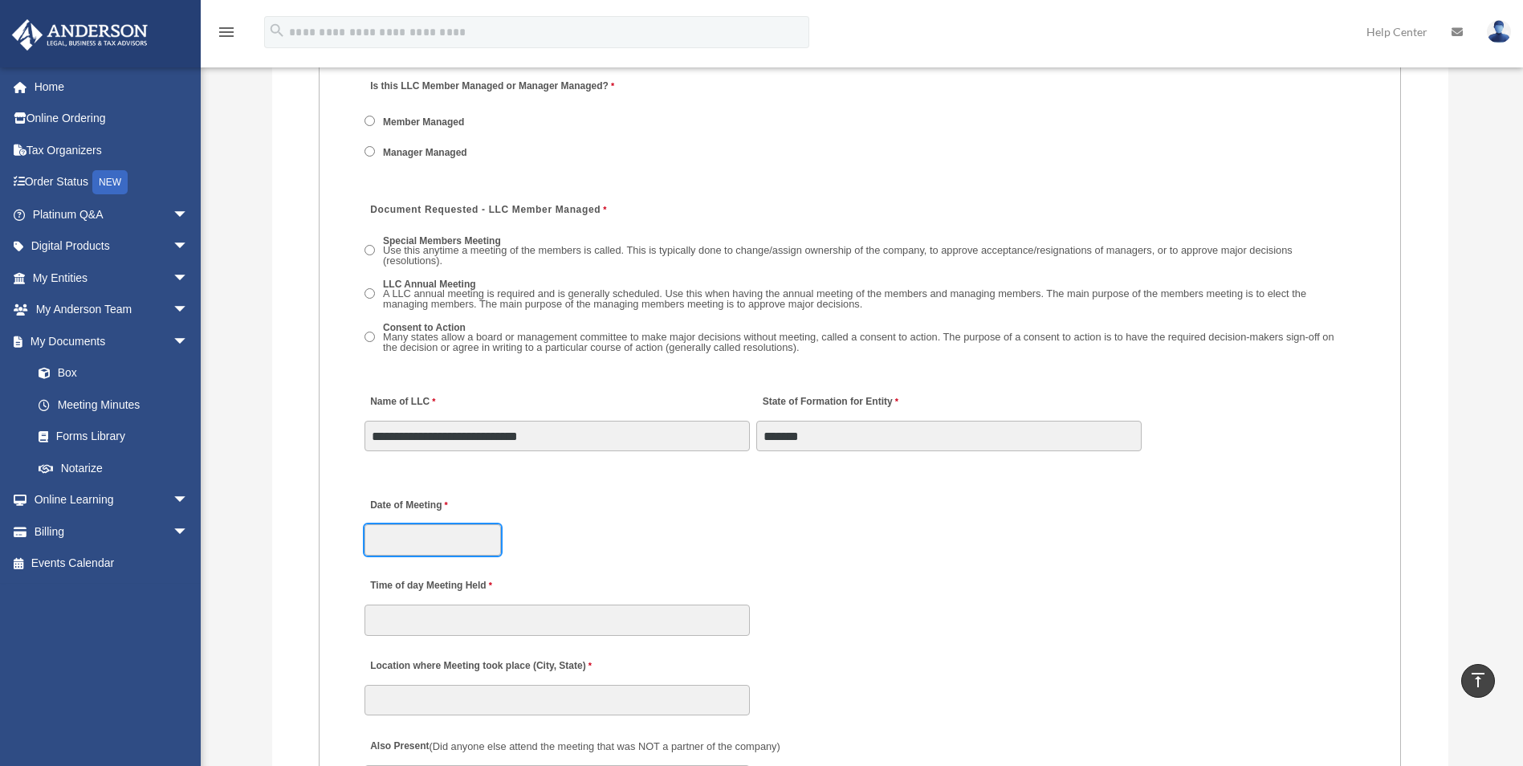
click at [427, 537] on input "Date of Meeting" at bounding box center [433, 539] width 136 height 31
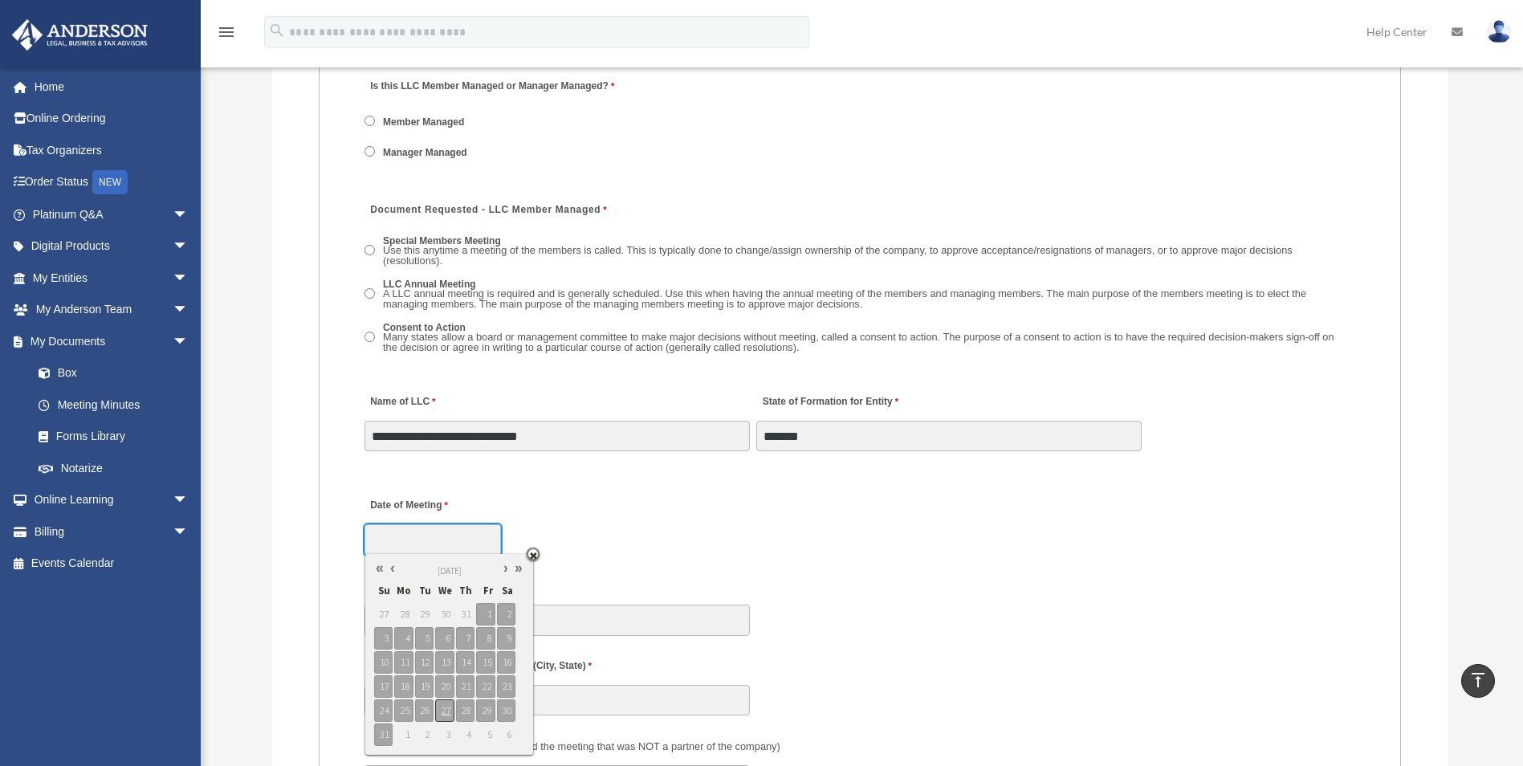
type input "**********"
click at [447, 708] on span "27" at bounding box center [444, 710] width 18 height 22
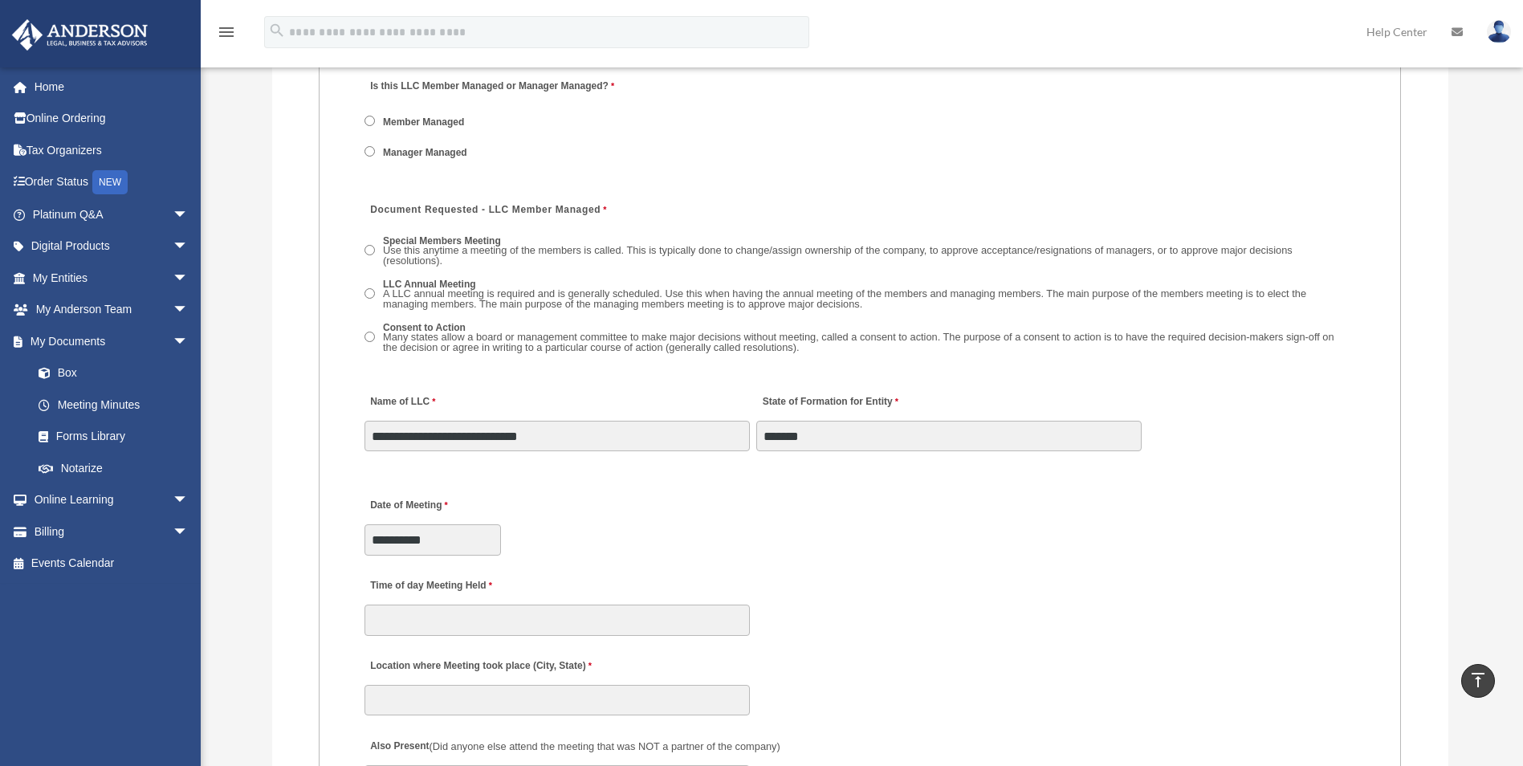
click at [703, 540] on div "**********" at bounding box center [860, 522] width 994 height 71
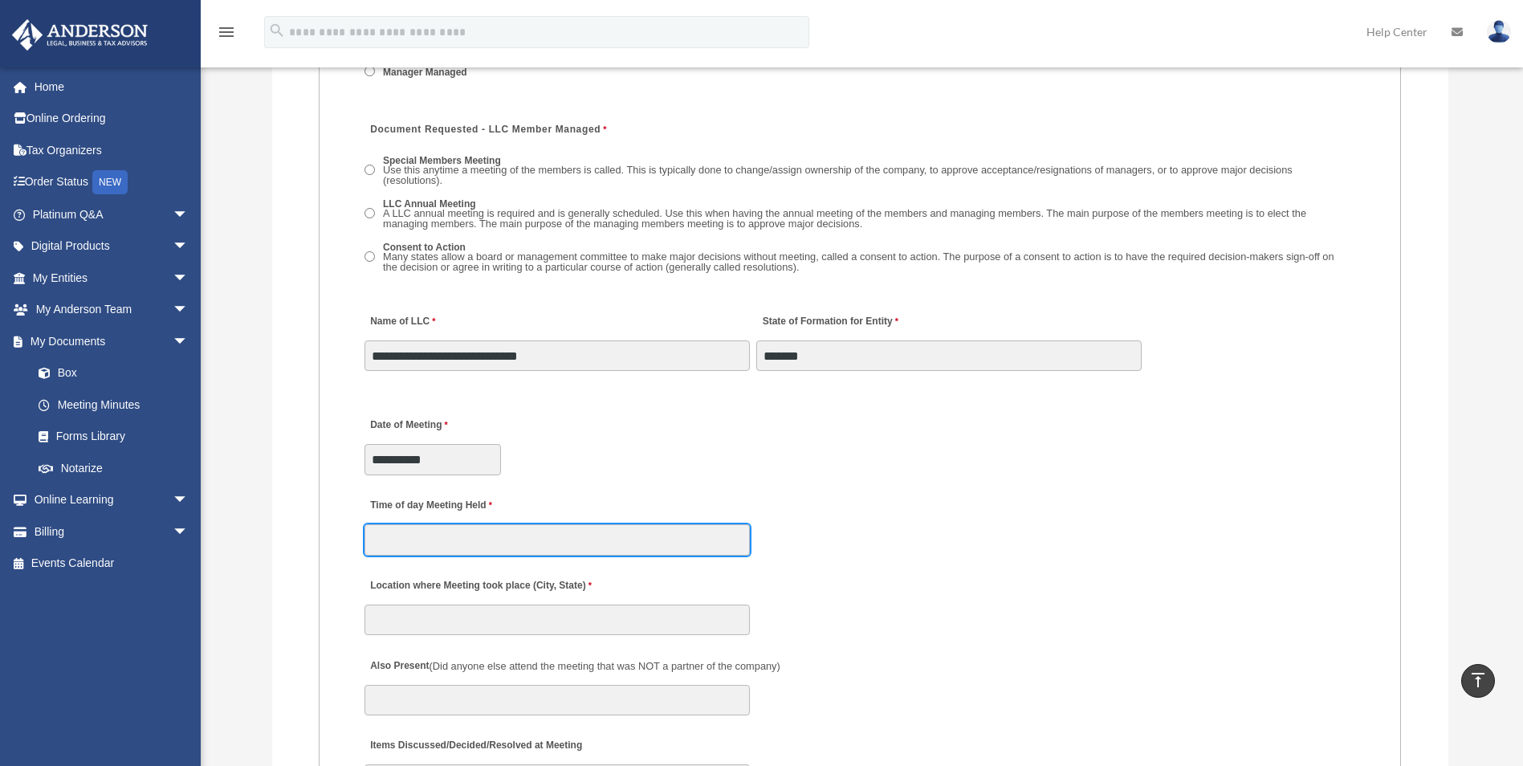
click at [503, 536] on input "Time of day Meeting Held" at bounding box center [557, 539] width 385 height 31
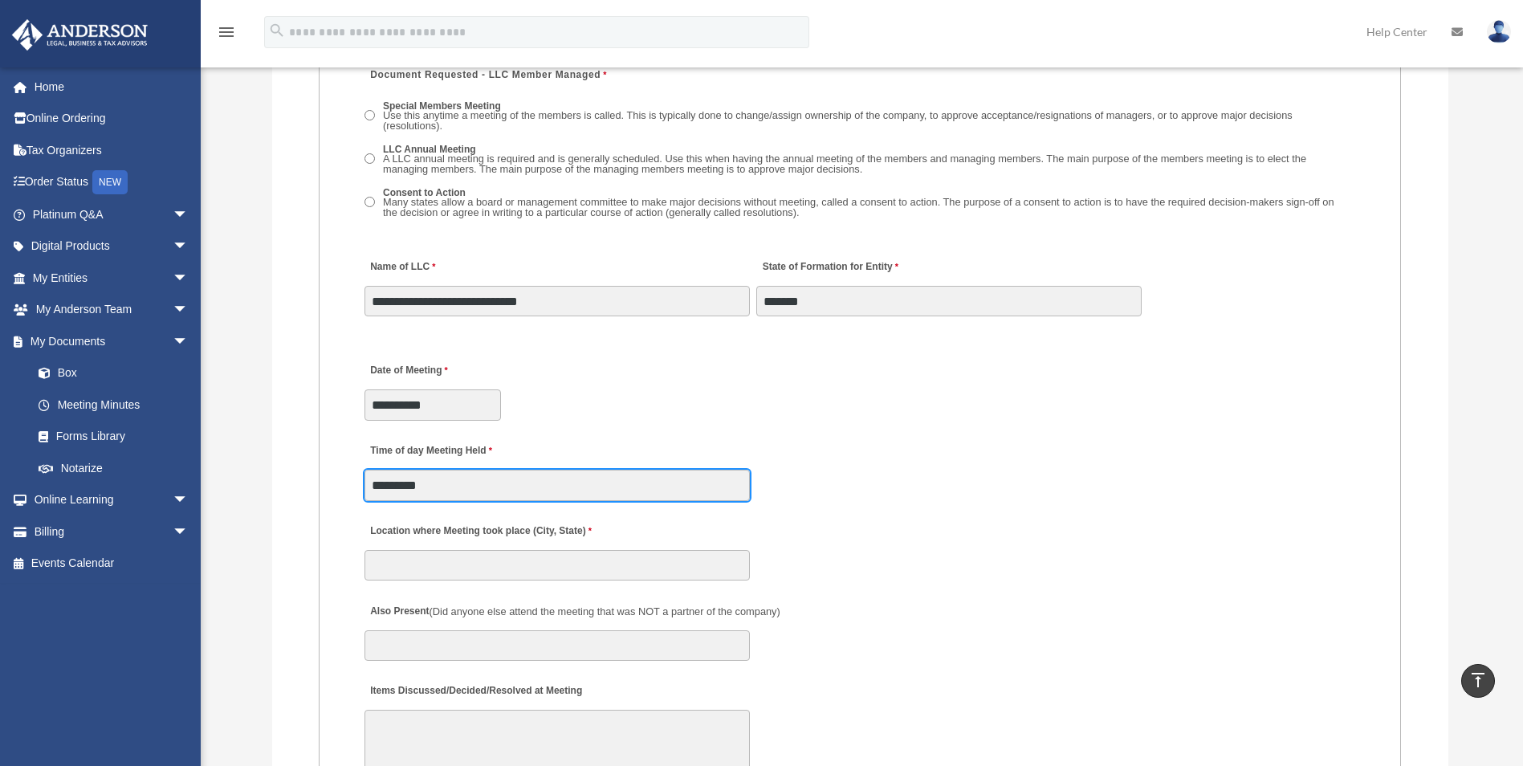
scroll to position [2495, 0]
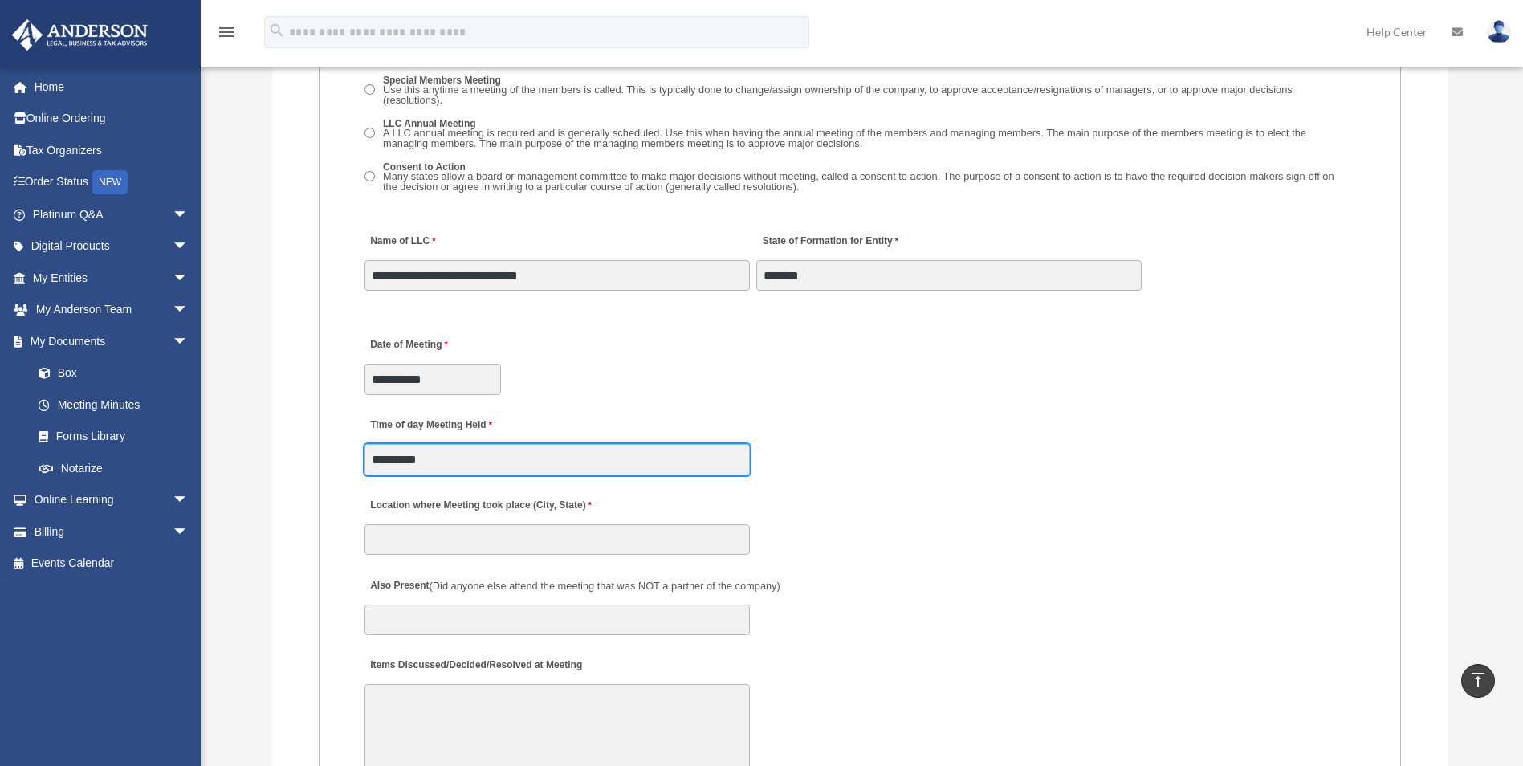
type input "*********"
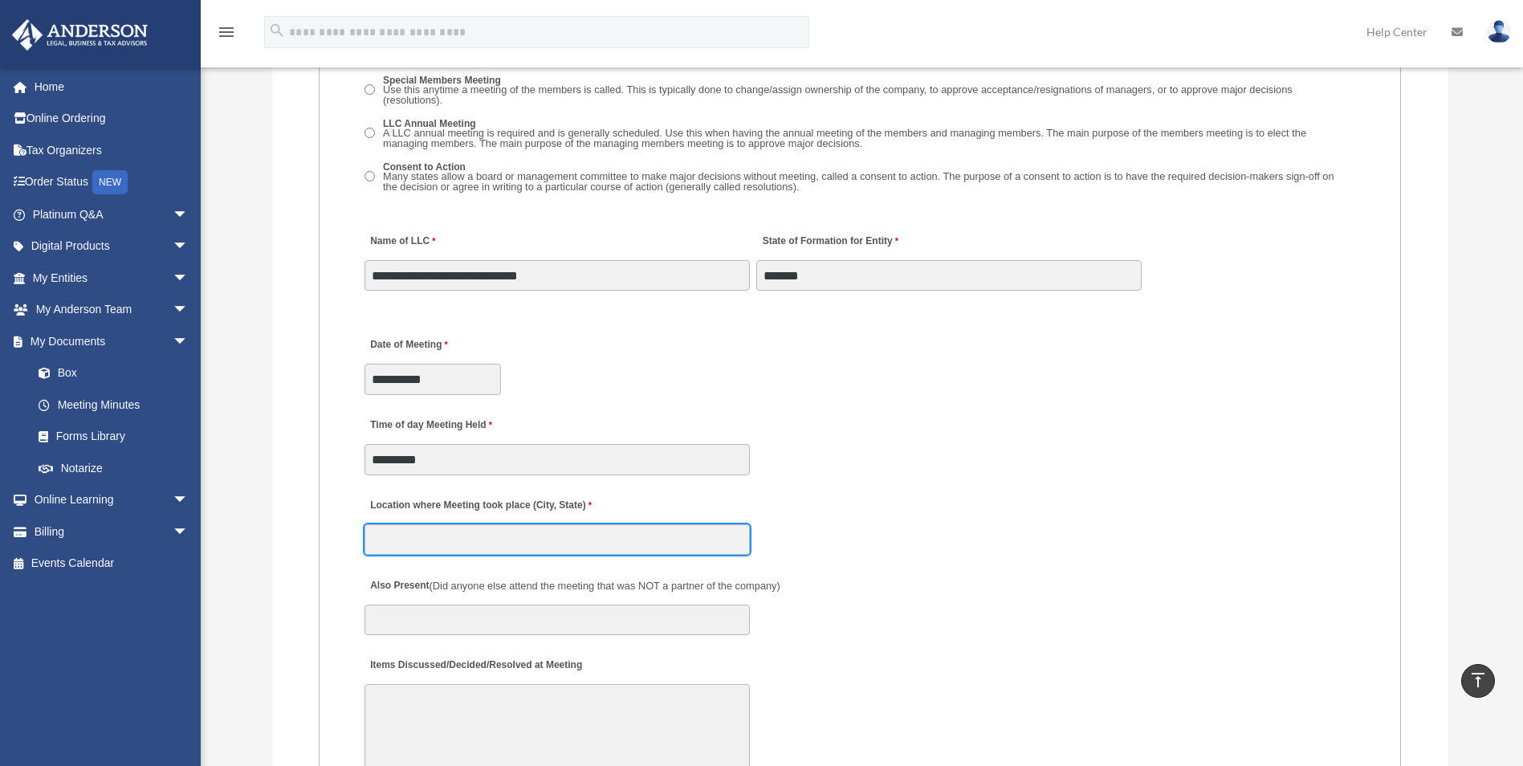
click at [486, 547] on input "Location where Meeting took place (City, State)" at bounding box center [557, 539] width 385 height 31
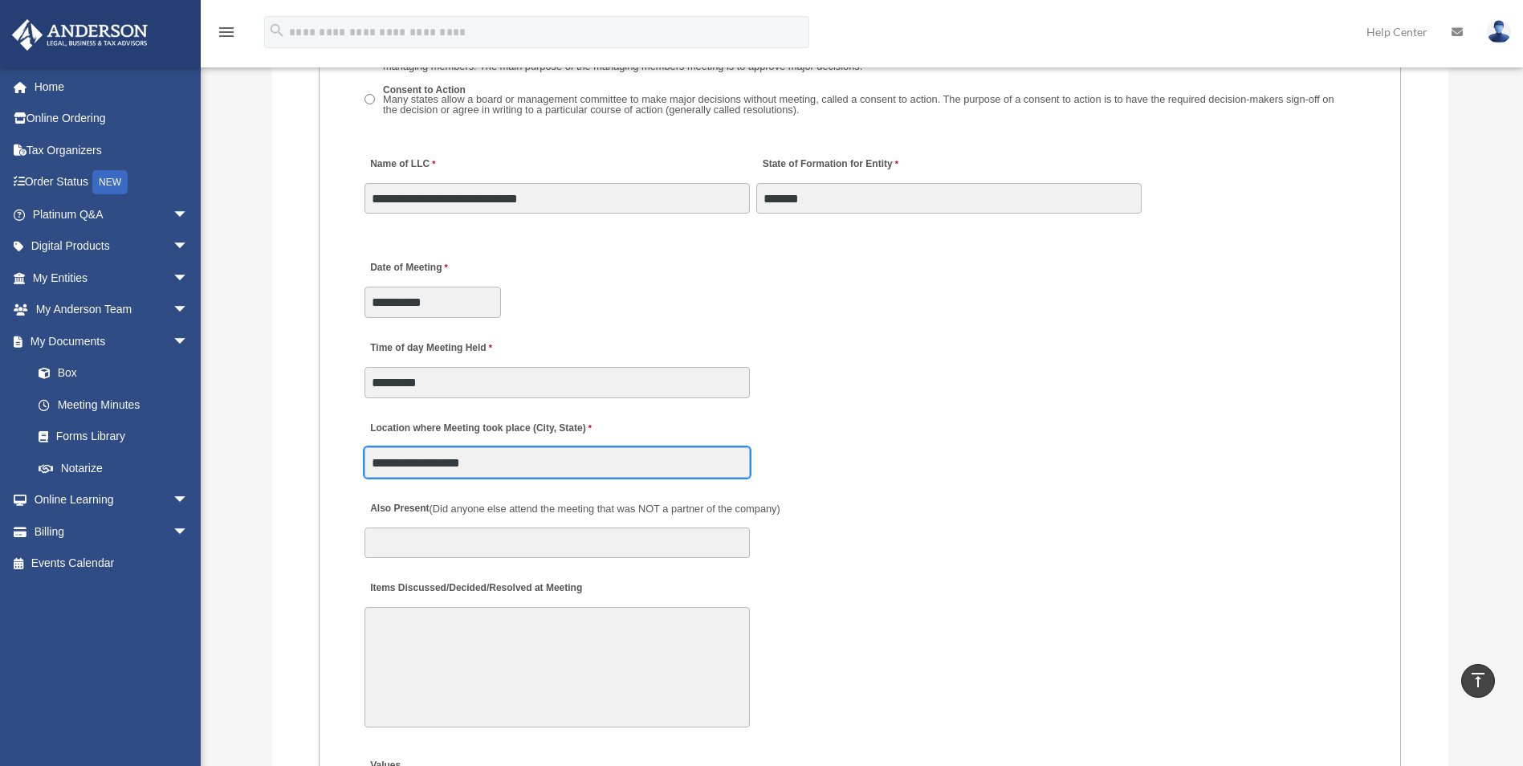
scroll to position [2655, 0]
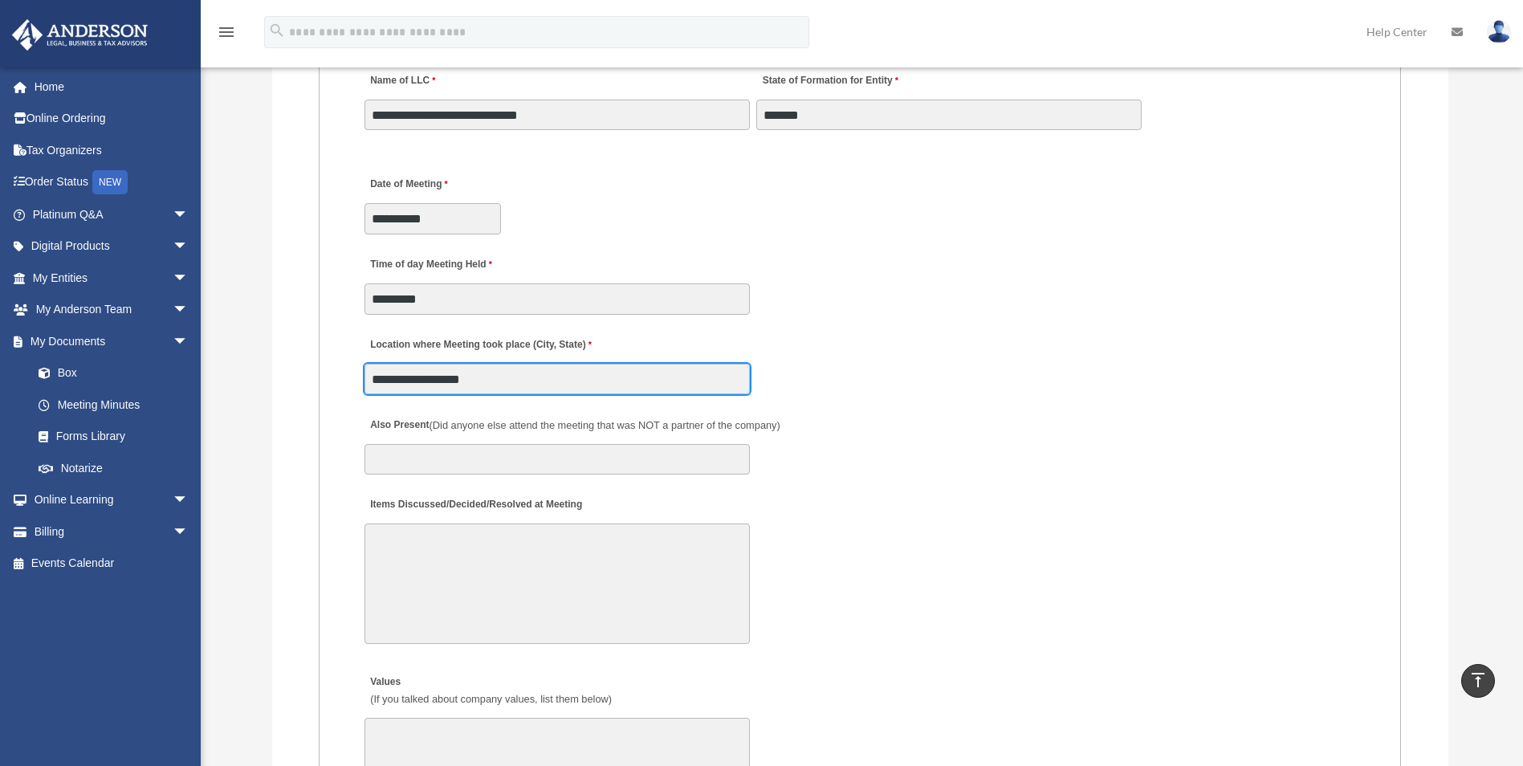
type input "**********"
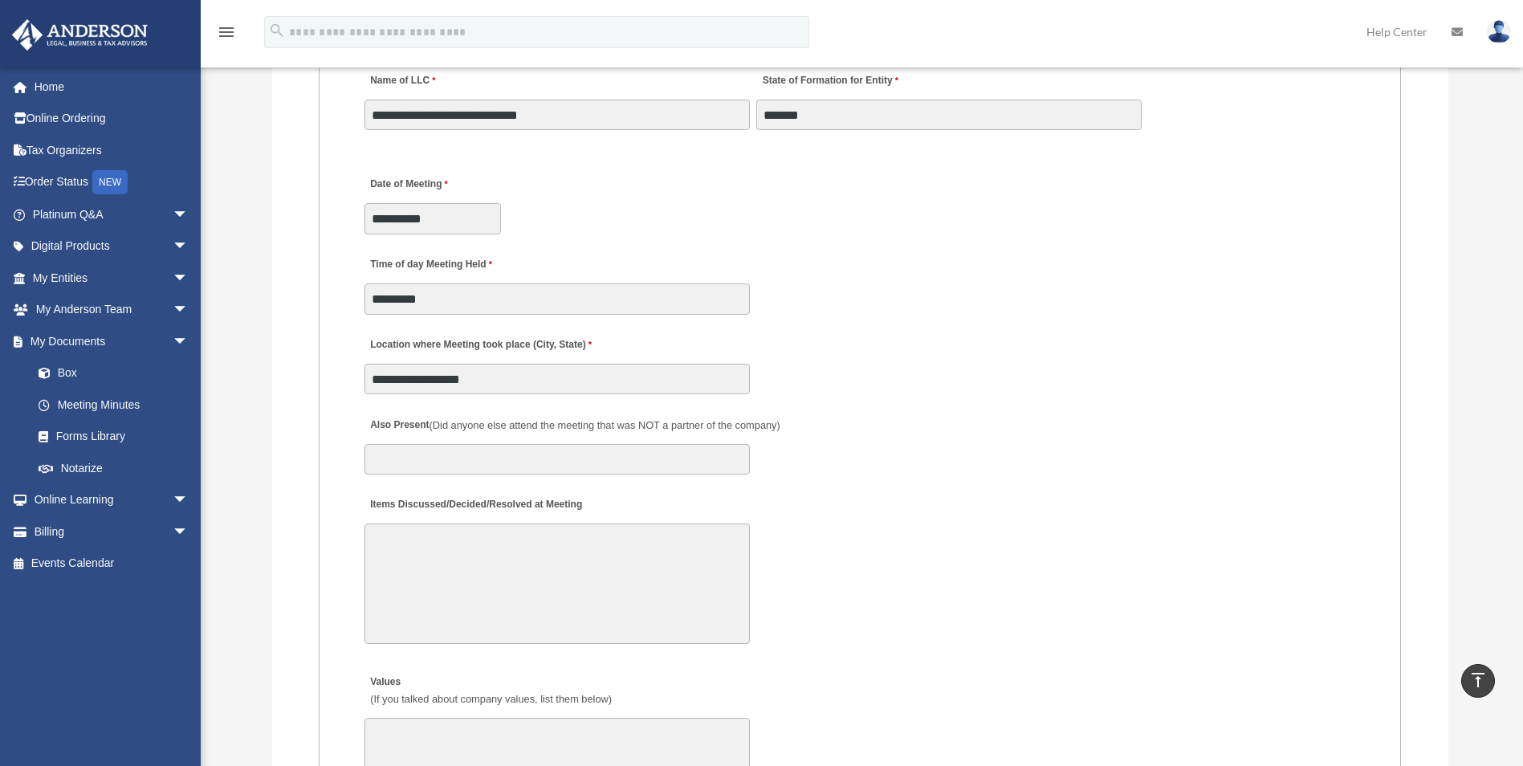
click at [509, 582] on textarea "Items Discussed/Decided/Resolved at Meeting" at bounding box center [557, 583] width 385 height 120
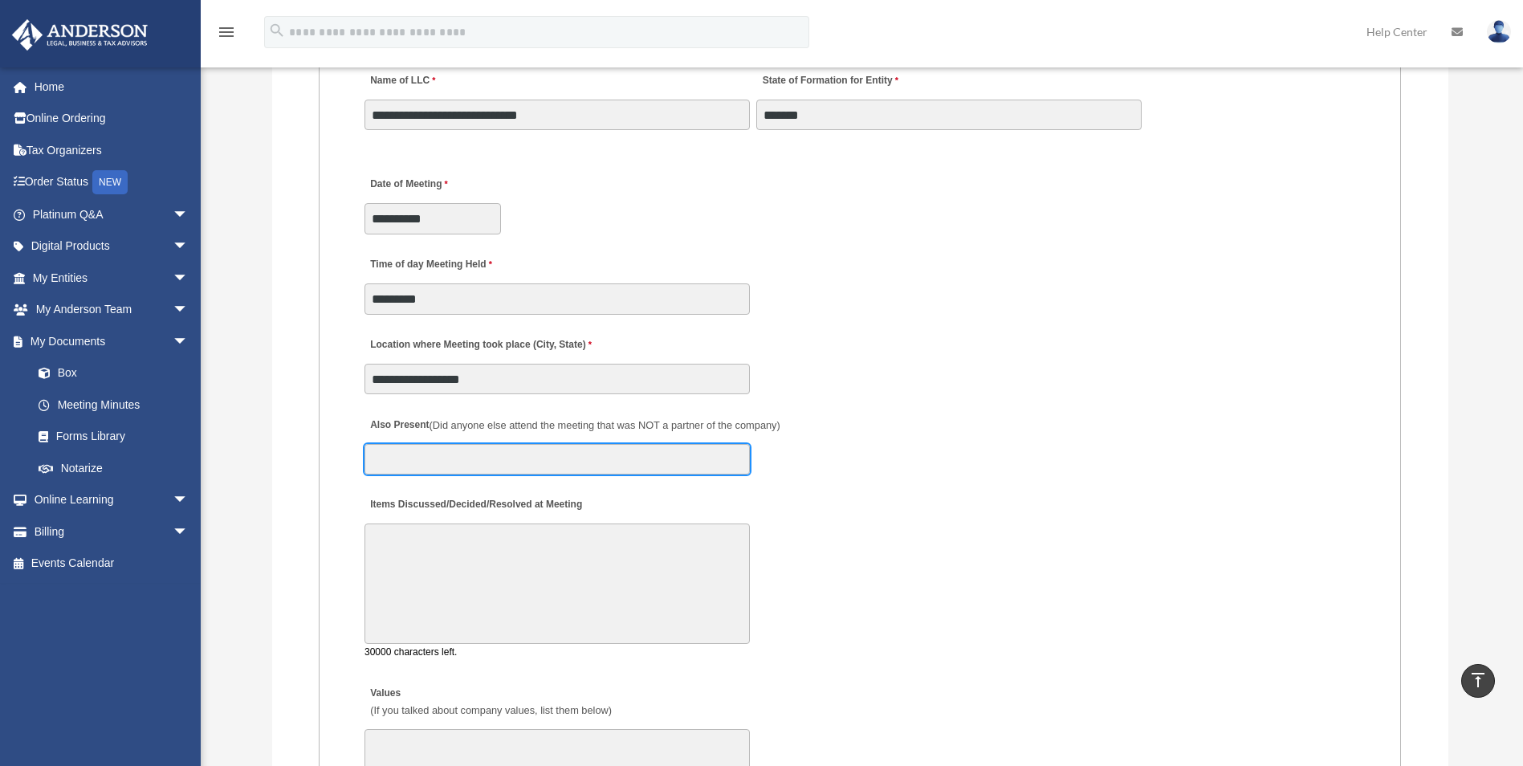
click at [466, 455] on input "Also Present (Did anyone else attend the meeting that was NOT a partner of the …" at bounding box center [557, 459] width 385 height 31
type input "****"
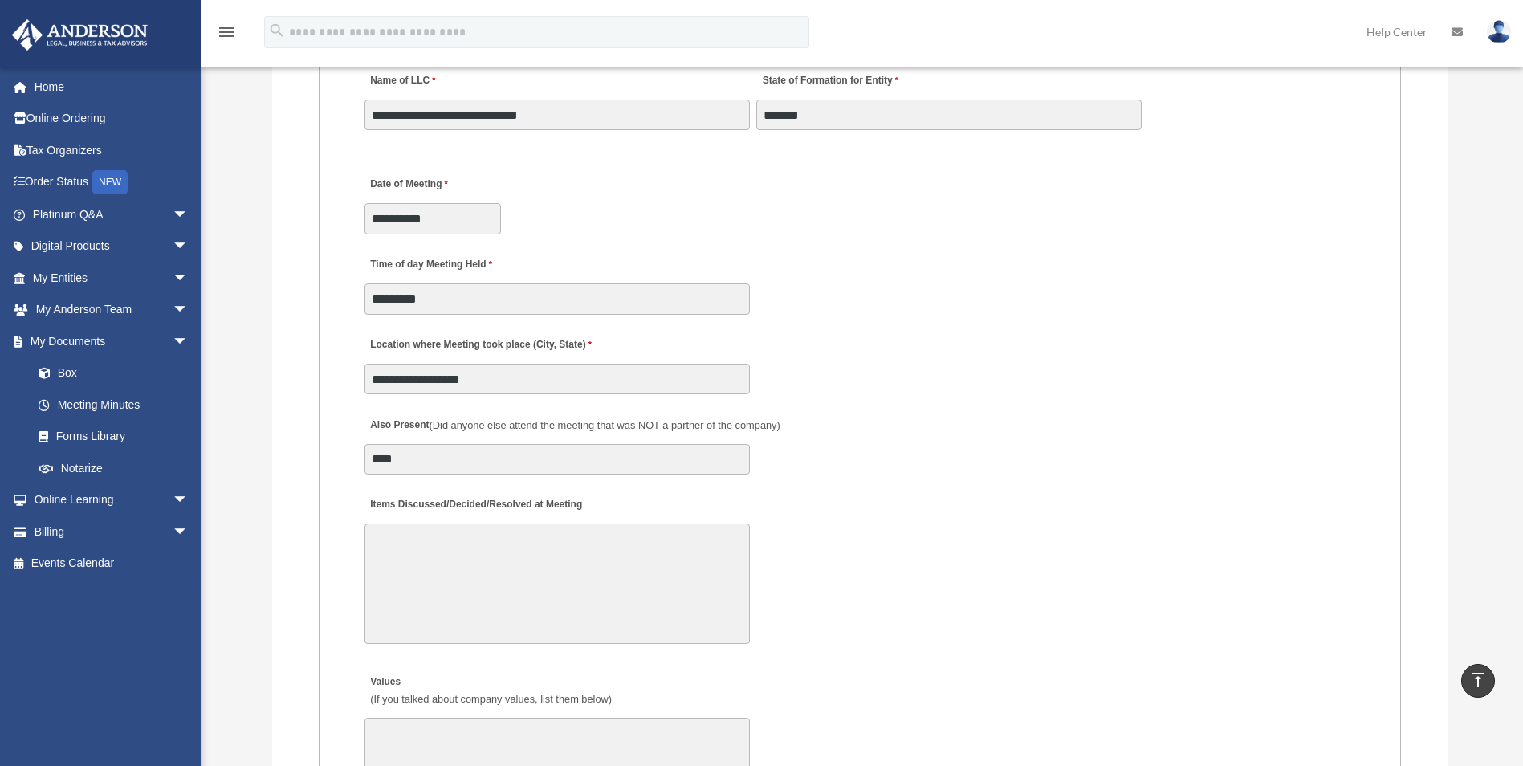
click at [493, 548] on textarea "Items Discussed/Decided/Resolved at Meeting" at bounding box center [557, 583] width 385 height 120
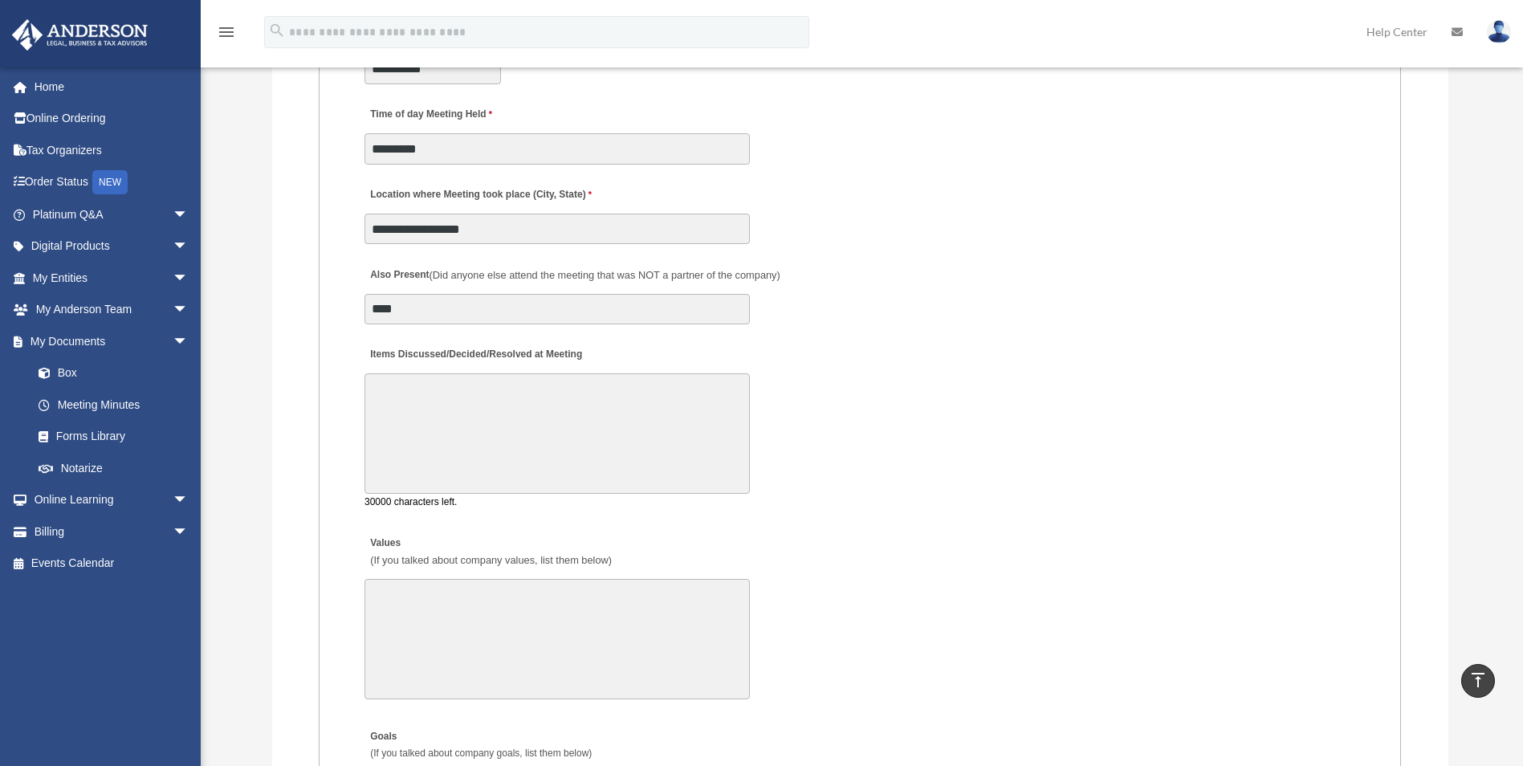
scroll to position [2896, 0]
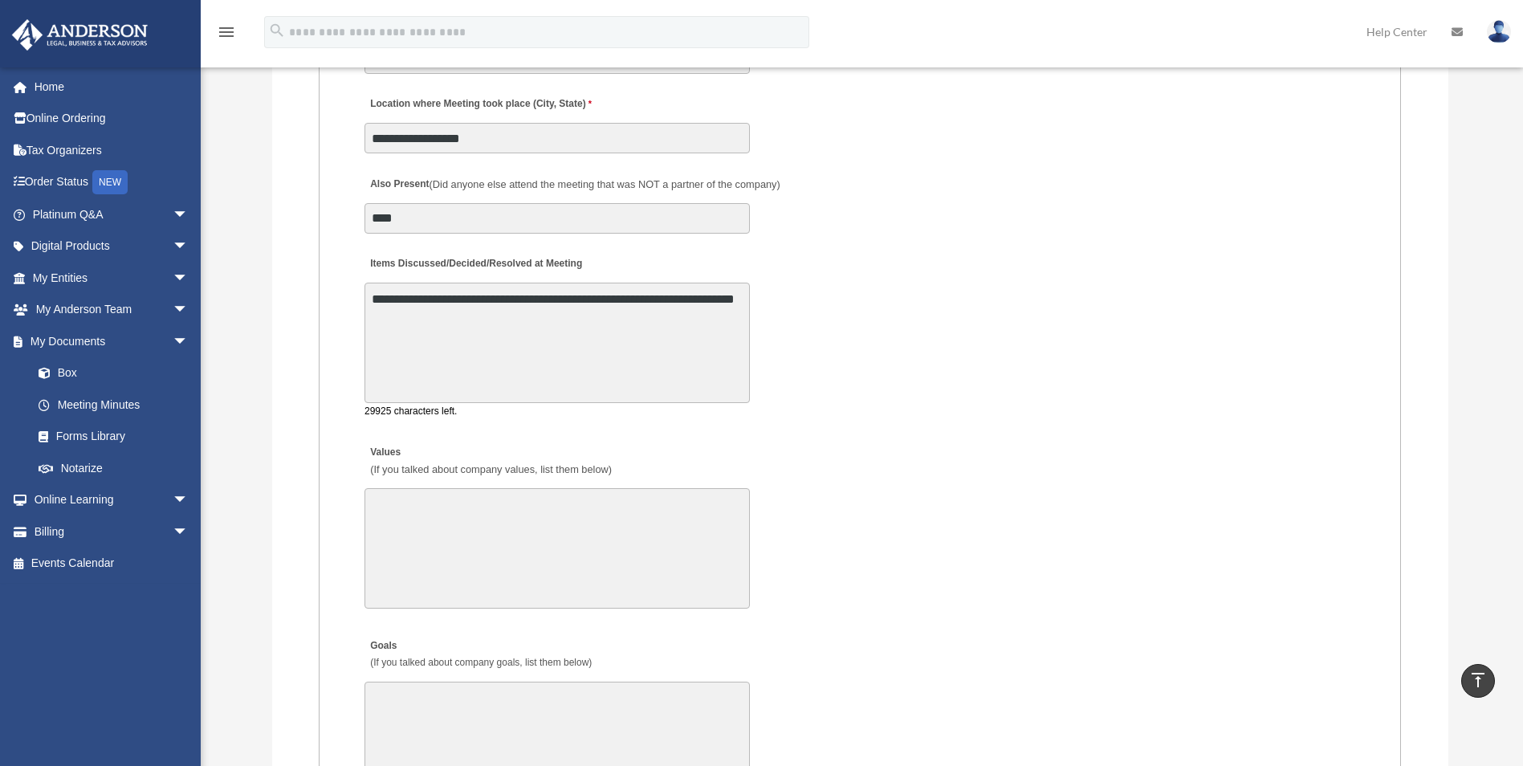
type textarea "**********"
click at [108, 283] on link "My Entities arrow_drop_down" at bounding box center [112, 278] width 202 height 32
click at [173, 281] on span "arrow_drop_down" at bounding box center [189, 278] width 32 height 33
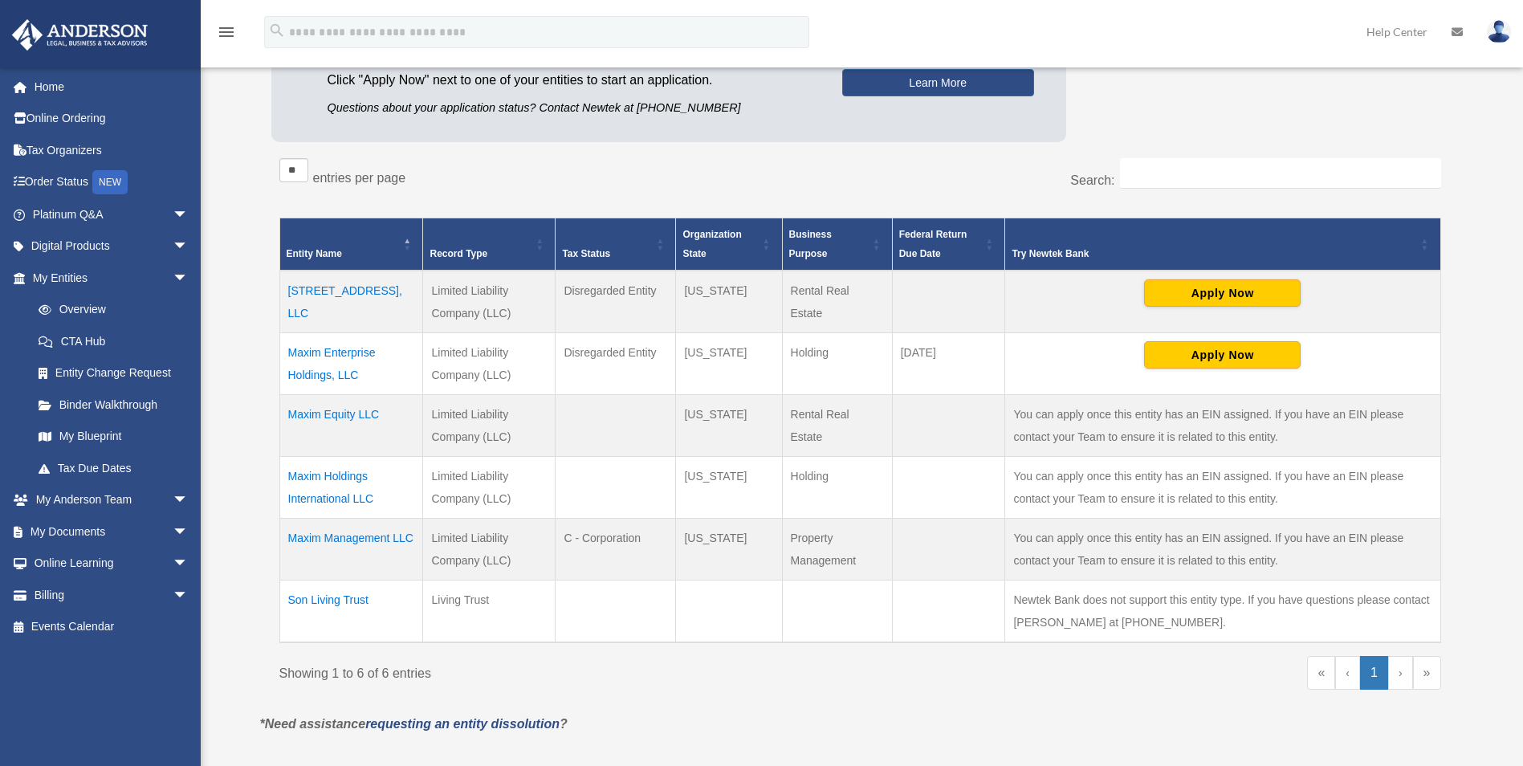
scroll to position [241, 0]
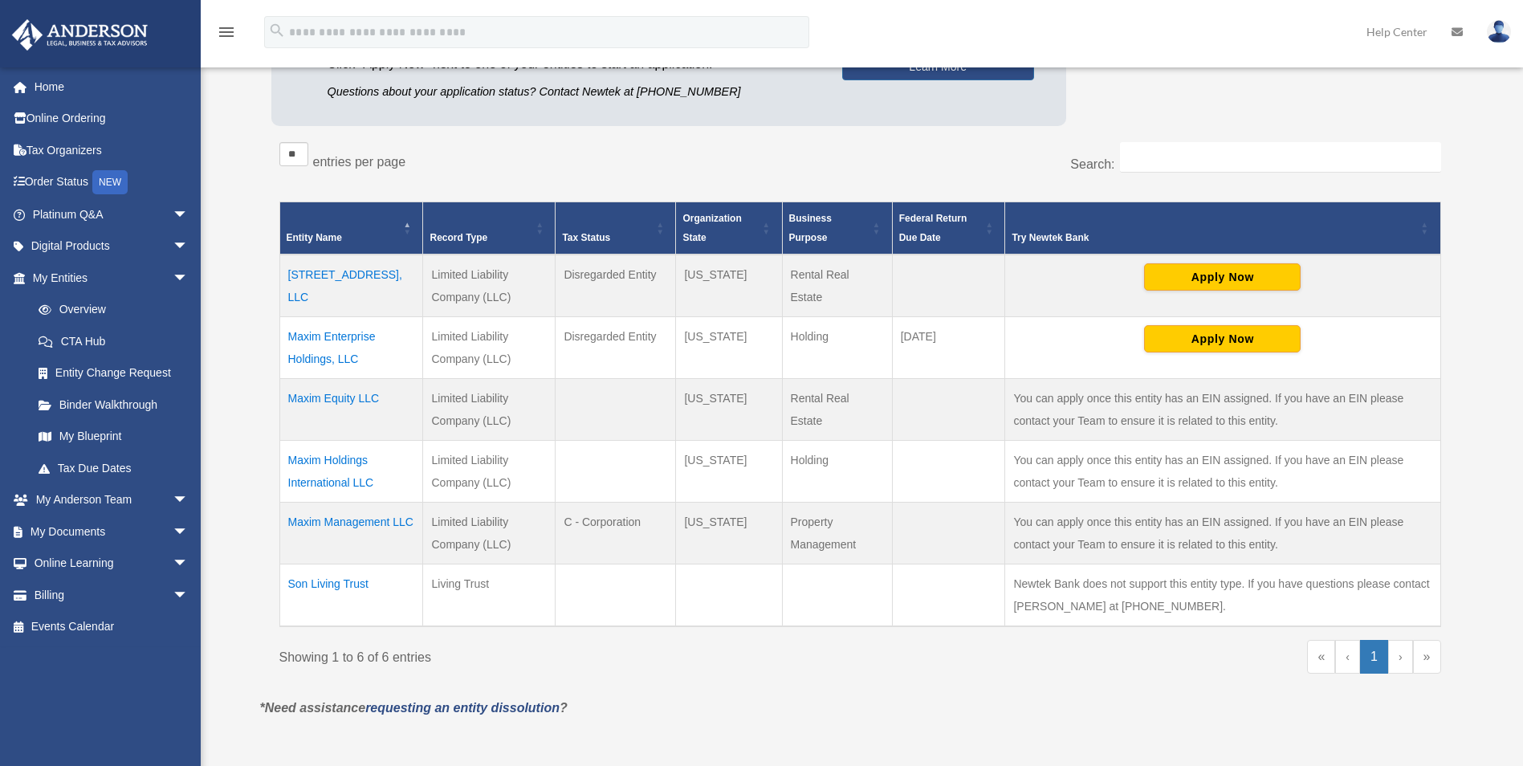
click at [360, 584] on td "Son Living Trust" at bounding box center [351, 595] width 144 height 63
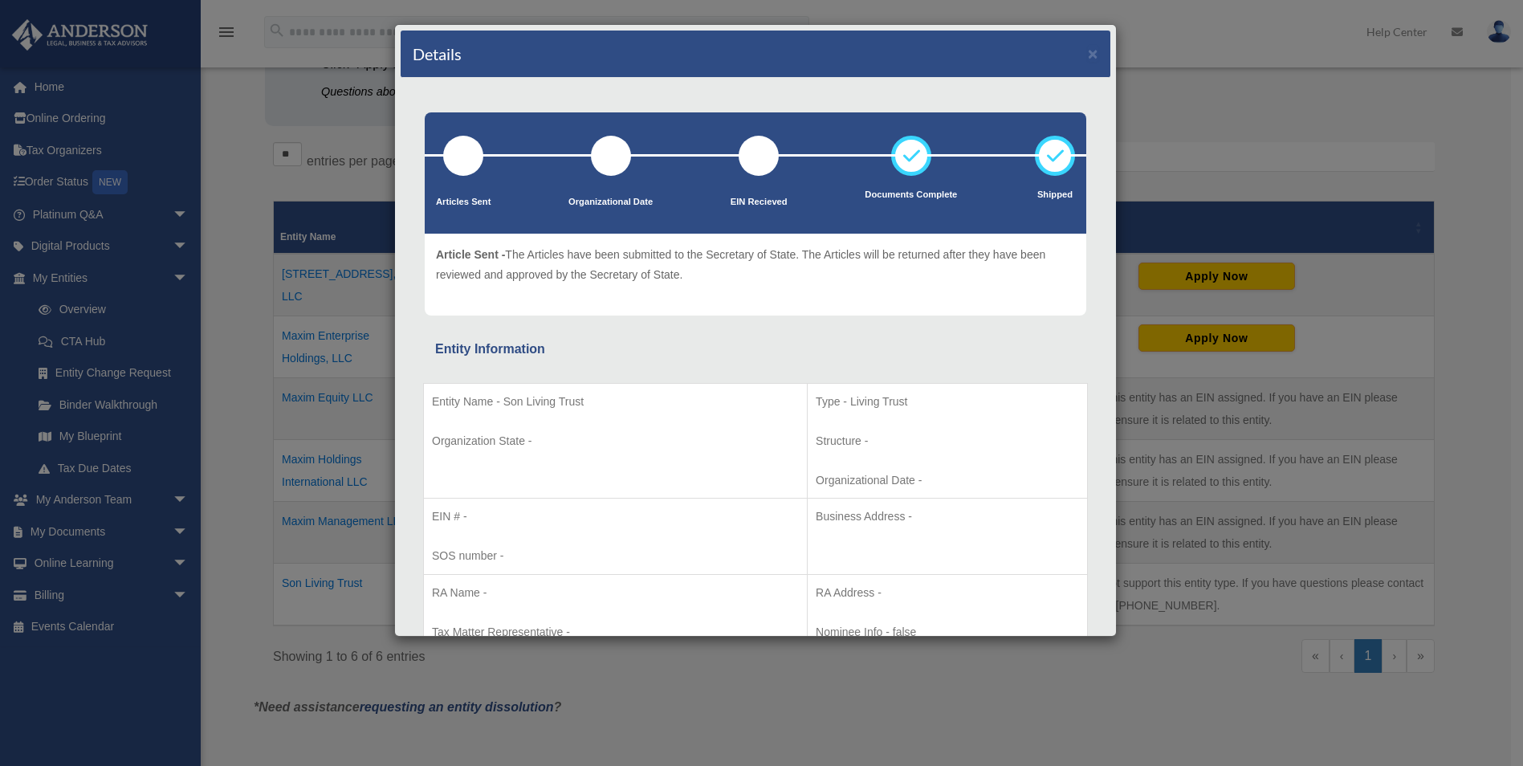
click at [674, 372] on div "Entity Name - Son Living Trust Organization State - Type - Living Trust Structu…" at bounding box center [755, 512] width 665 height 304
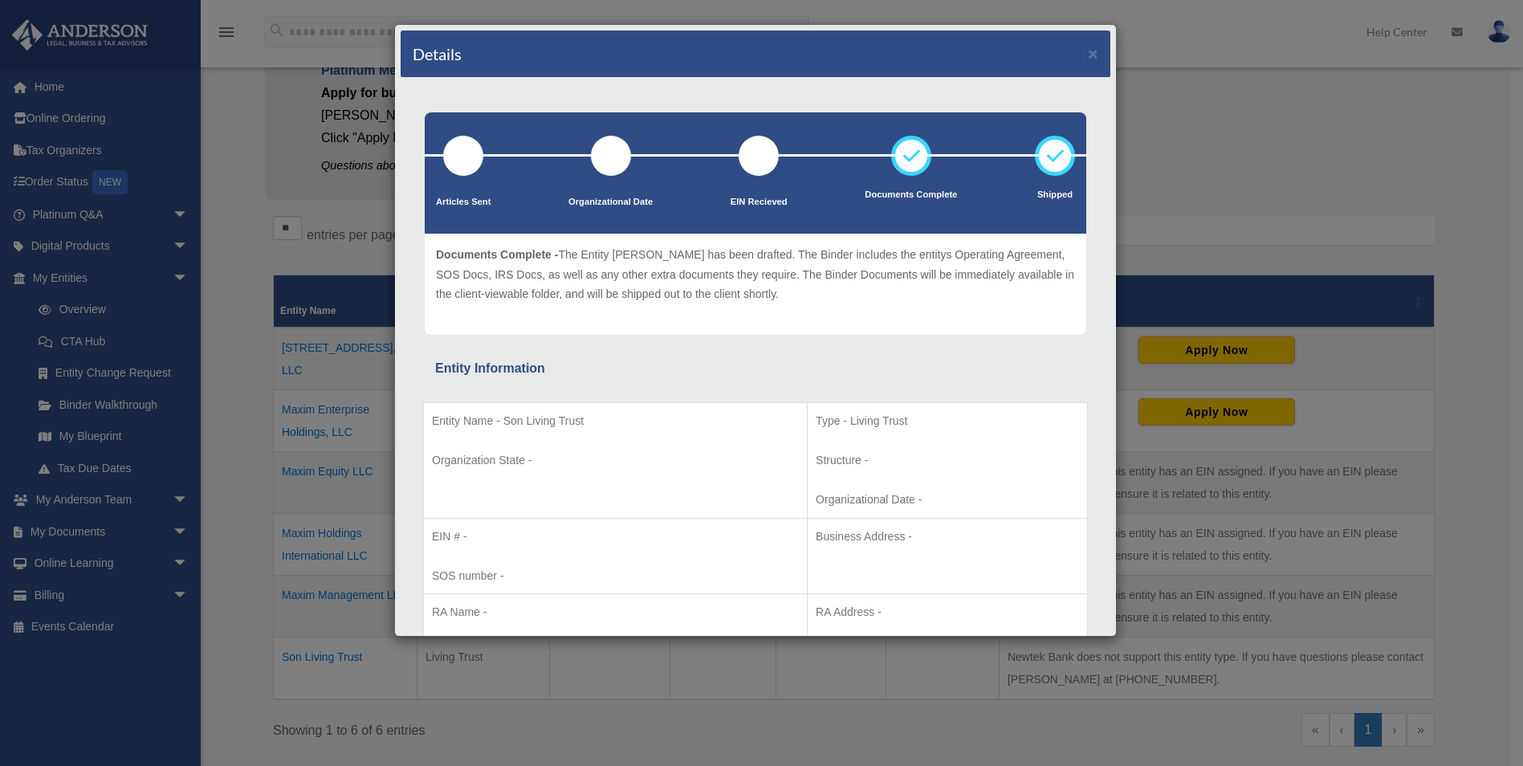
scroll to position [80, 0]
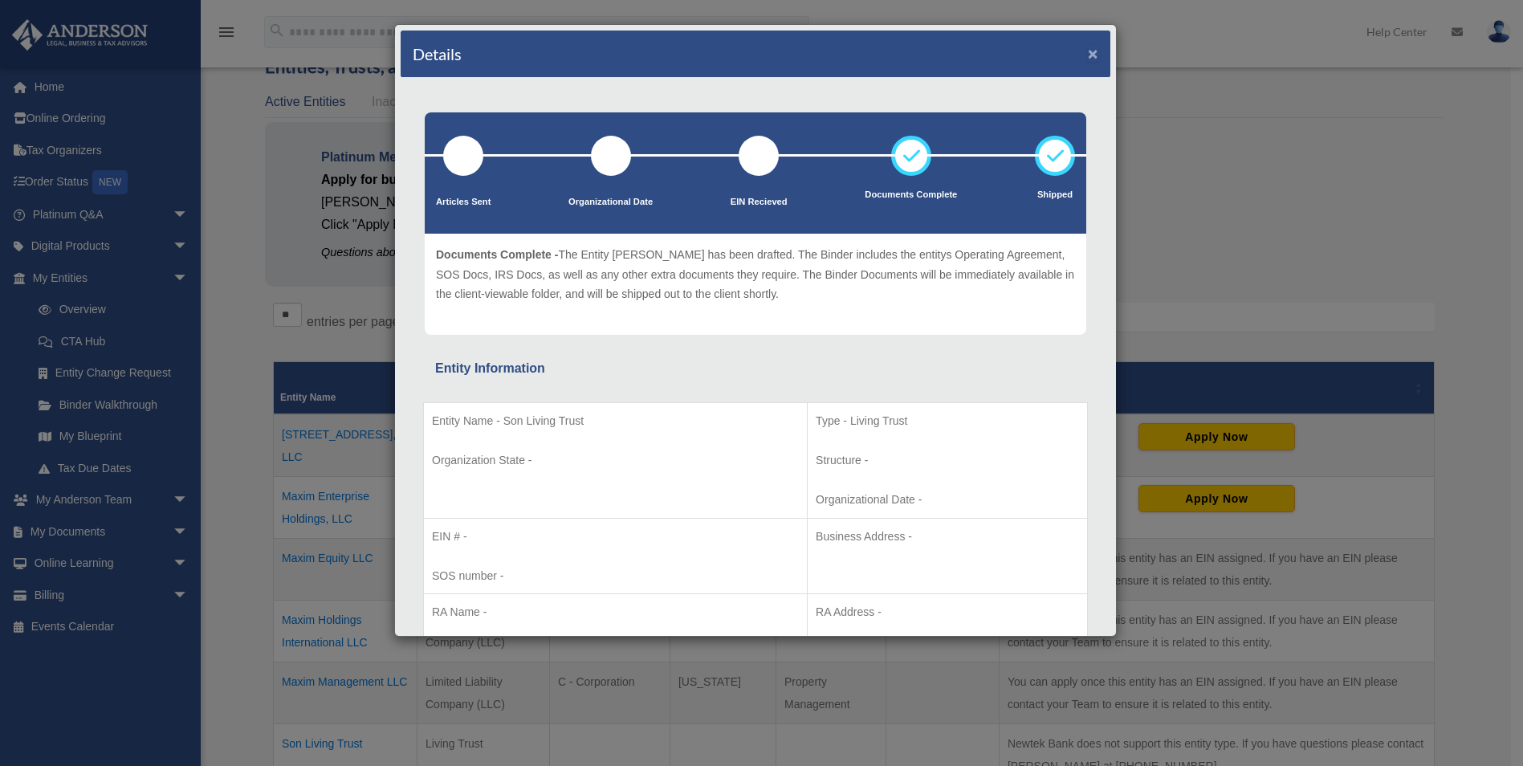
click at [1088, 51] on button "×" at bounding box center [1093, 53] width 10 height 17
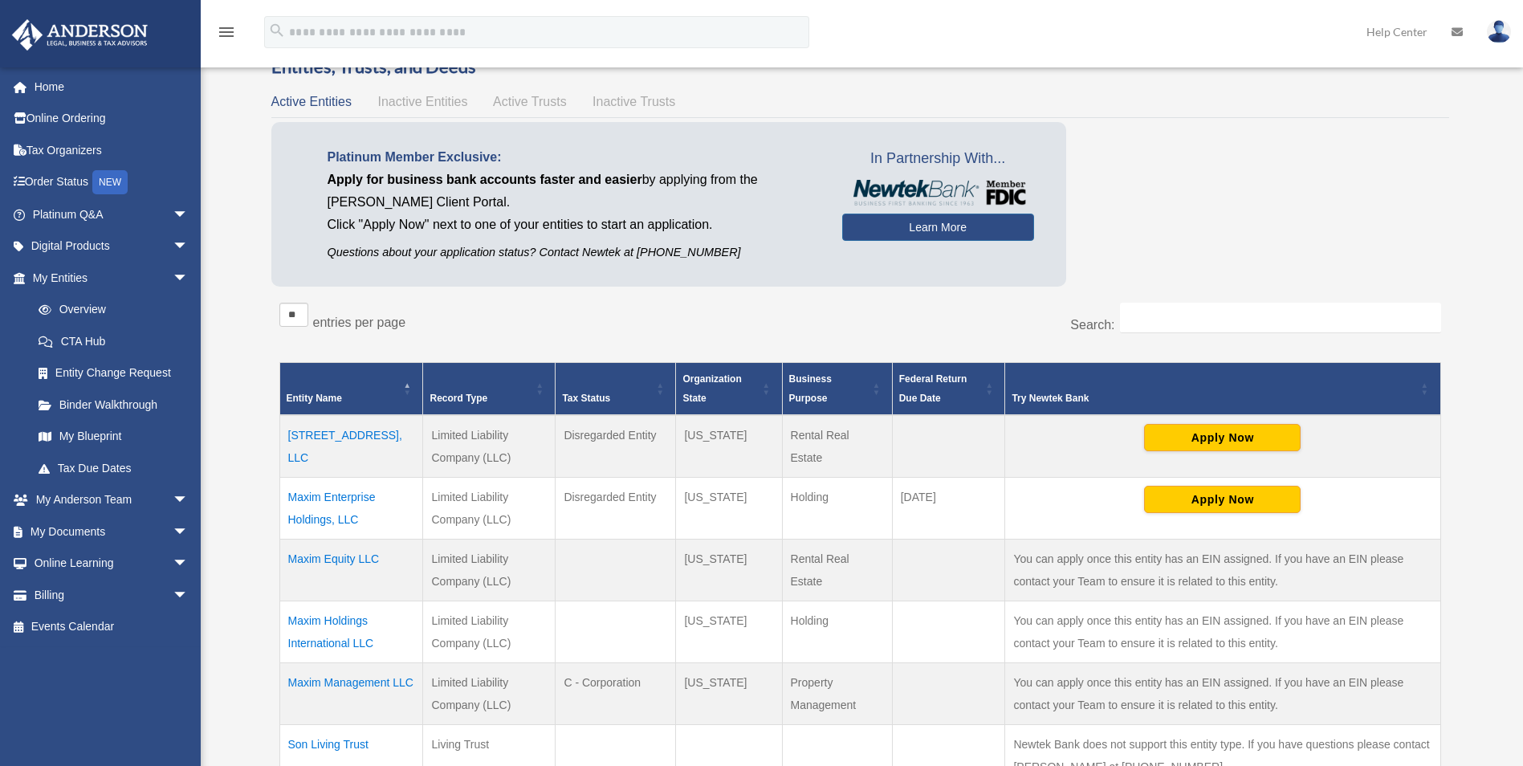
click at [245, 531] on div "Overview date_range Published on Last updated [DATE] [DATE] by [PERSON_NAME] Ad…" at bounding box center [862, 474] width 1236 height 894
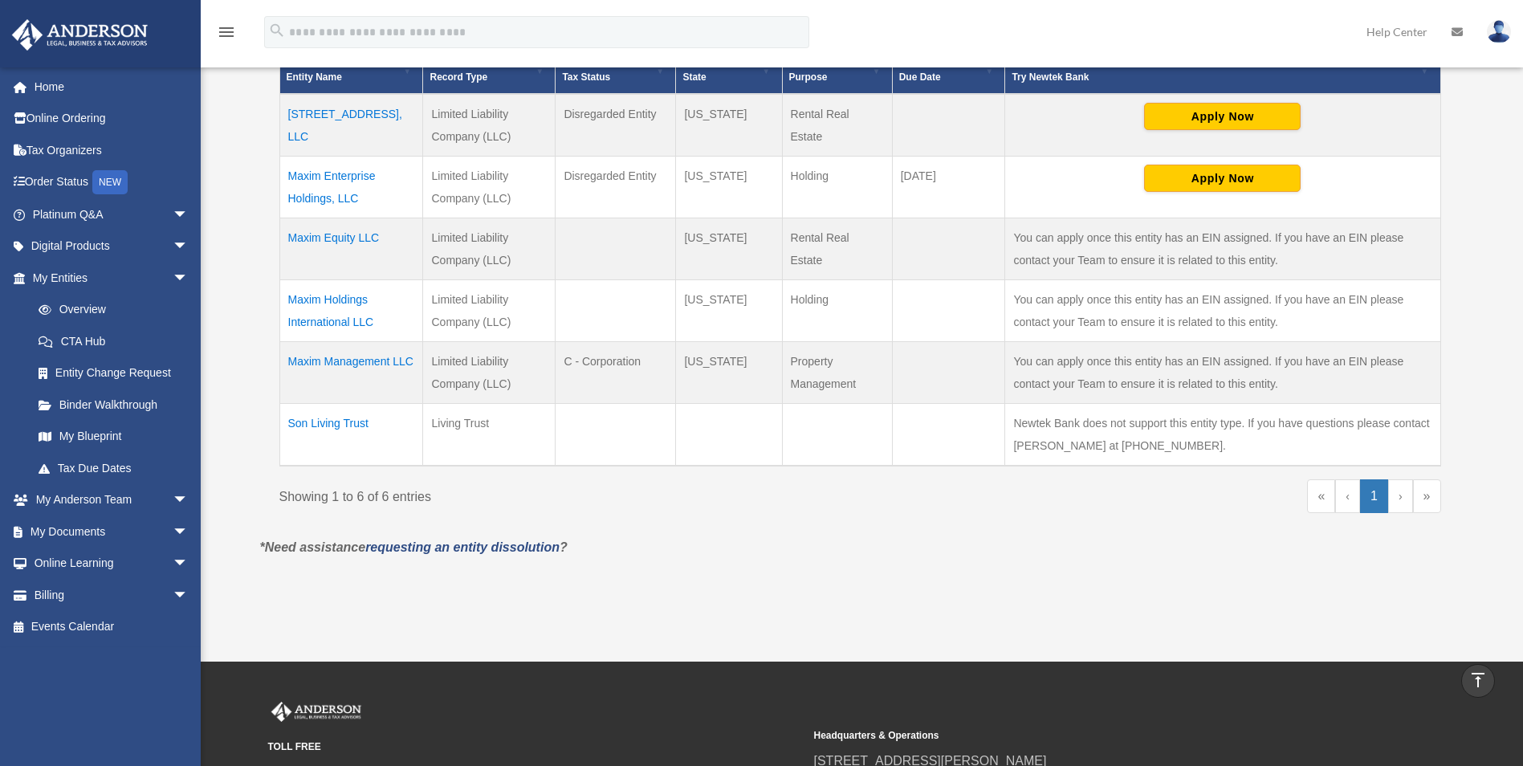
drag, startPoint x: 1240, startPoint y: 444, endPoint x: 1154, endPoint y: 443, distance: 86.7
click at [1154, 443] on td "Newtek Bank does not support this entity type. If you have questions please con…" at bounding box center [1222, 434] width 435 height 63
